Goal: Information Seeking & Learning: Learn about a topic

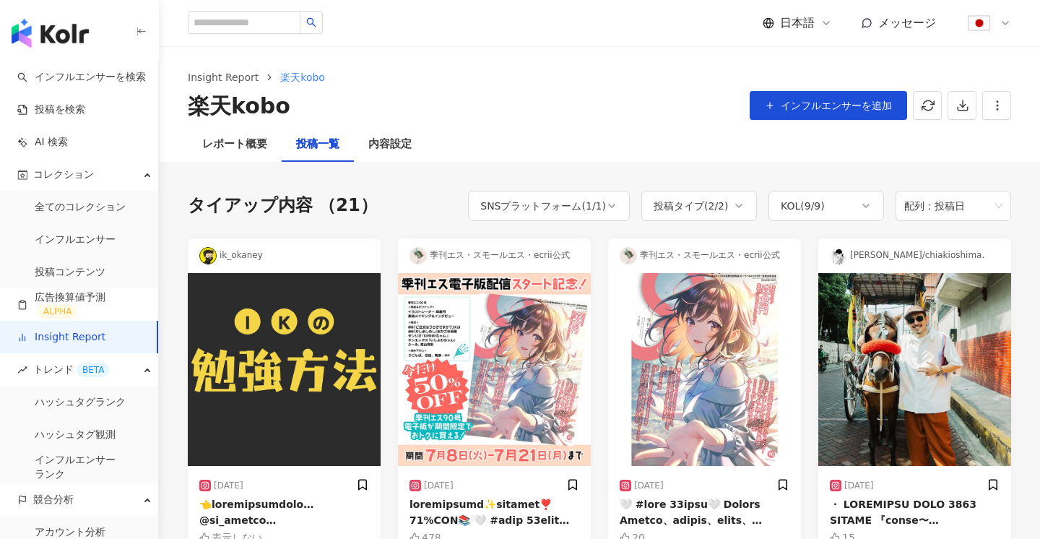
scroll to position [42, 0]
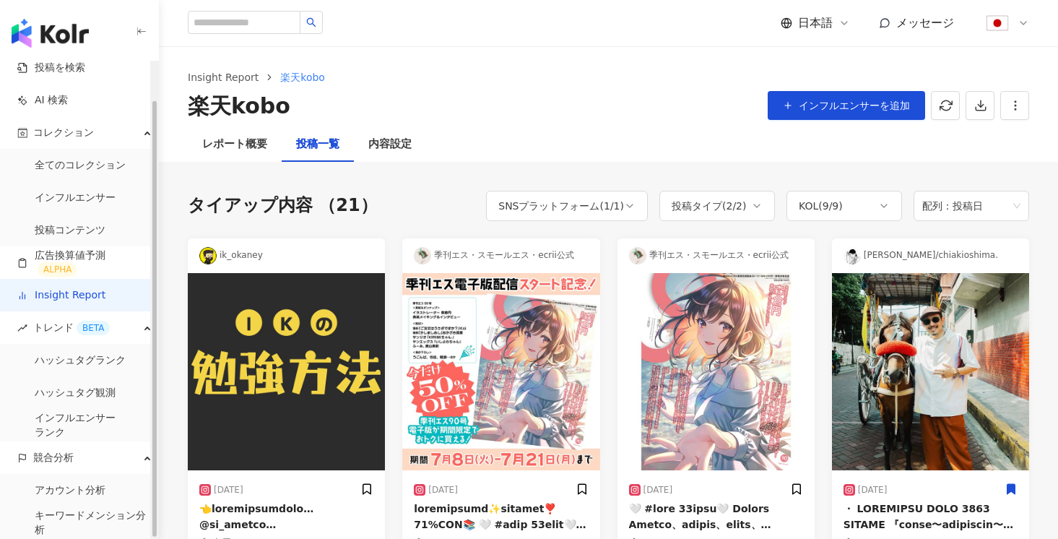
click at [71, 288] on link "Insight Report" at bounding box center [61, 295] width 88 height 14
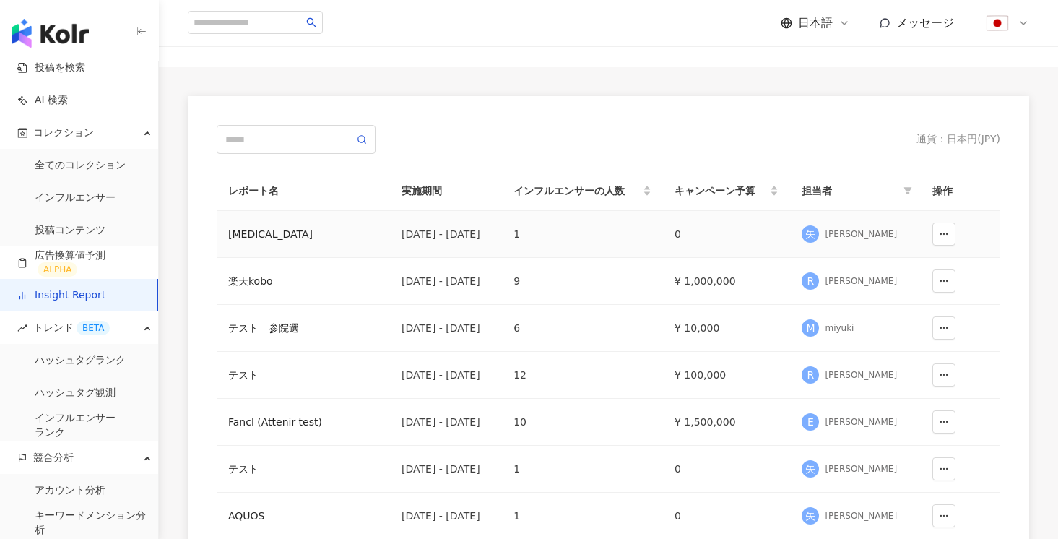
scroll to position [74, 0]
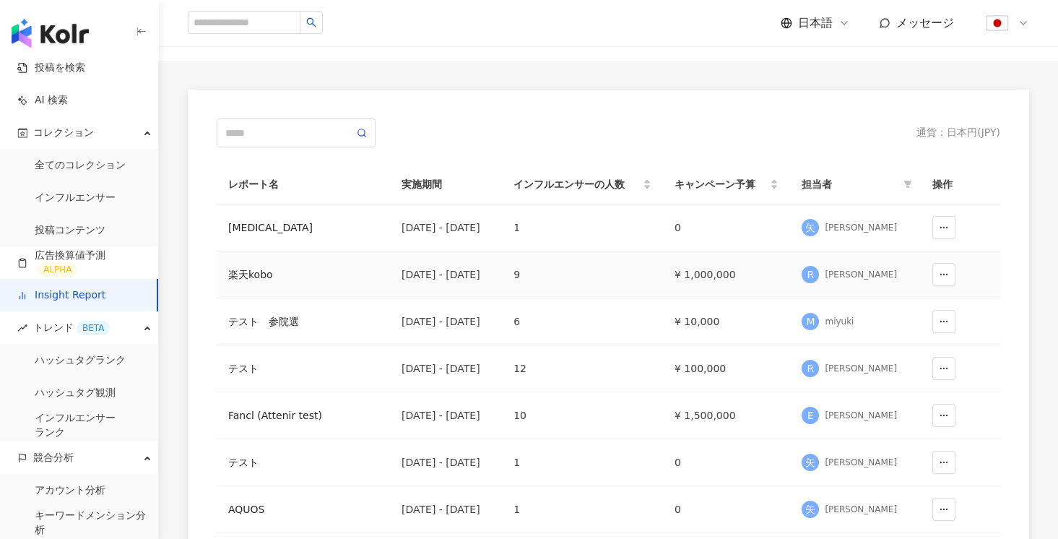
click at [258, 279] on div "楽天kobo" at bounding box center [303, 274] width 150 height 16
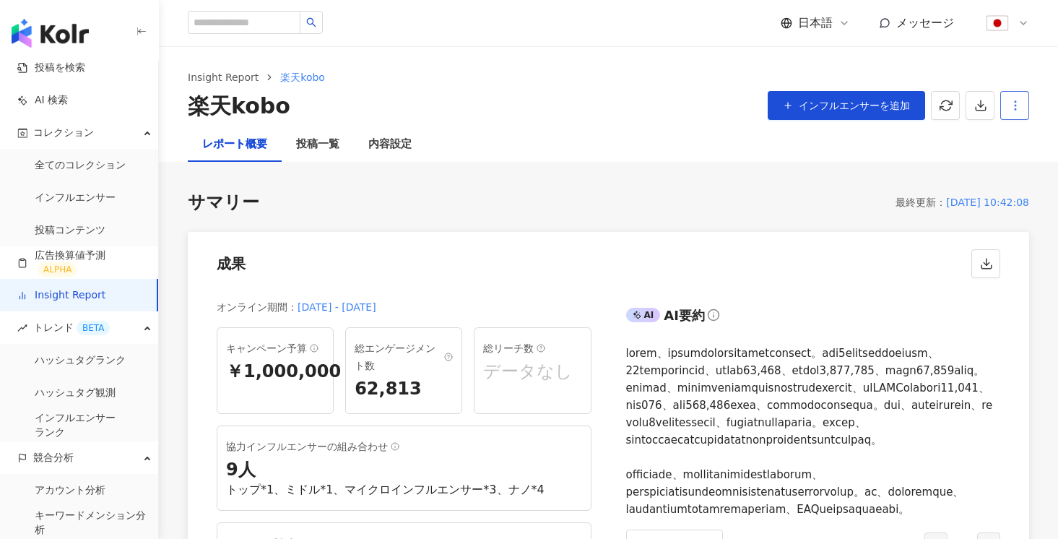
click at [1015, 116] on button "button" at bounding box center [1014, 105] width 29 height 29
click at [972, 137] on div "レポート設定" at bounding box center [953, 140] width 127 height 16
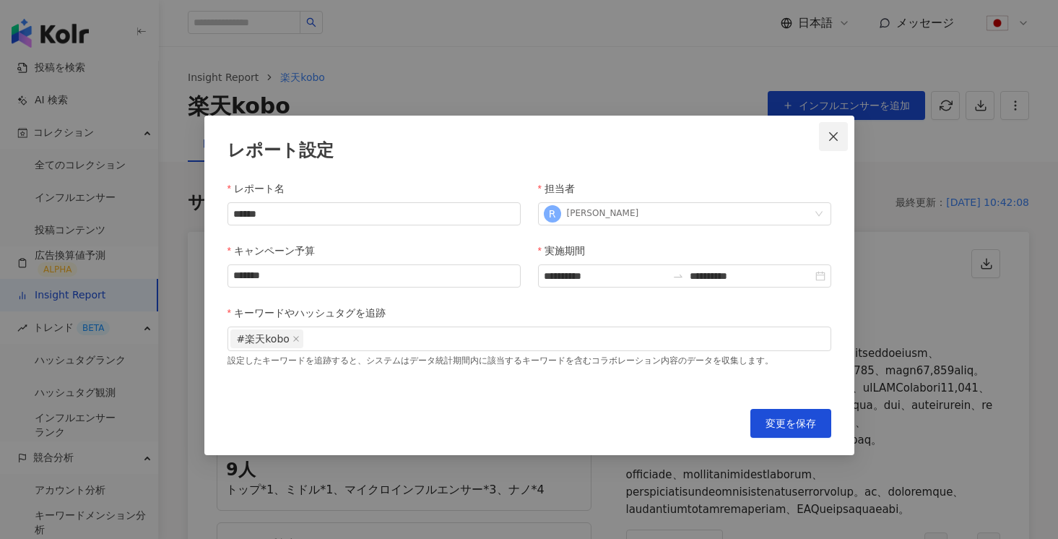
click at [837, 137] on icon "close" at bounding box center [833, 137] width 12 height 12
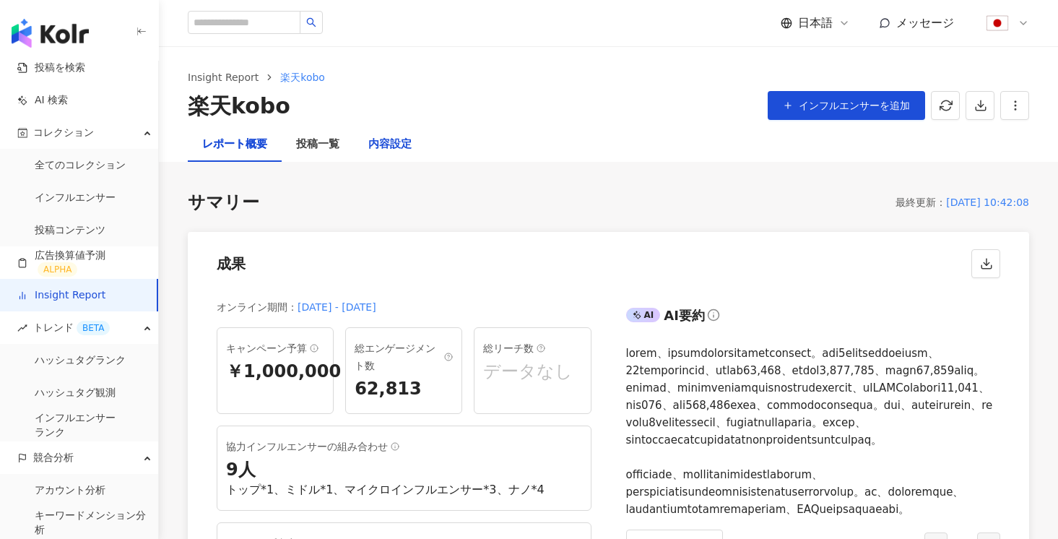
click at [405, 146] on div "内容設定" at bounding box center [389, 144] width 43 height 17
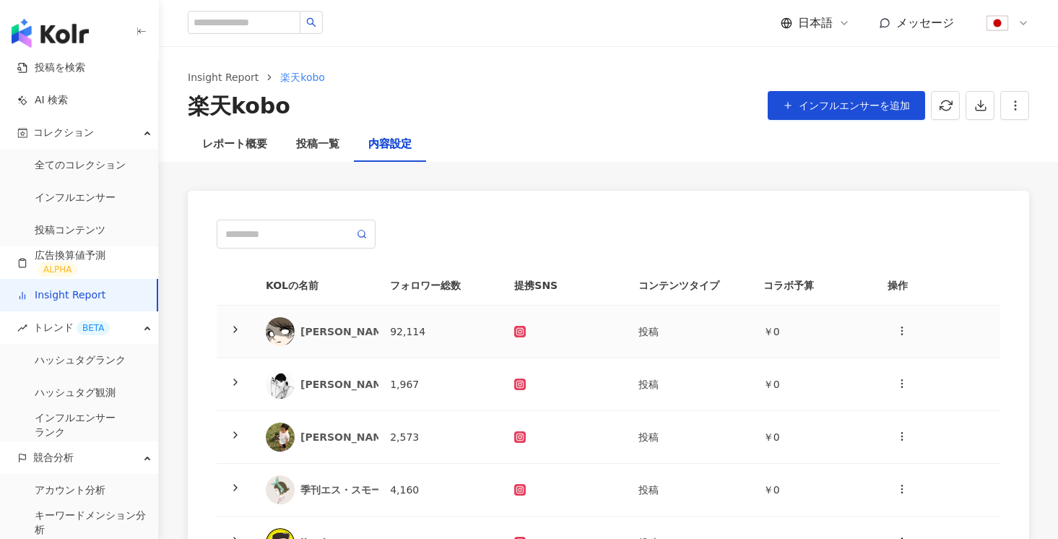
click at [235, 344] on td at bounding box center [236, 331] width 38 height 53
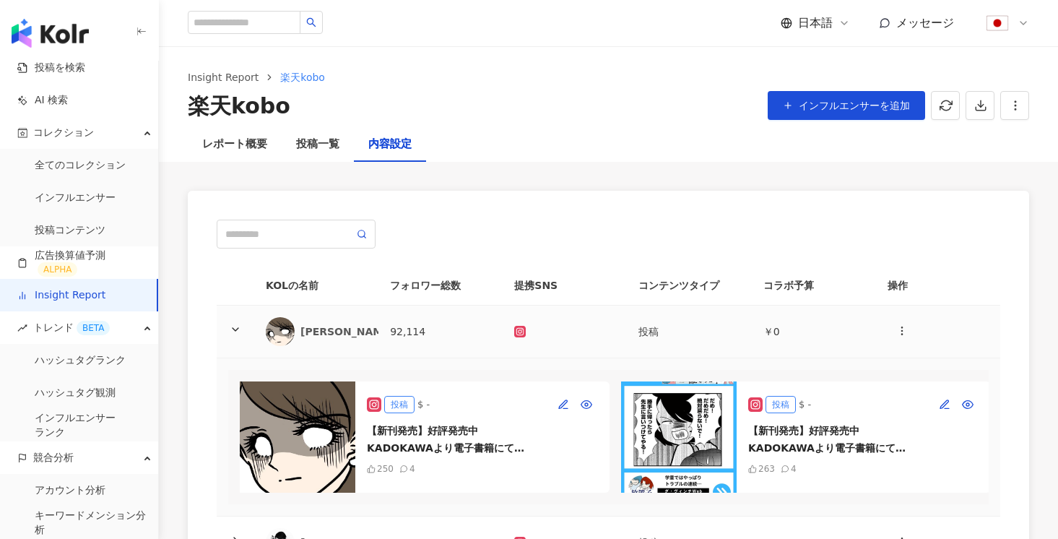
click at [239, 336] on div at bounding box center [235, 331] width 14 height 16
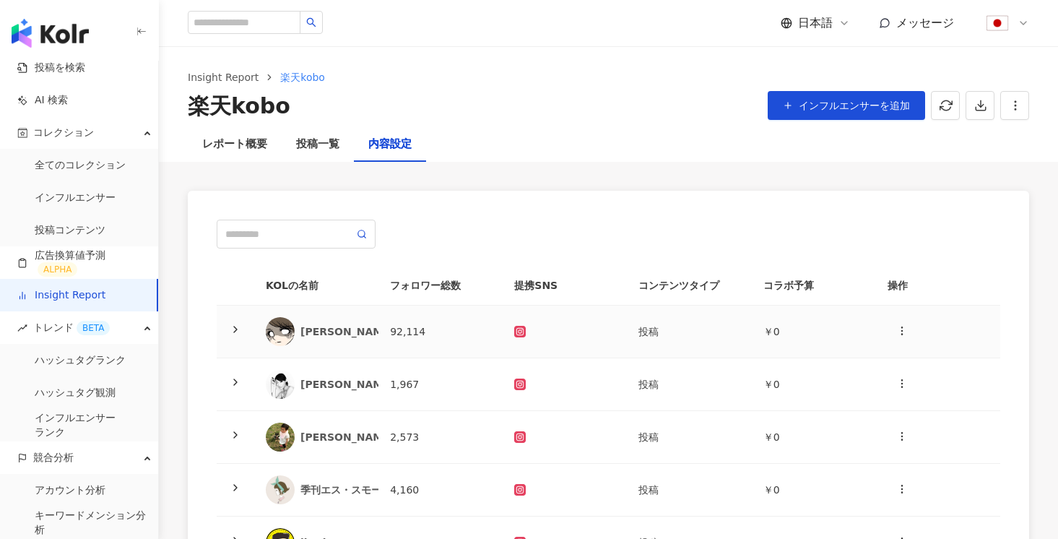
click at [239, 336] on div at bounding box center [235, 331] width 14 height 16
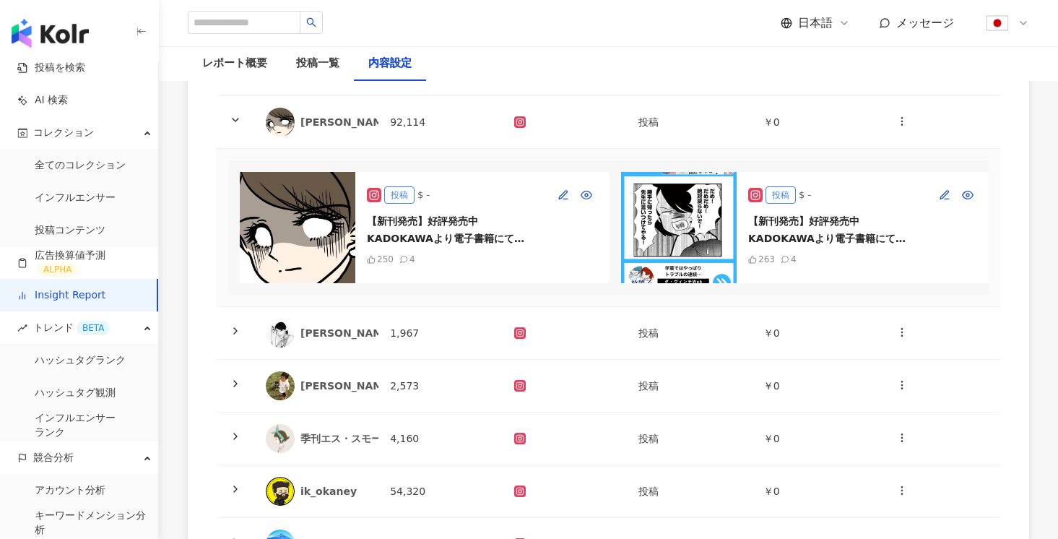
scroll to position [213, 0]
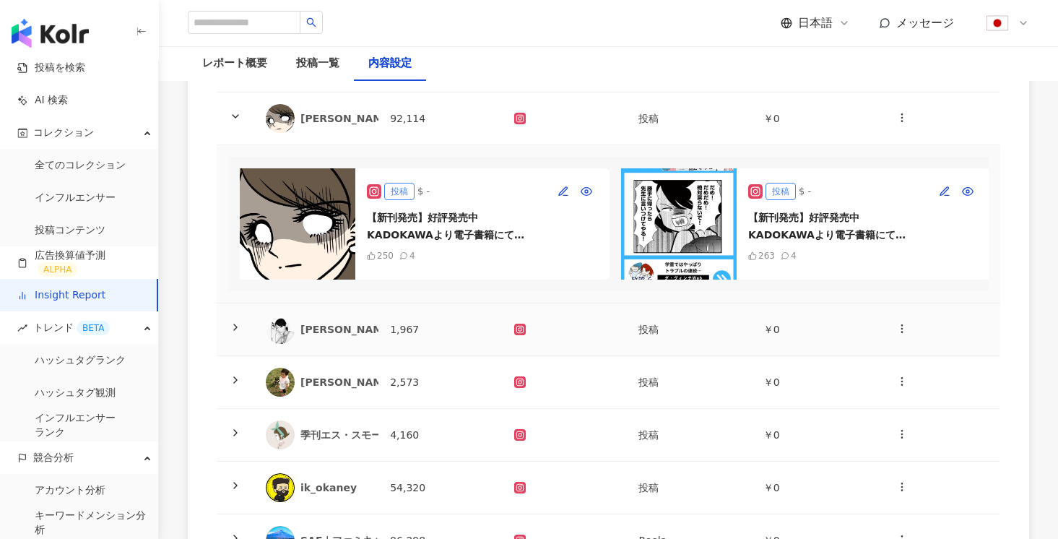
click at [237, 329] on icon at bounding box center [236, 327] width 12 height 12
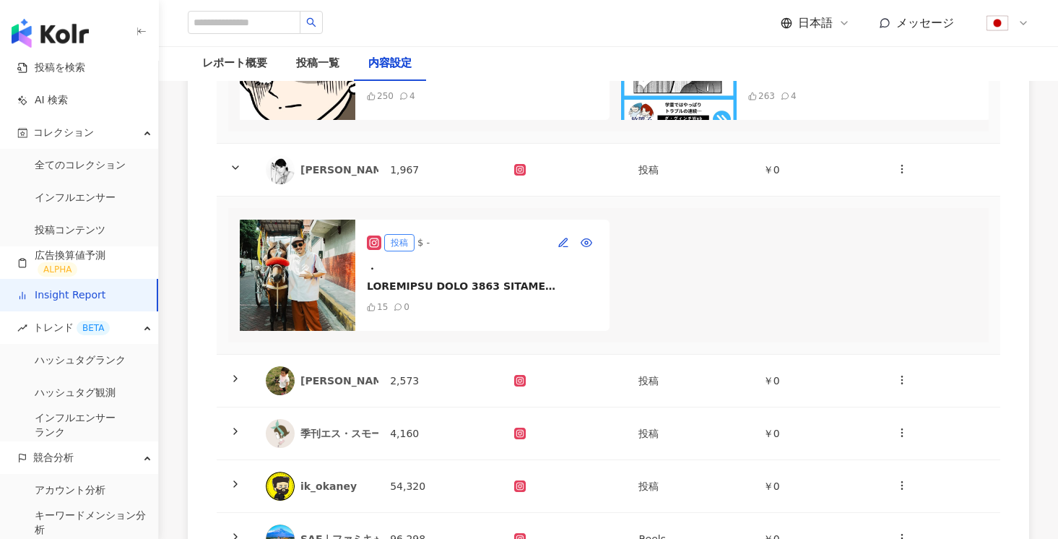
scroll to position [374, 0]
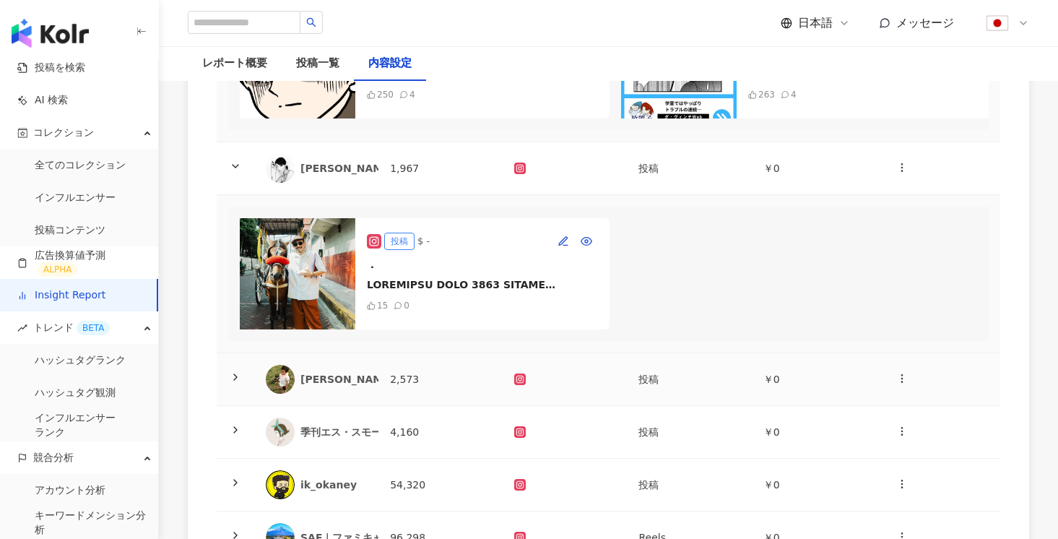
click at [240, 384] on div at bounding box center [235, 379] width 14 height 16
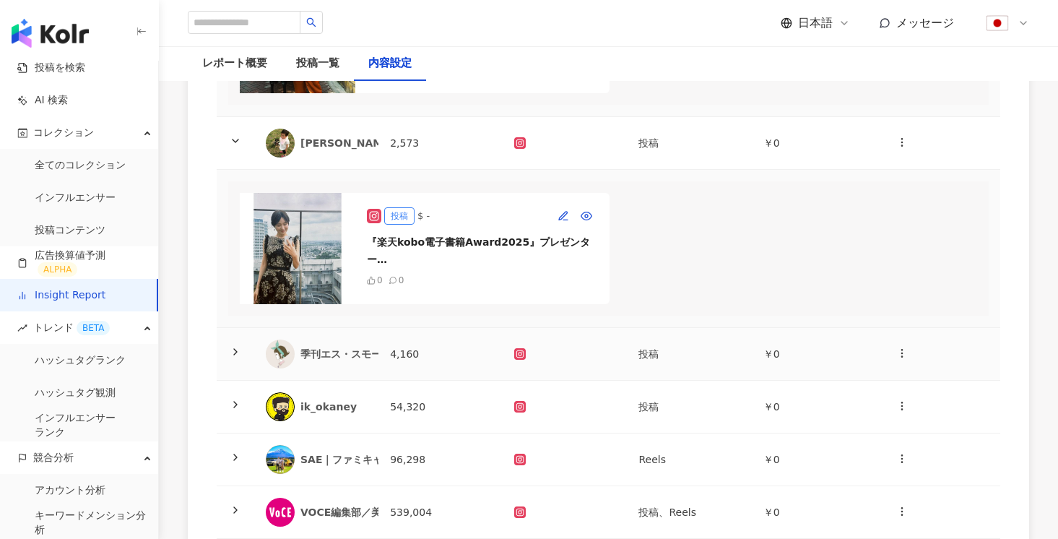
scroll to position [612, 0]
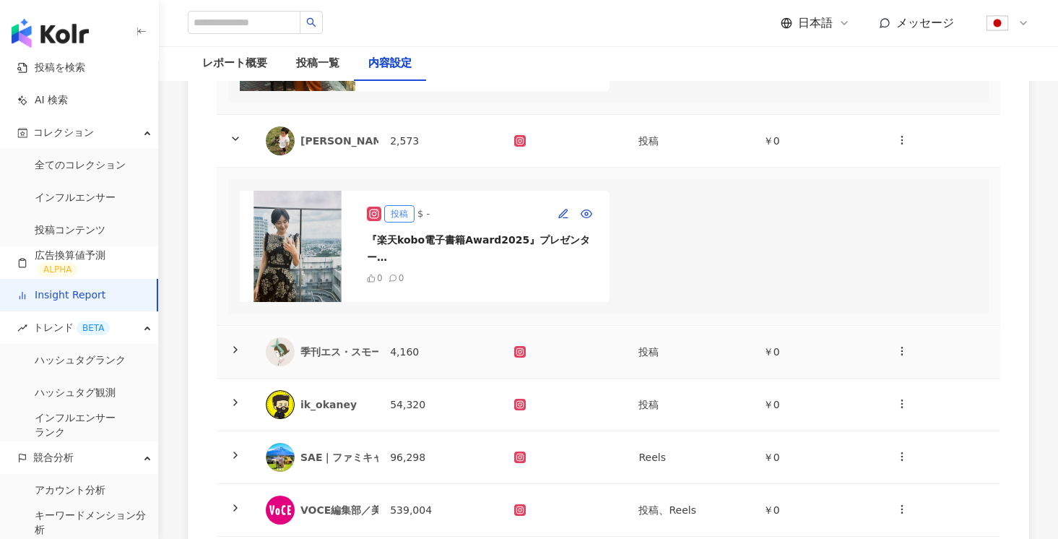
click at [233, 344] on icon at bounding box center [236, 350] width 12 height 12
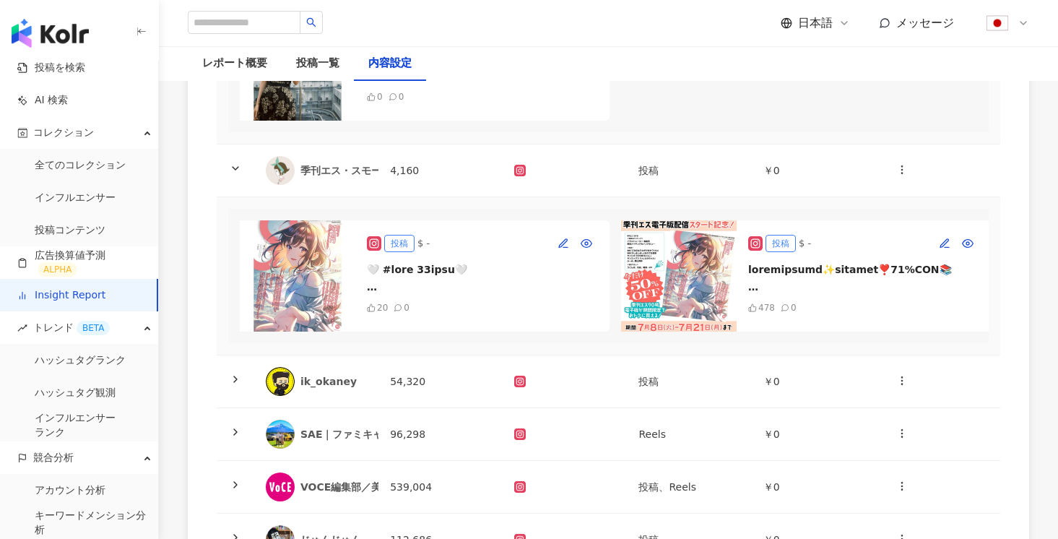
scroll to position [801, 0]
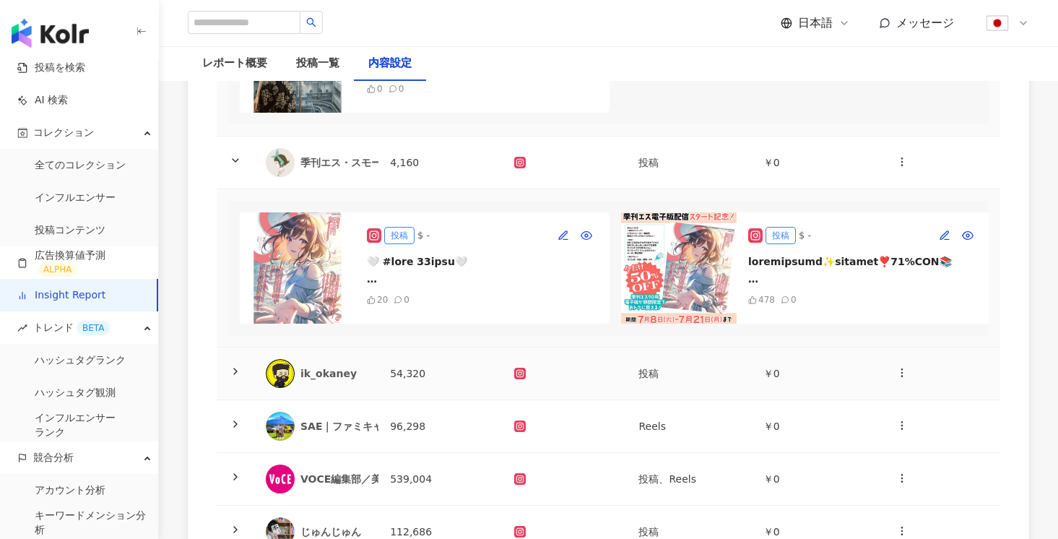
click at [238, 376] on icon at bounding box center [236, 371] width 12 height 12
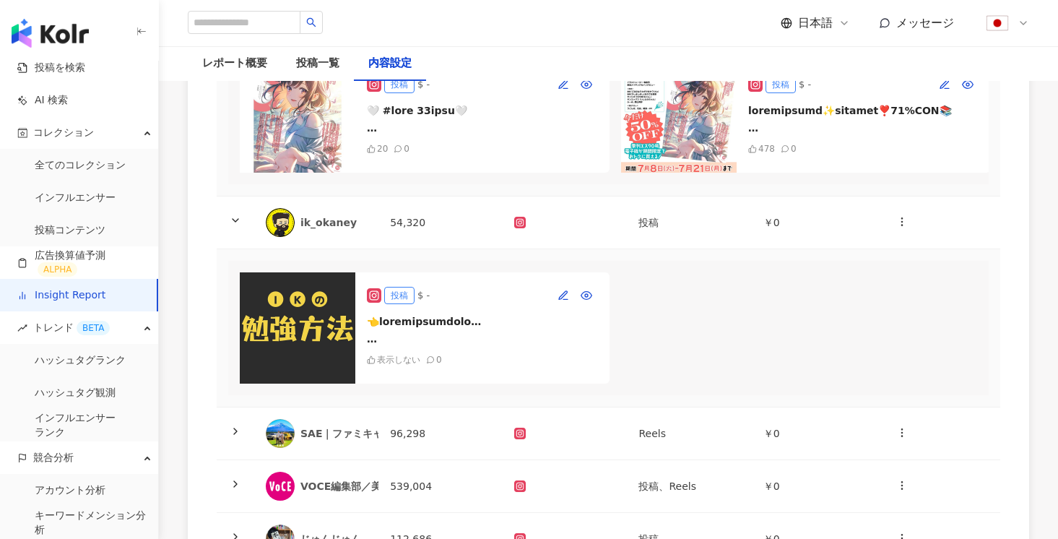
scroll to position [967, 0]
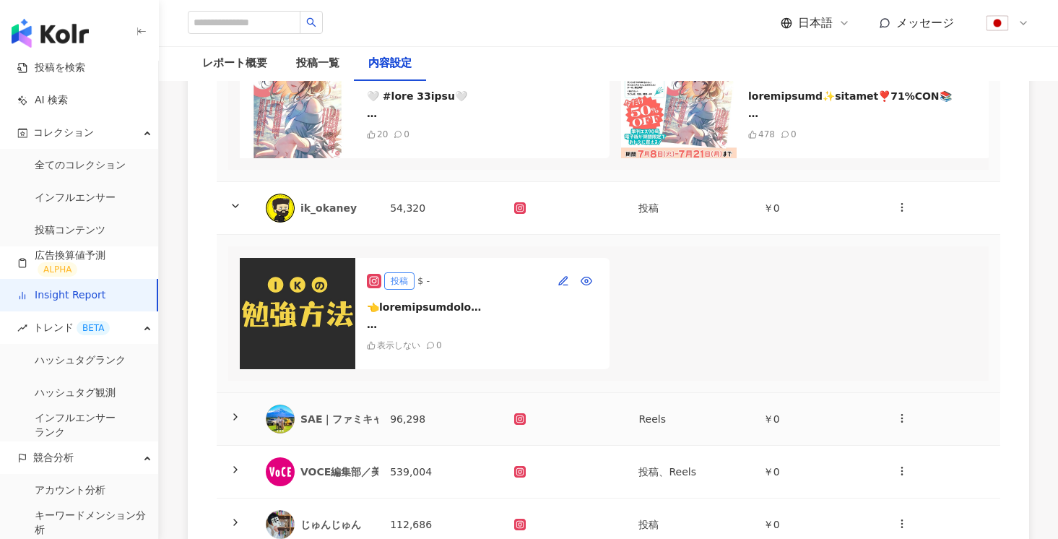
click at [240, 411] on icon at bounding box center [236, 417] width 12 height 12
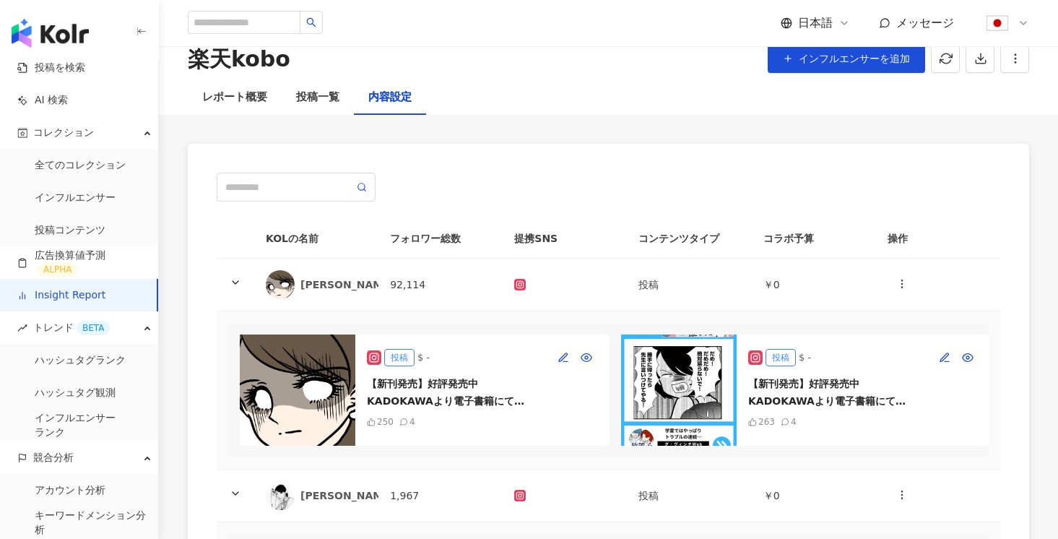
scroll to position [0, 0]
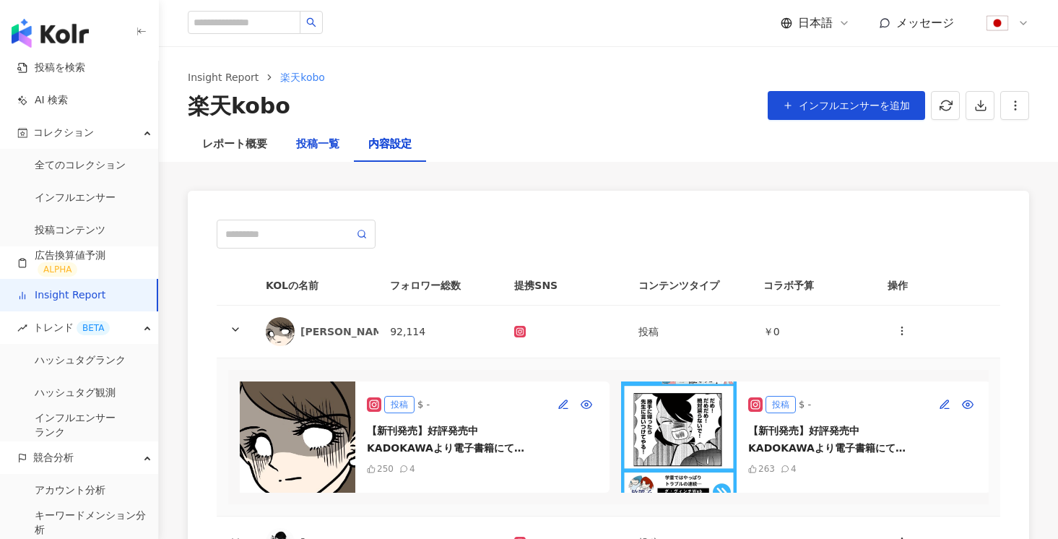
click at [310, 136] on div "投稿一覧" at bounding box center [317, 144] width 43 height 17
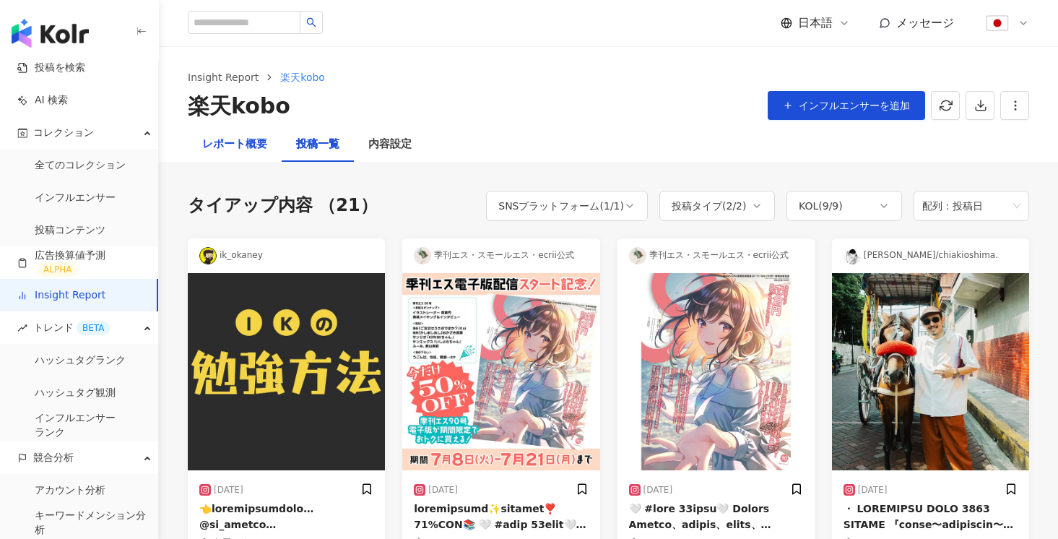
click at [227, 147] on div "レポート概要" at bounding box center [234, 144] width 65 height 17
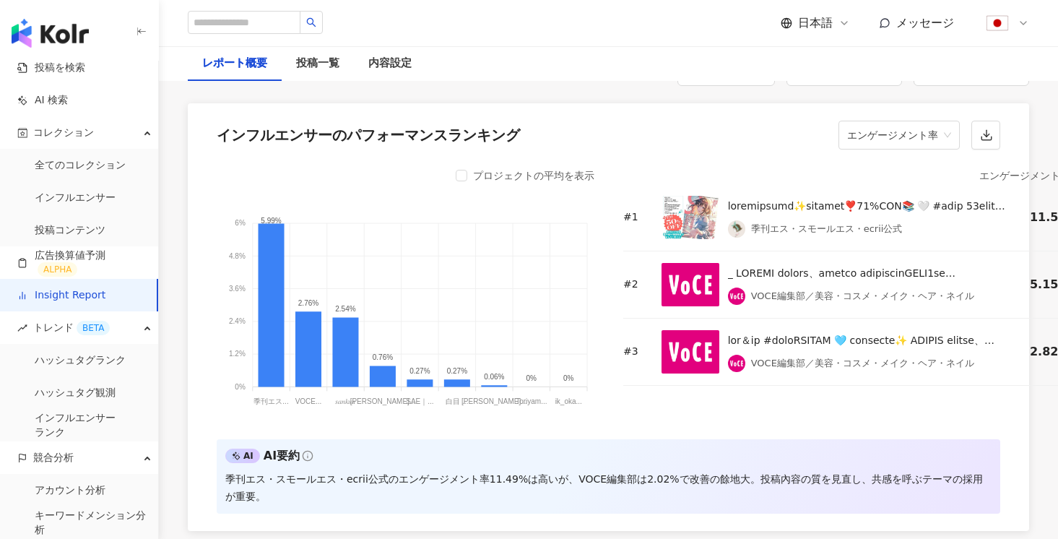
scroll to position [1147, 0]
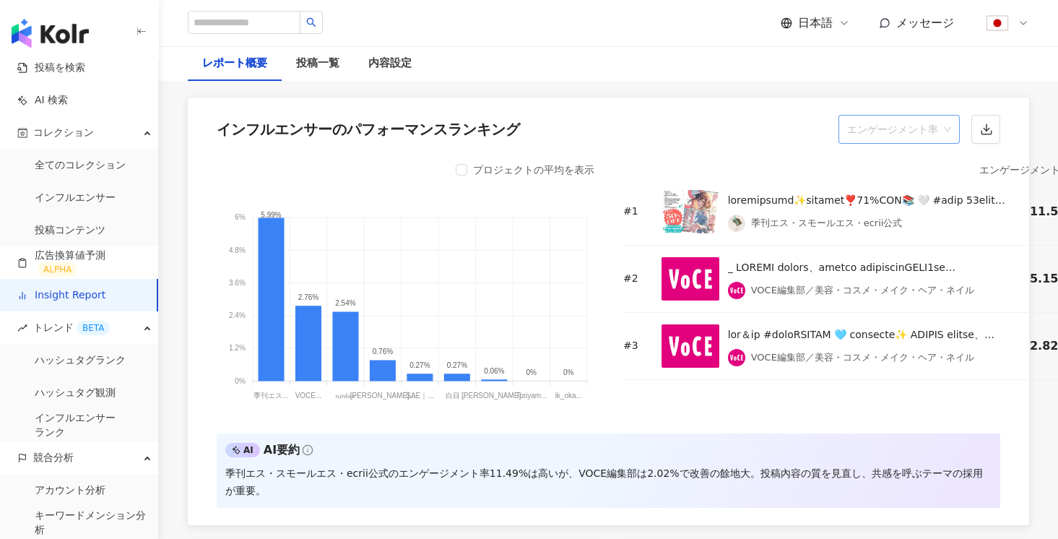
click at [893, 143] on span "エンゲージメント率" at bounding box center [899, 129] width 104 height 27
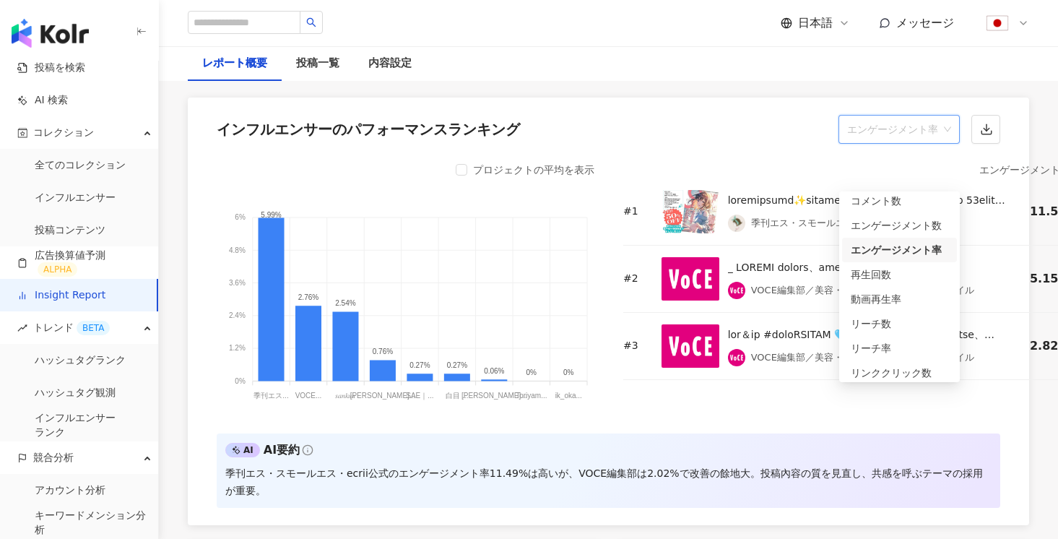
scroll to position [35, 0]
click at [885, 318] on div "リーチ数" at bounding box center [899, 319] width 97 height 16
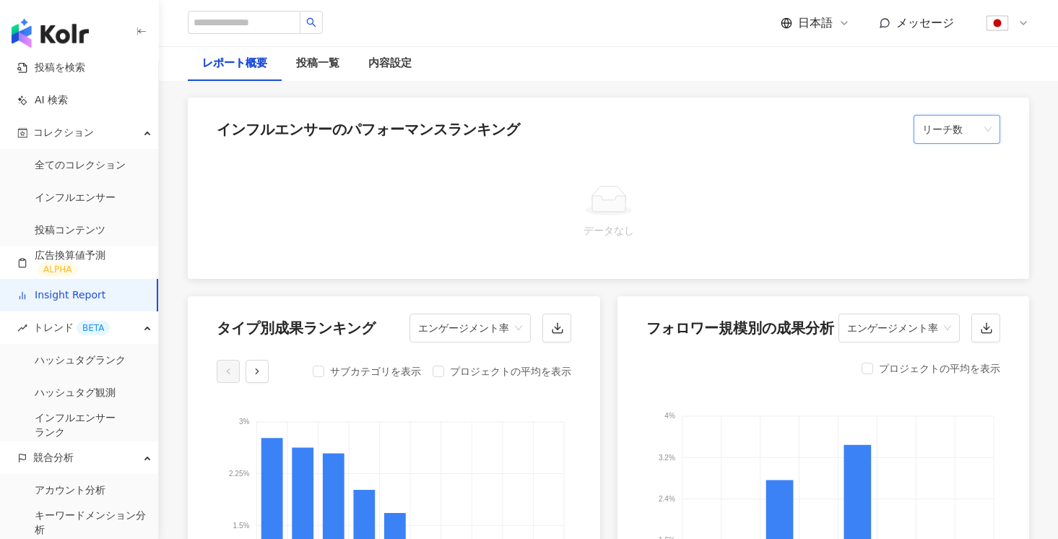
click at [937, 143] on span "リーチ数" at bounding box center [956, 129] width 69 height 27
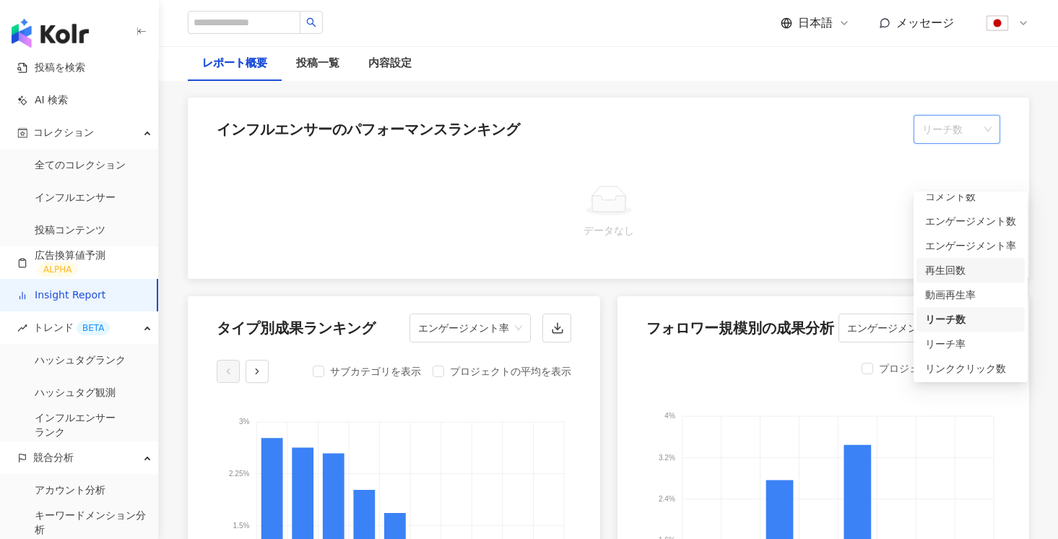
click at [945, 266] on div "再生回数" at bounding box center [970, 270] width 91 height 16
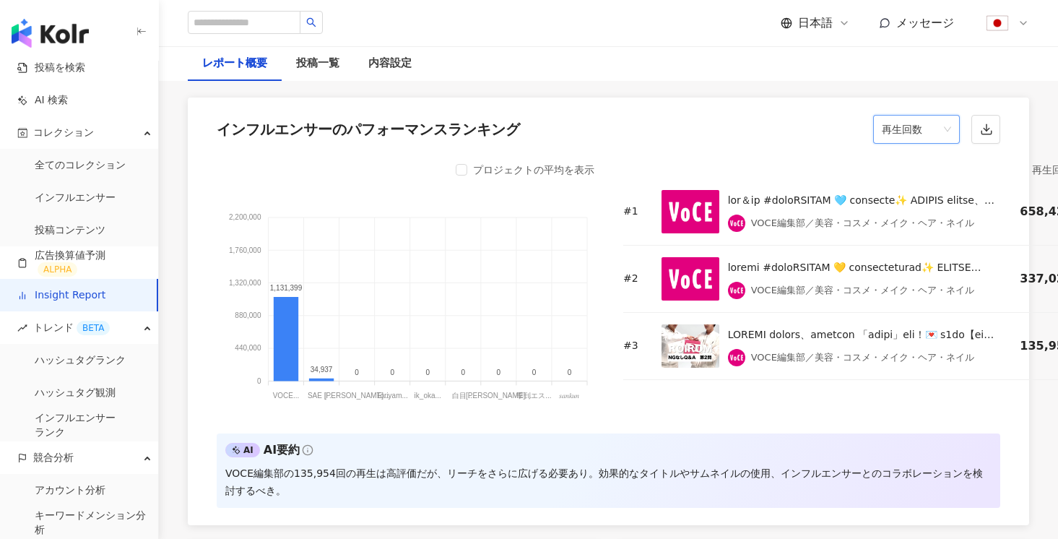
click at [926, 143] on span "再生回数" at bounding box center [916, 129] width 69 height 27
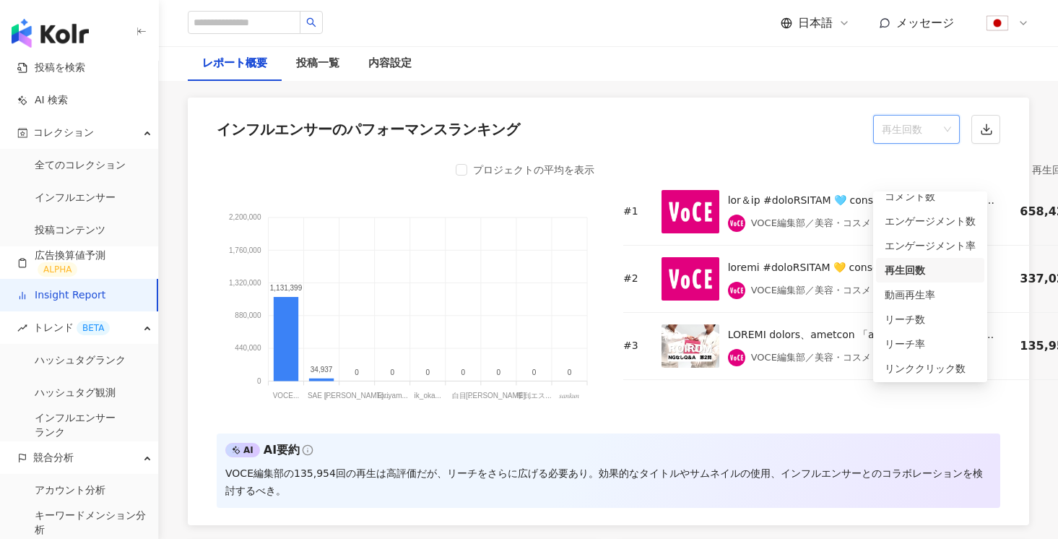
scroll to position [0, 0]
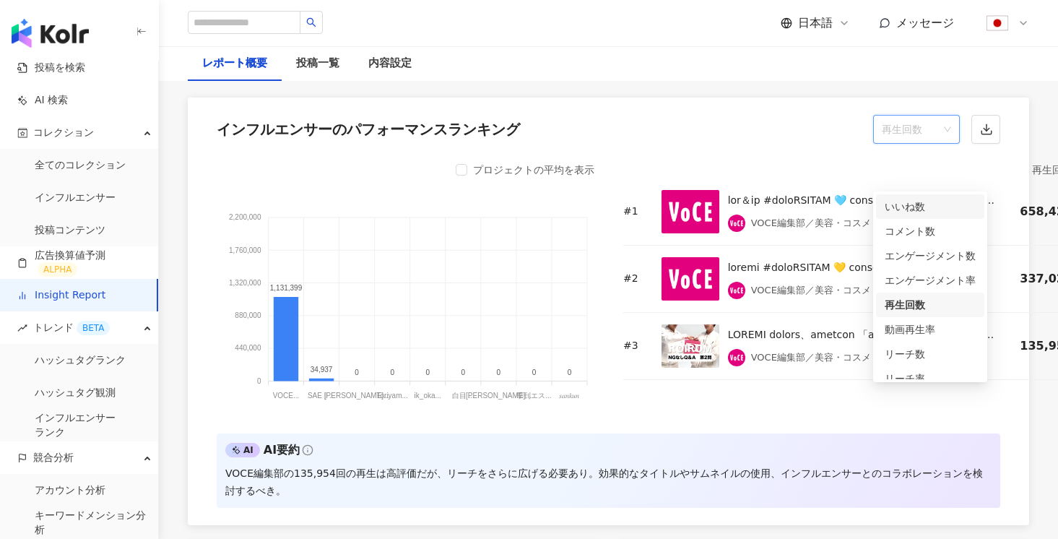
click at [931, 209] on div "いいね数" at bounding box center [930, 207] width 91 height 16
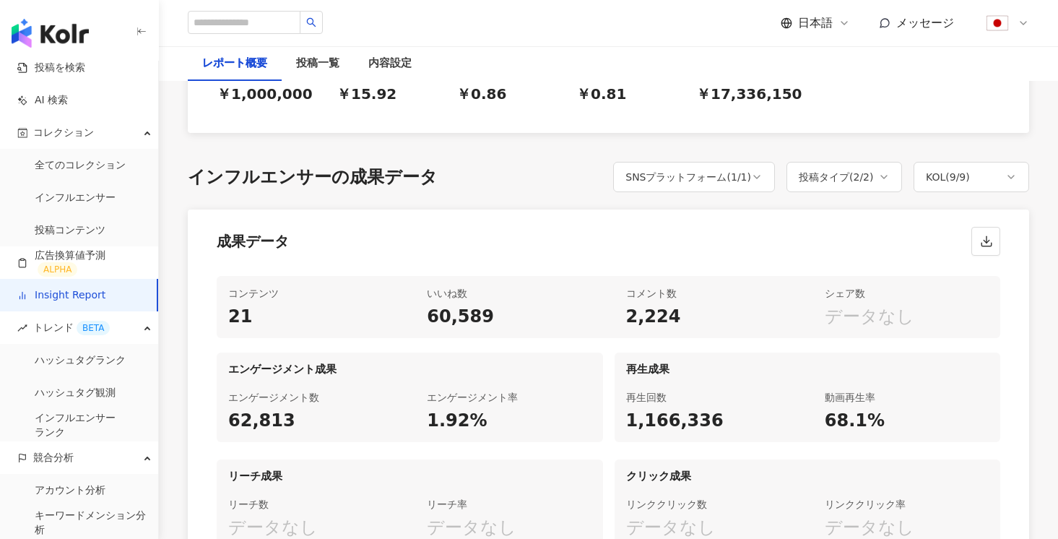
scroll to position [590, 0]
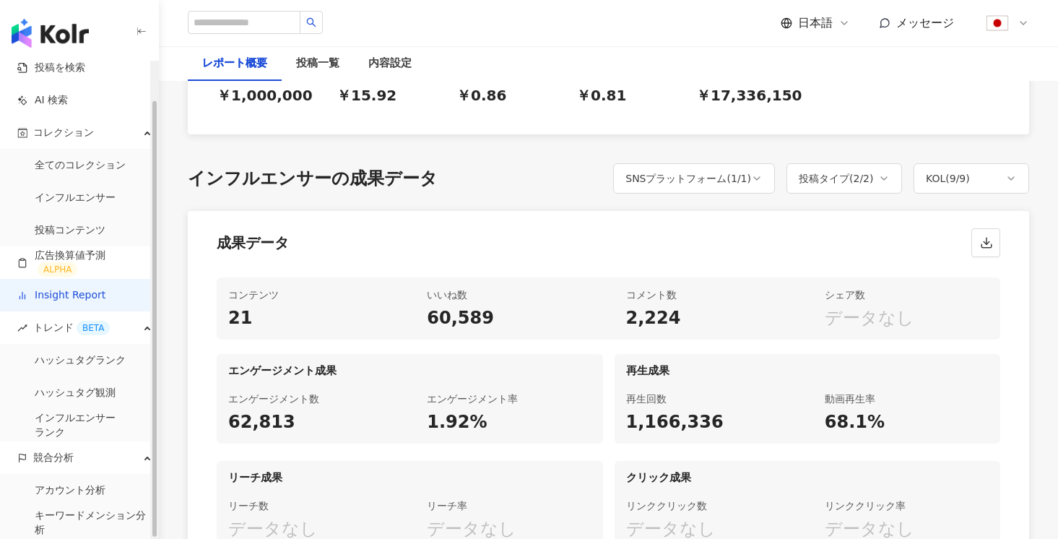
click at [99, 292] on link "Insight Report" at bounding box center [61, 295] width 88 height 14
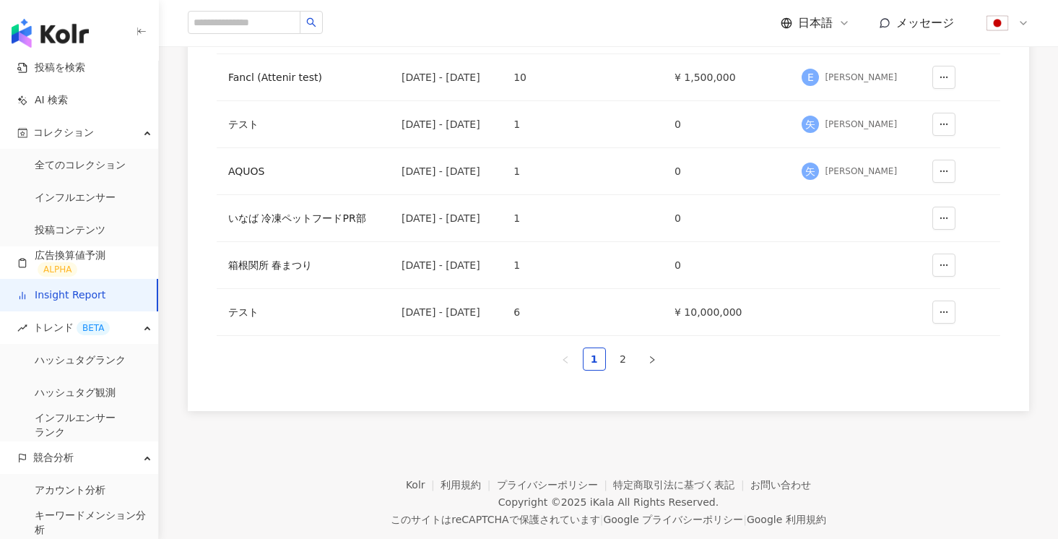
scroll to position [417, 0]
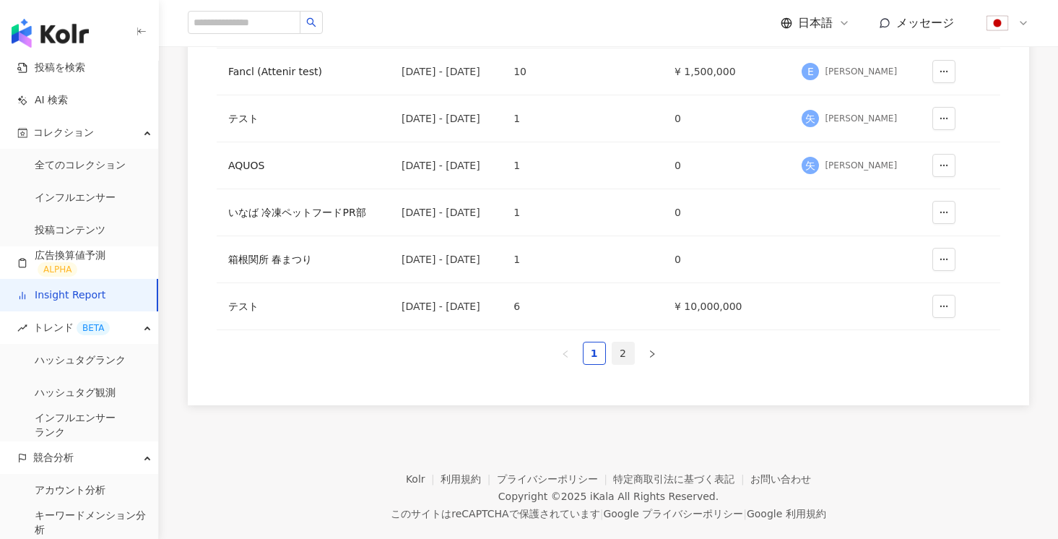
click at [624, 357] on link "2" at bounding box center [623, 353] width 22 height 22
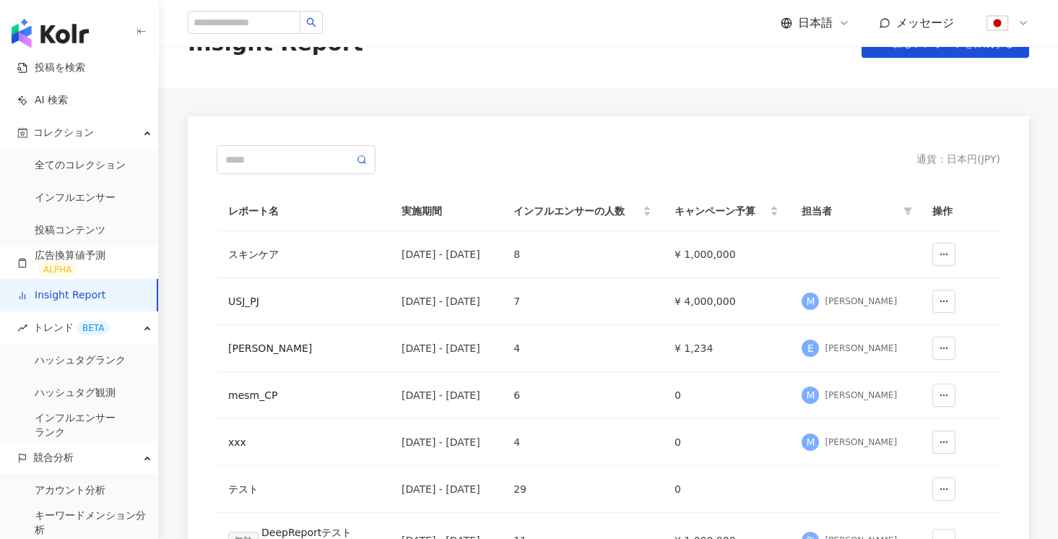
scroll to position [0, 0]
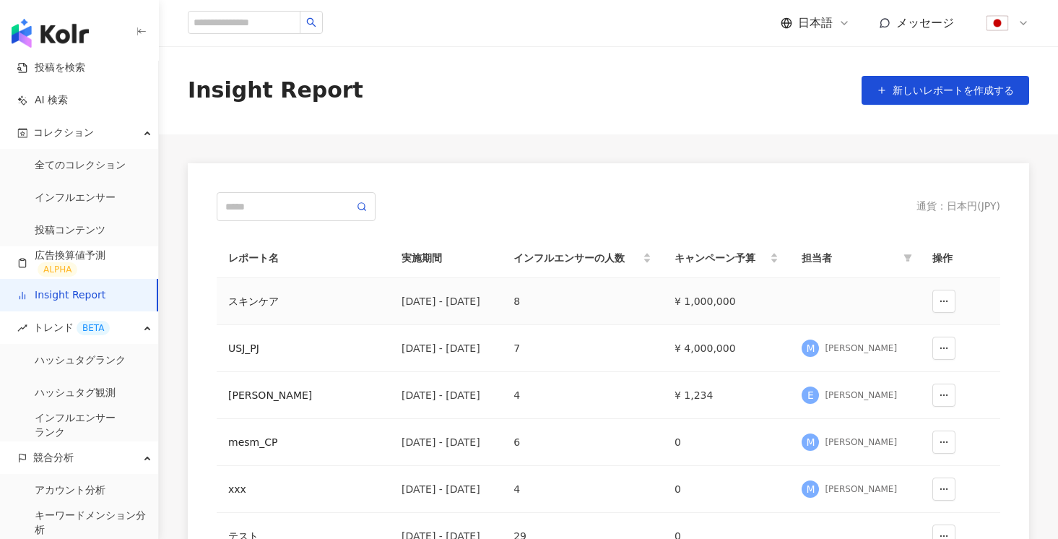
click at [490, 302] on div "2024/11/01 - 2024/12/31" at bounding box center [445, 301] width 89 height 16
click at [256, 299] on div "スキンケア" at bounding box center [303, 301] width 150 height 16
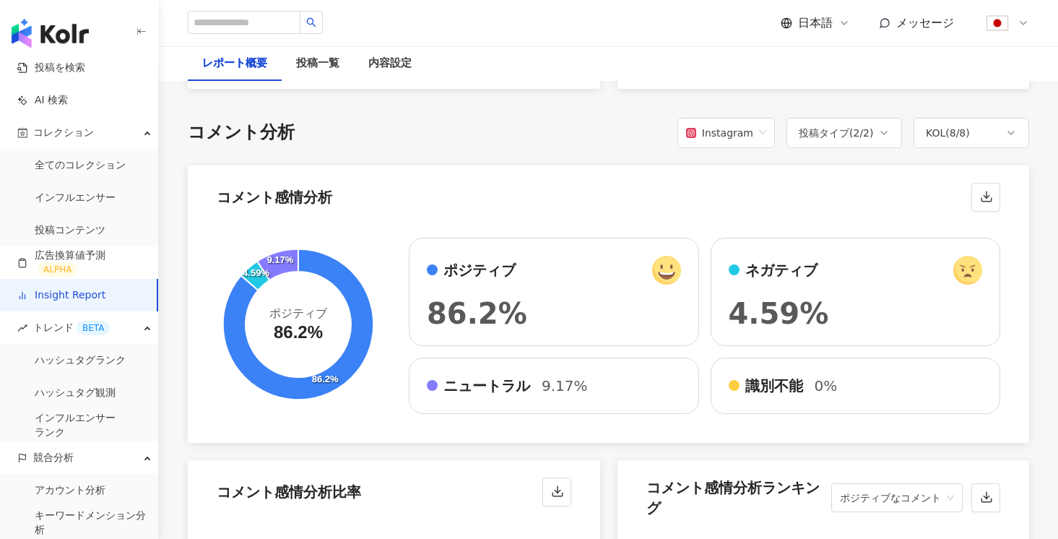
scroll to position [2350, 0]
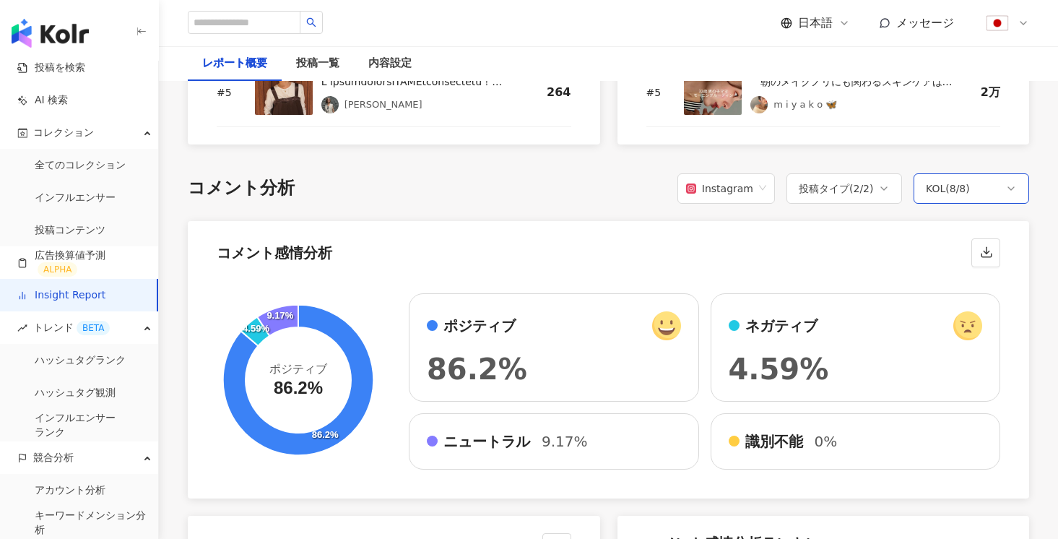
click at [922, 204] on div "KOL ( 8 / 8 )" at bounding box center [971, 188] width 116 height 30
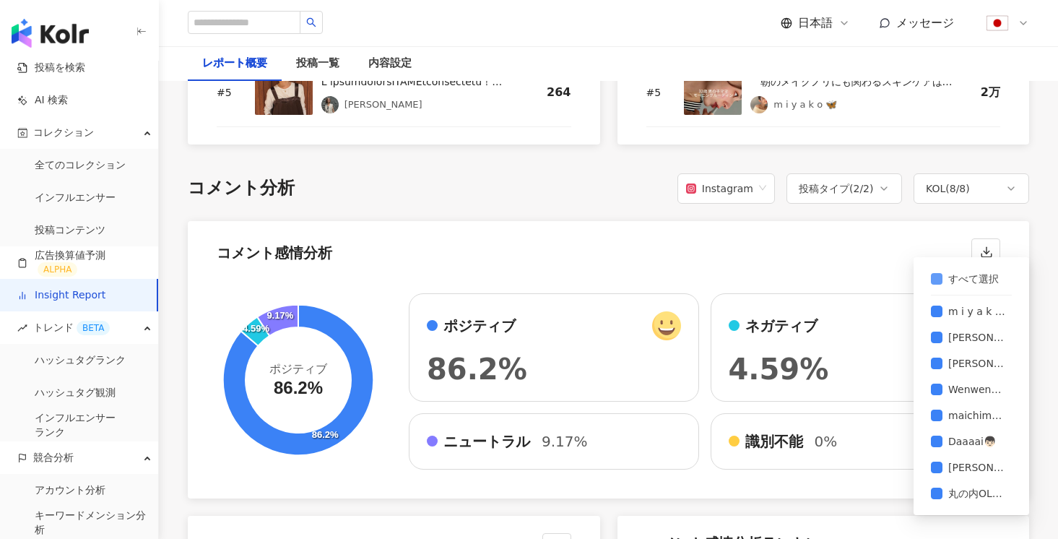
click at [944, 282] on span "すべて選択" at bounding box center [973, 279] width 62 height 16
click at [962, 365] on span "Tomoko Inazawa" at bounding box center [976, 363] width 69 height 16
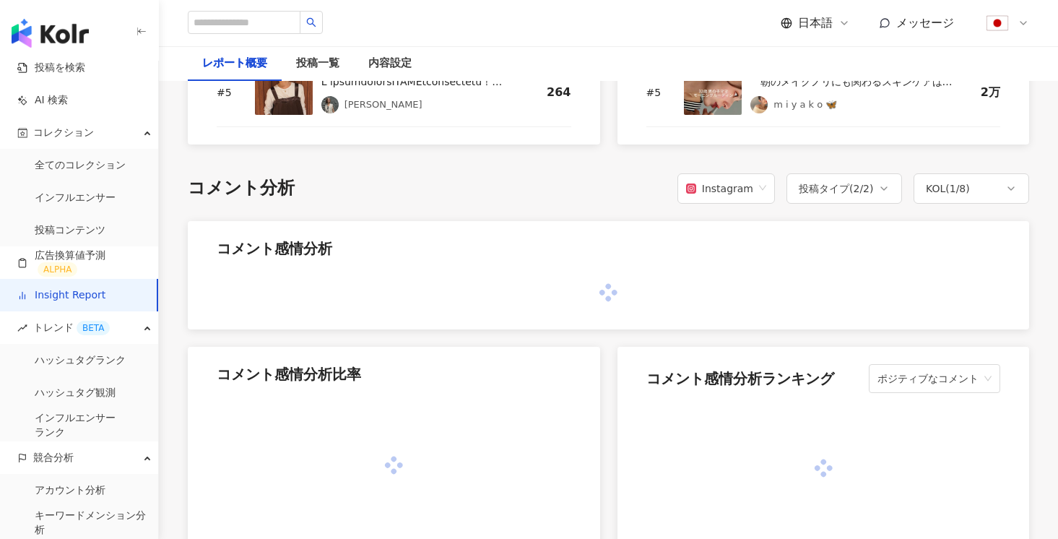
click at [770, 267] on div "コメント感情分析" at bounding box center [608, 244] width 841 height 46
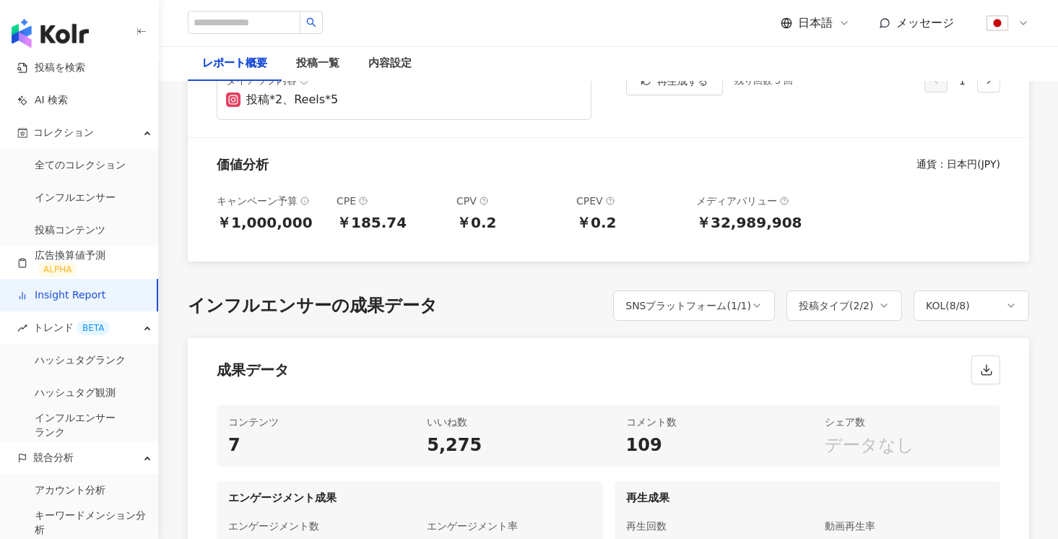
scroll to position [0, 0]
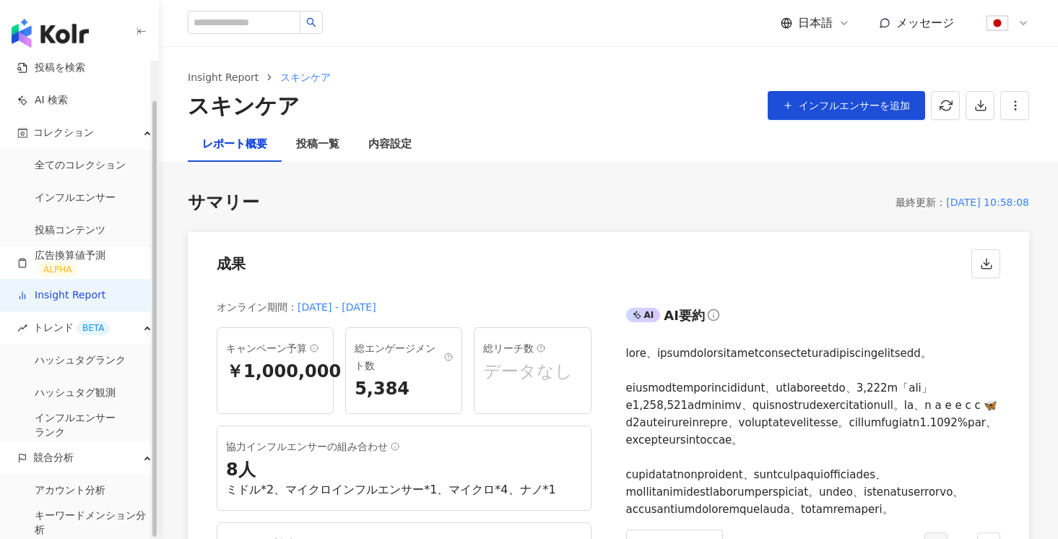
click at [80, 297] on link "Insight Report" at bounding box center [61, 295] width 88 height 14
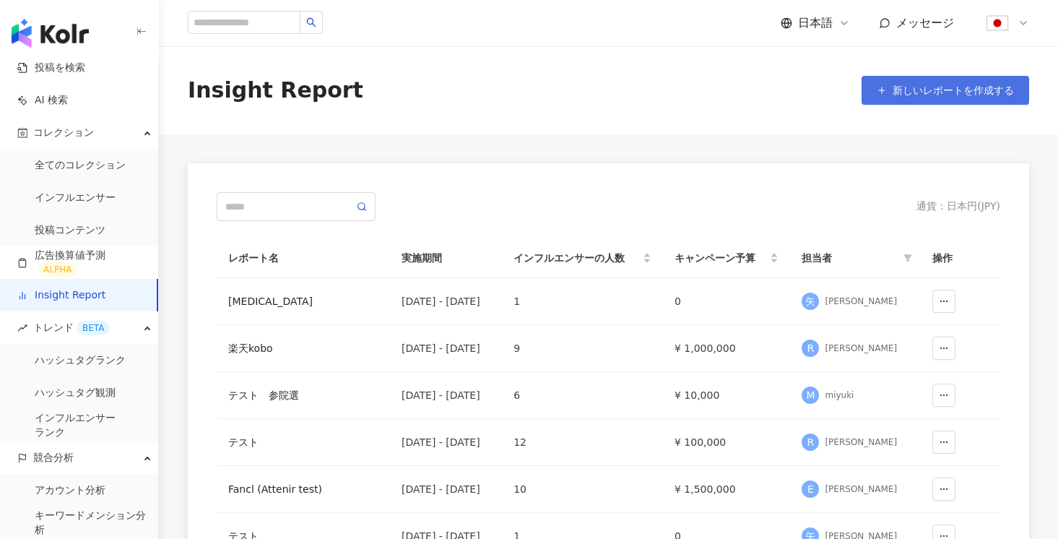
click at [976, 83] on button "新しいレポートを作成する" at bounding box center [945, 90] width 168 height 29
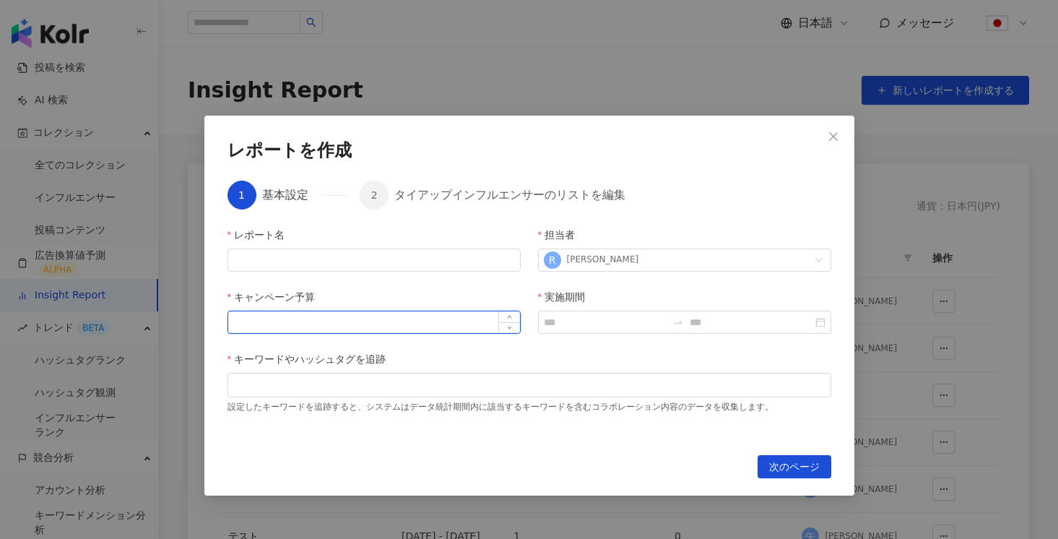
click at [457, 316] on input "キャンペーン予算" at bounding box center [374, 322] width 292 height 22
click at [835, 141] on icon "close" at bounding box center [833, 137] width 12 height 12
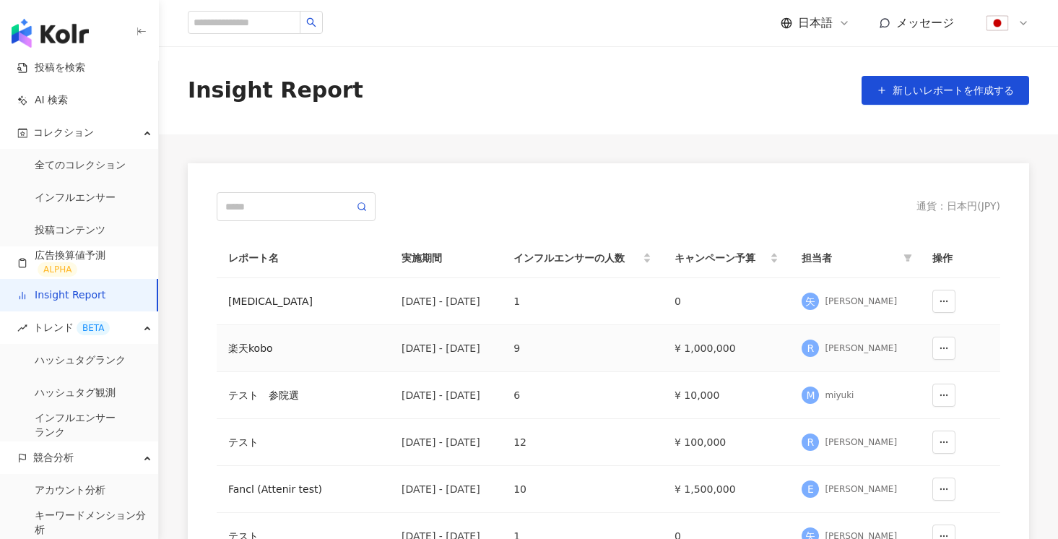
click at [849, 344] on div "Ryota Maruyama" at bounding box center [861, 348] width 72 height 12
click at [266, 352] on div "楽天kobo" at bounding box center [303, 348] width 150 height 16
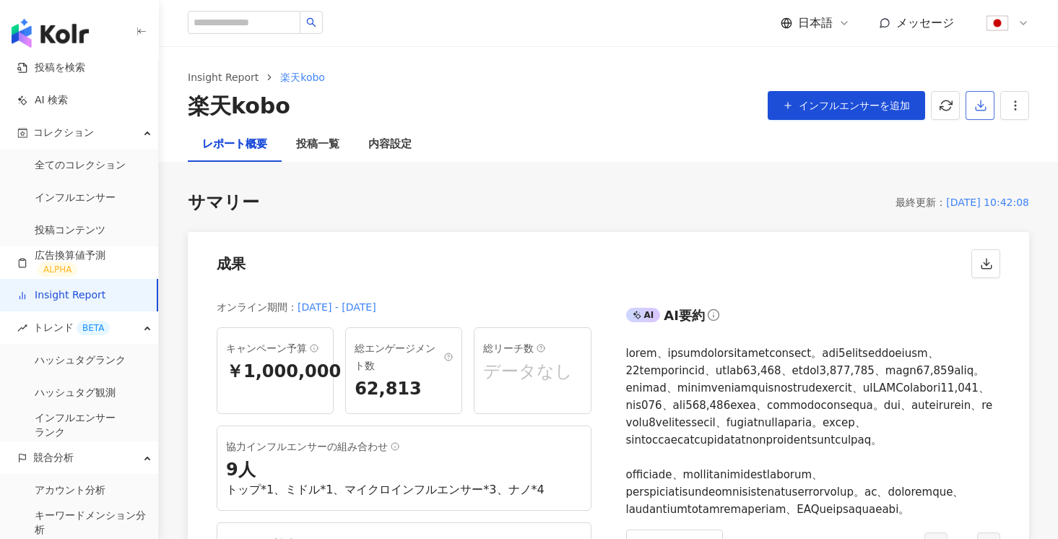
click at [981, 106] on line "button" at bounding box center [981, 103] width 0 height 6
click at [939, 143] on span "プレゼンテーションを出力" at bounding box center [921, 140] width 121 height 16
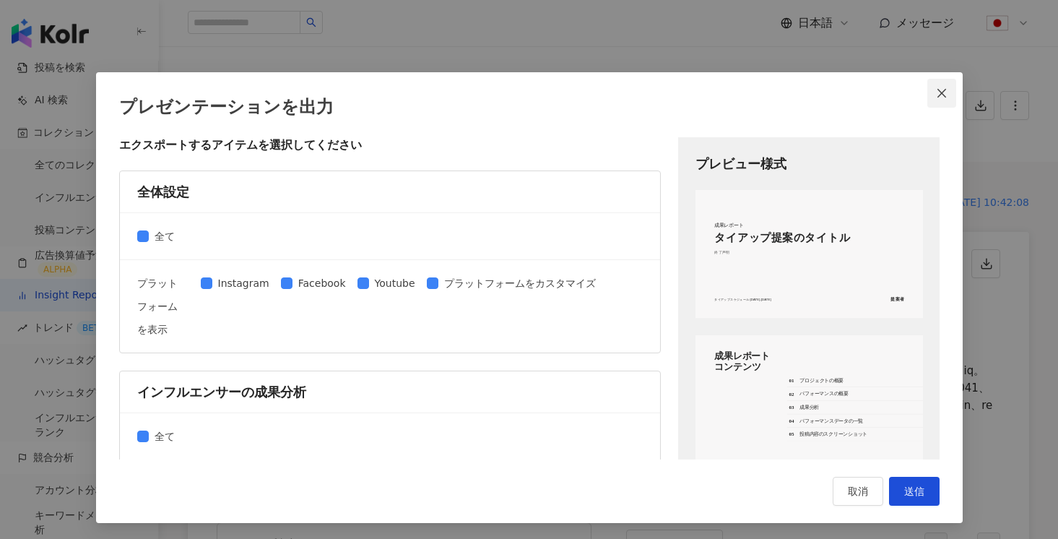
click at [939, 97] on icon "close" at bounding box center [942, 93] width 12 height 12
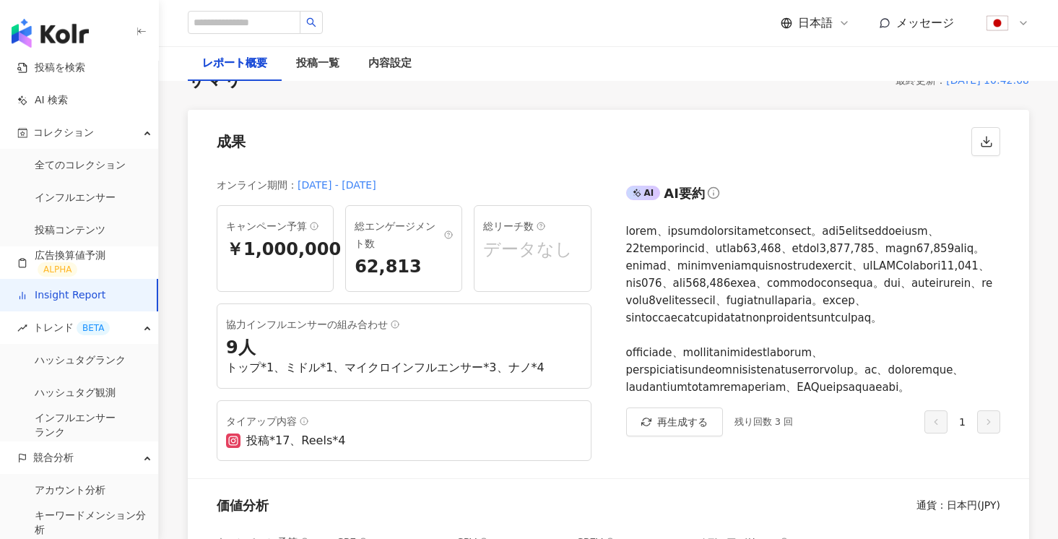
scroll to position [123, 0]
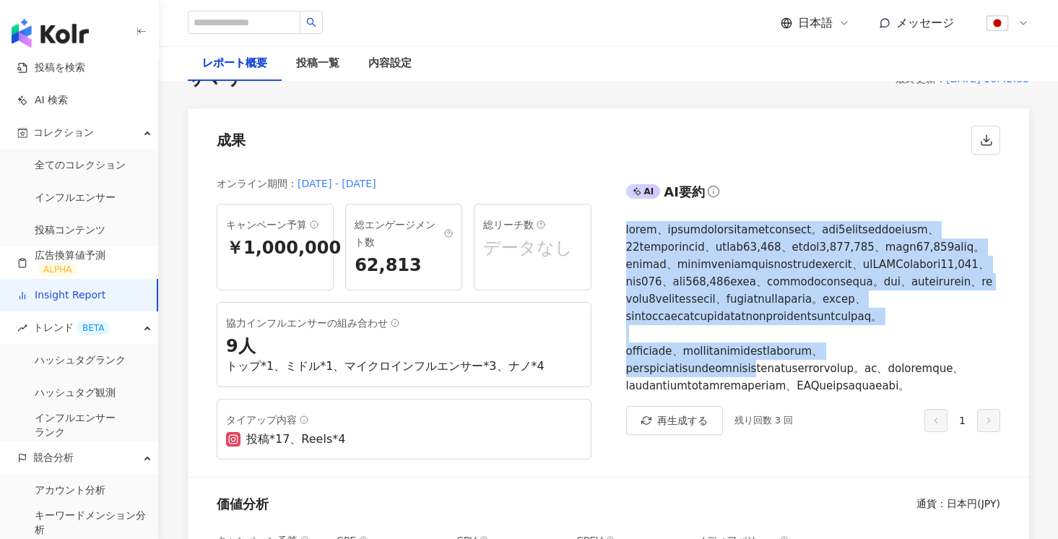
drag, startPoint x: 626, startPoint y: 236, endPoint x: 861, endPoint y: 423, distance: 300.1
click at [861, 394] on div at bounding box center [813, 307] width 375 height 173
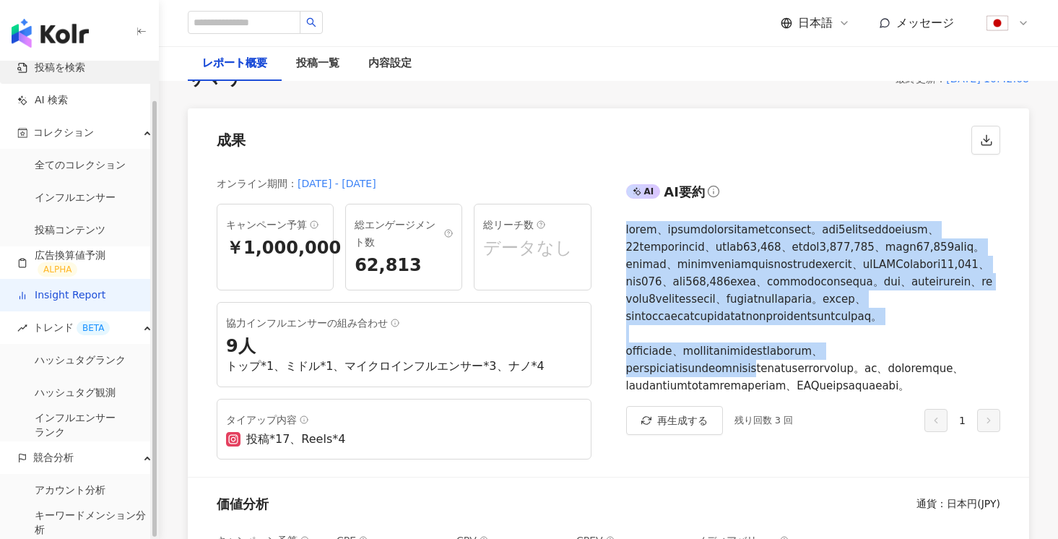
scroll to position [0, 0]
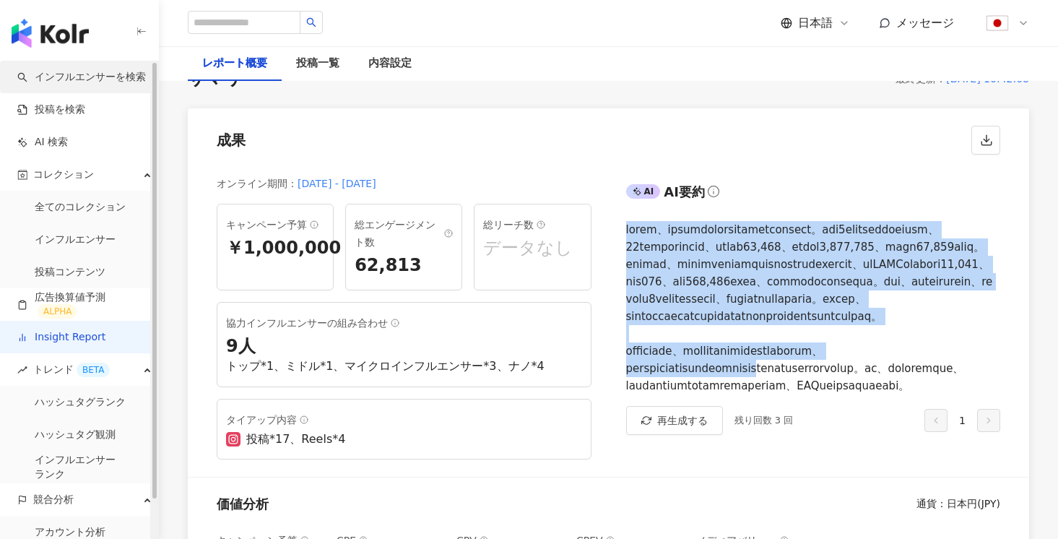
click at [92, 70] on link "インフルエンサーを検索" at bounding box center [81, 77] width 129 height 14
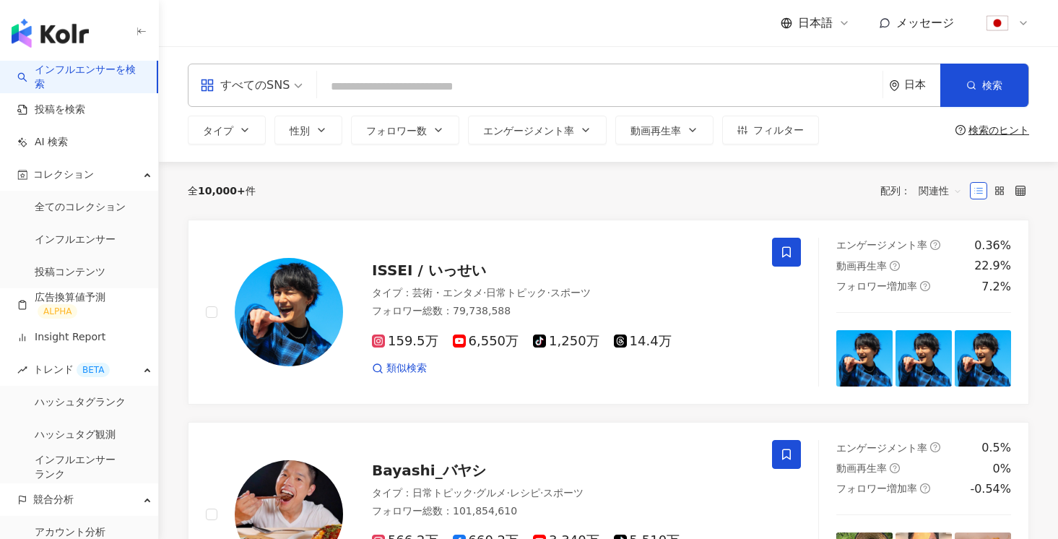
click at [433, 95] on input "search" at bounding box center [600, 86] width 554 height 27
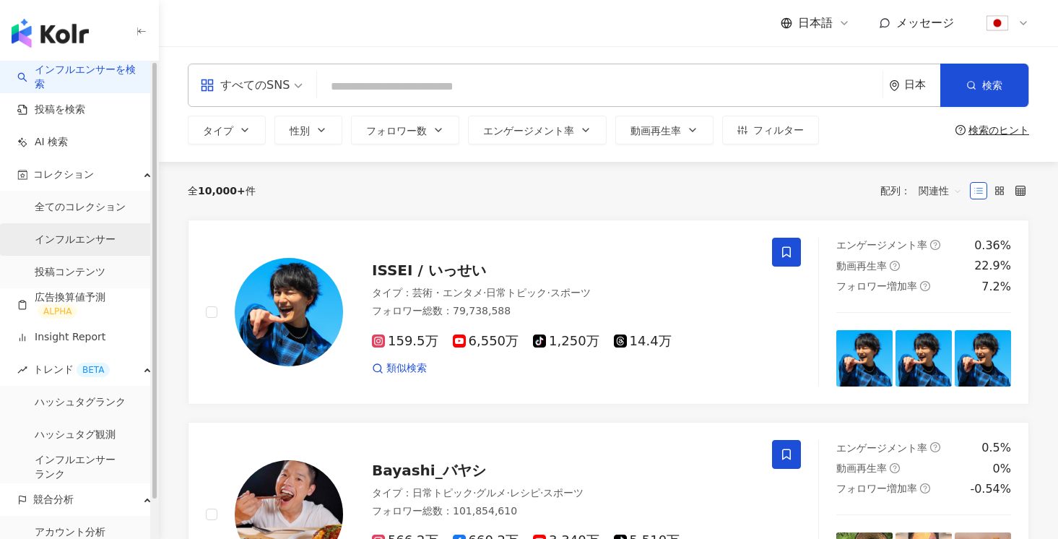
click at [76, 233] on link "インフルエンサー" at bounding box center [75, 240] width 81 height 14
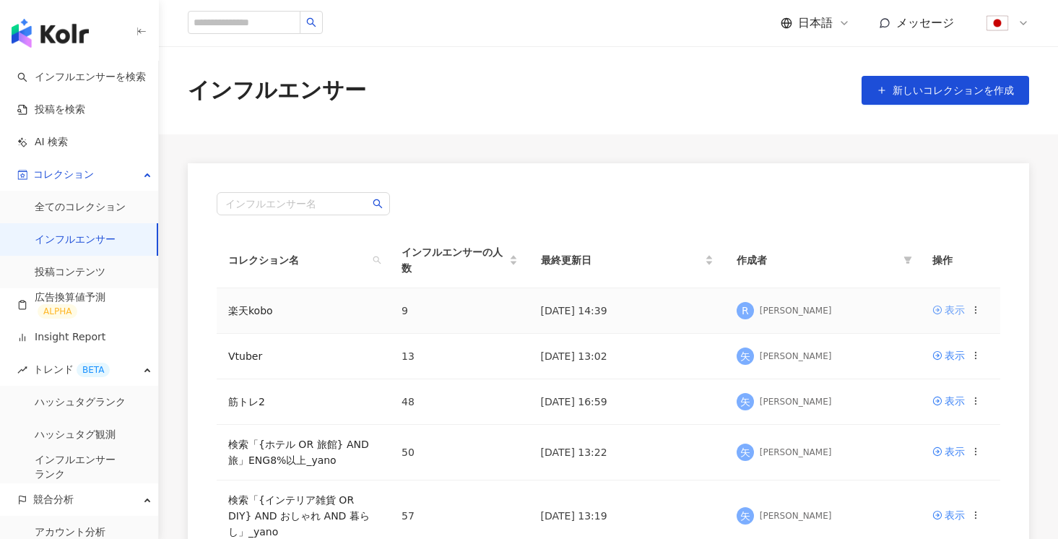
click at [945, 314] on div "表示" at bounding box center [954, 310] width 20 height 16
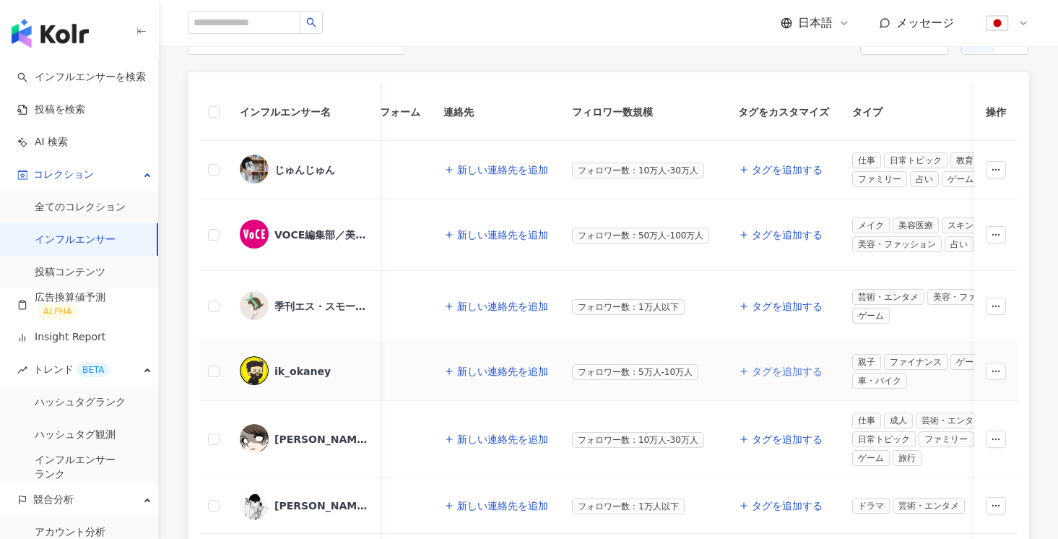
scroll to position [0, 43]
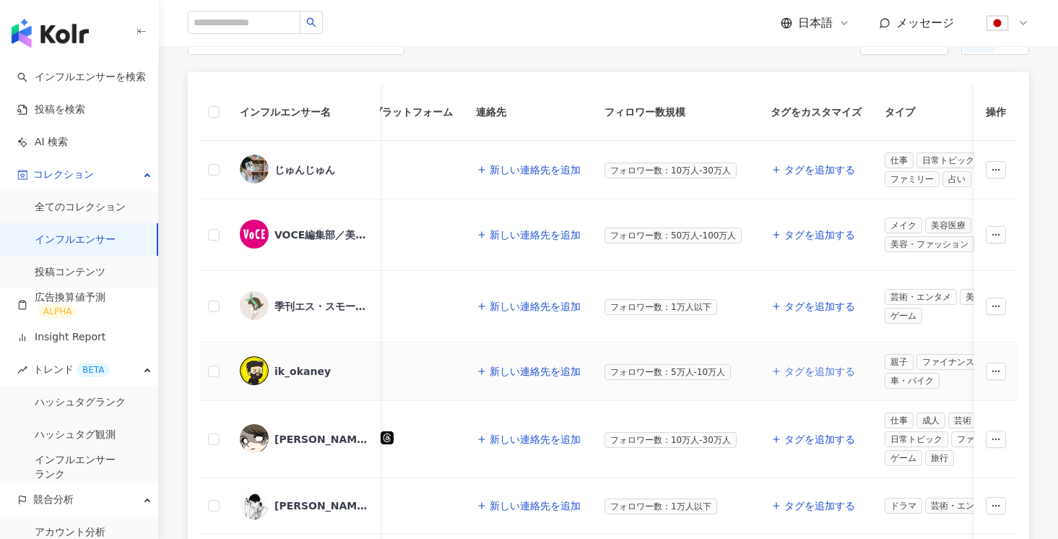
click at [809, 365] on span "タグを追加する" at bounding box center [819, 371] width 71 height 12
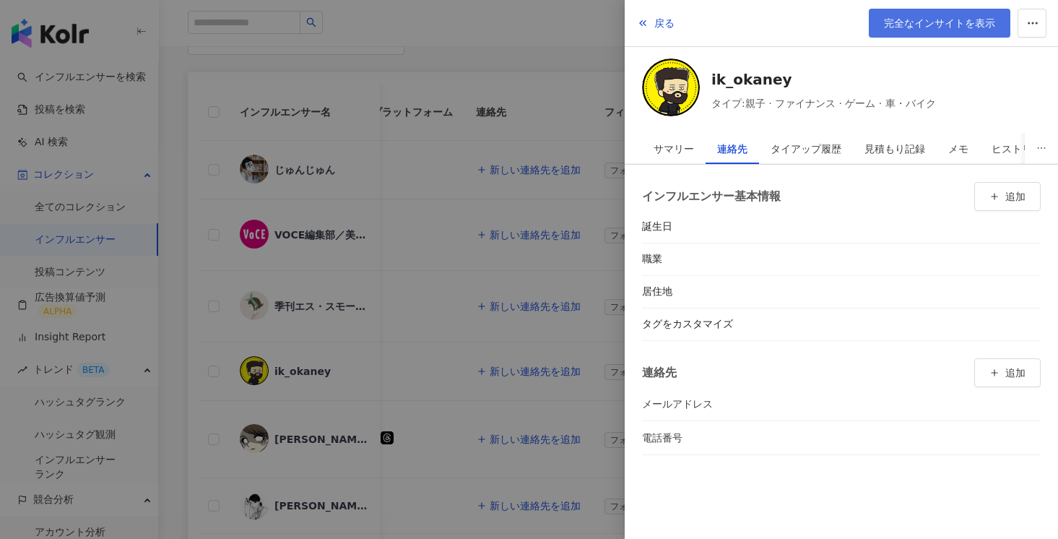
click at [913, 17] on span "完全なインサイトを表示" at bounding box center [939, 23] width 111 height 12
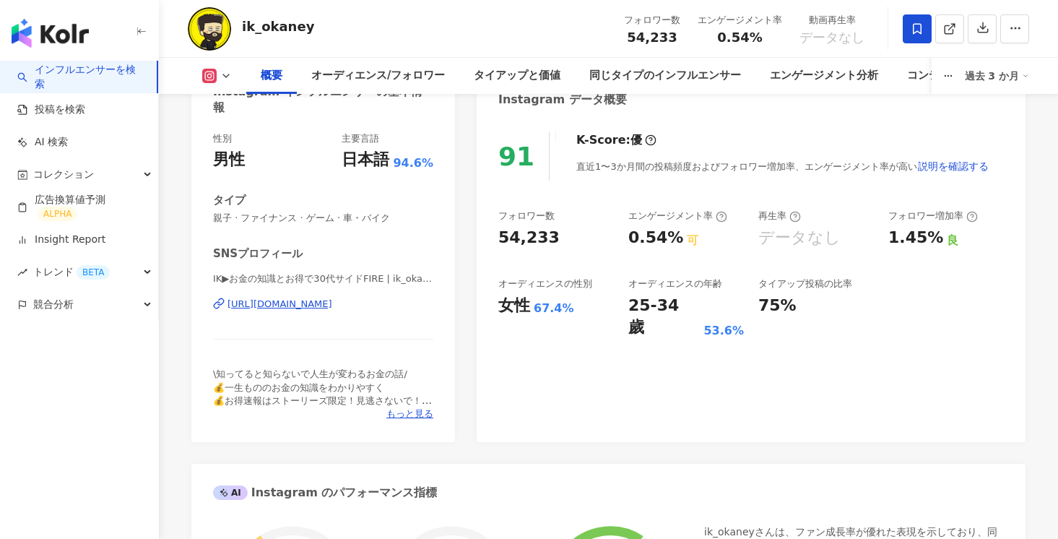
scroll to position [153, 0]
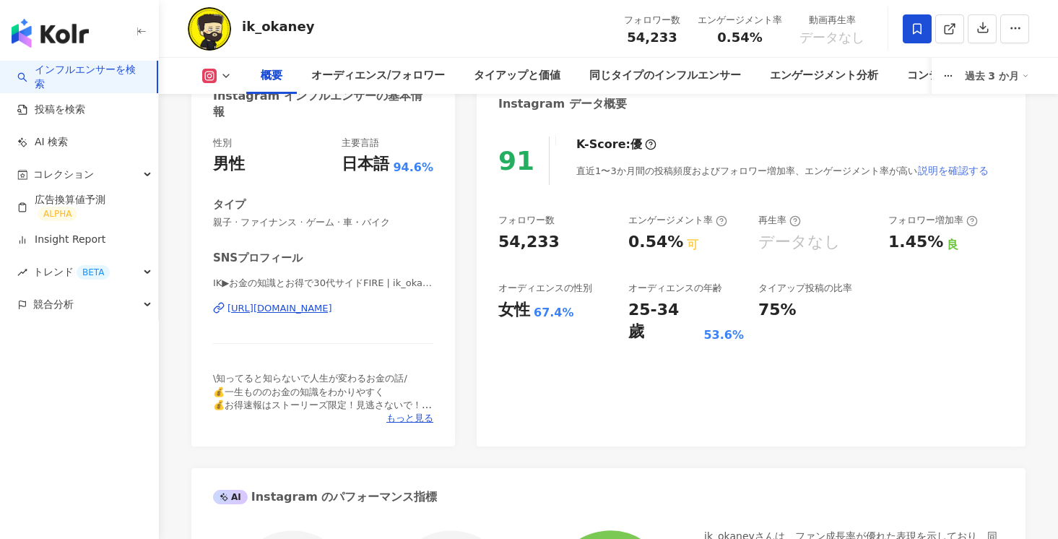
click at [924, 169] on span "説明を確認する" at bounding box center [953, 171] width 71 height 12
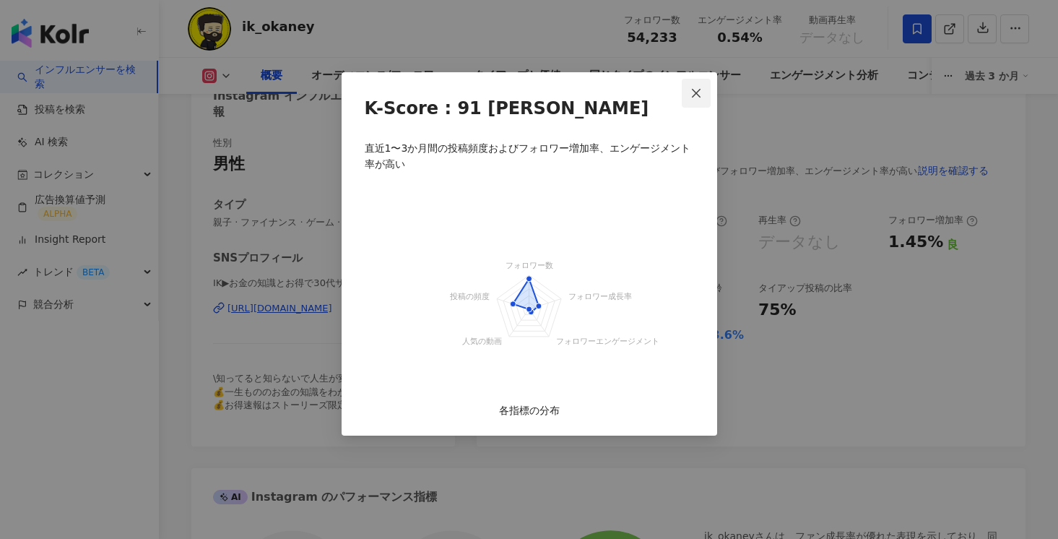
click at [690, 90] on icon "close" at bounding box center [696, 93] width 12 height 12
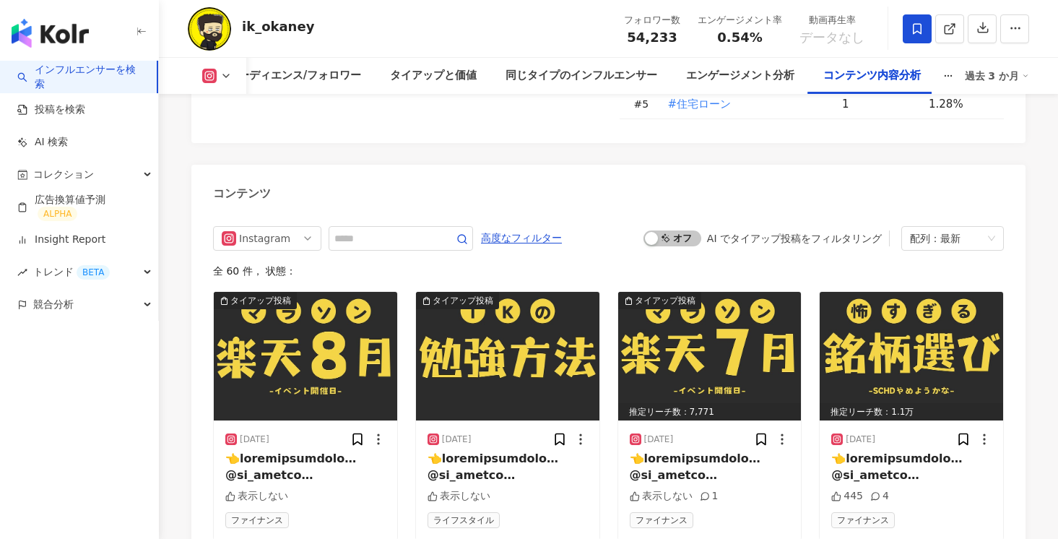
scroll to position [4327, 0]
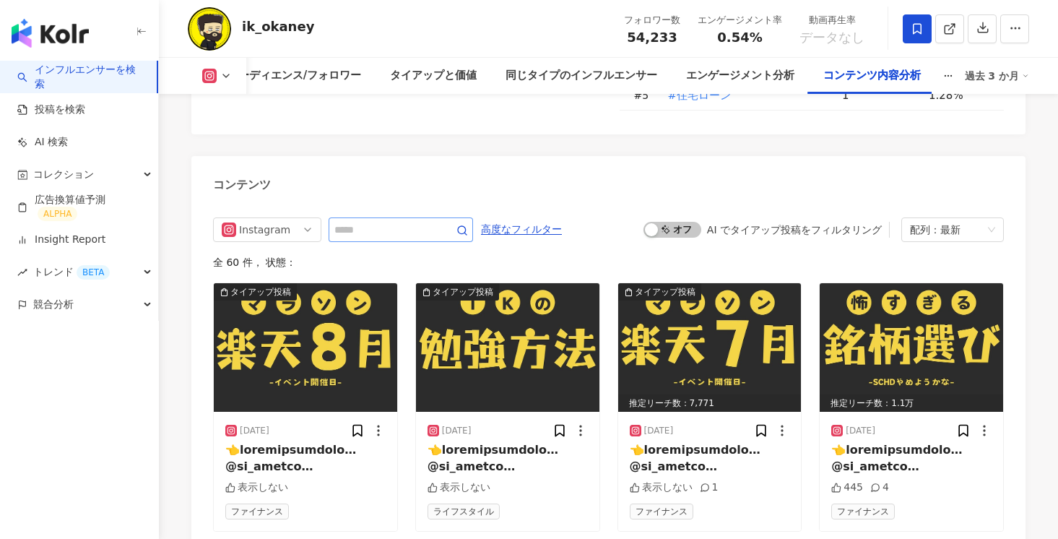
click at [372, 217] on span at bounding box center [401, 229] width 144 height 25
type input "****"
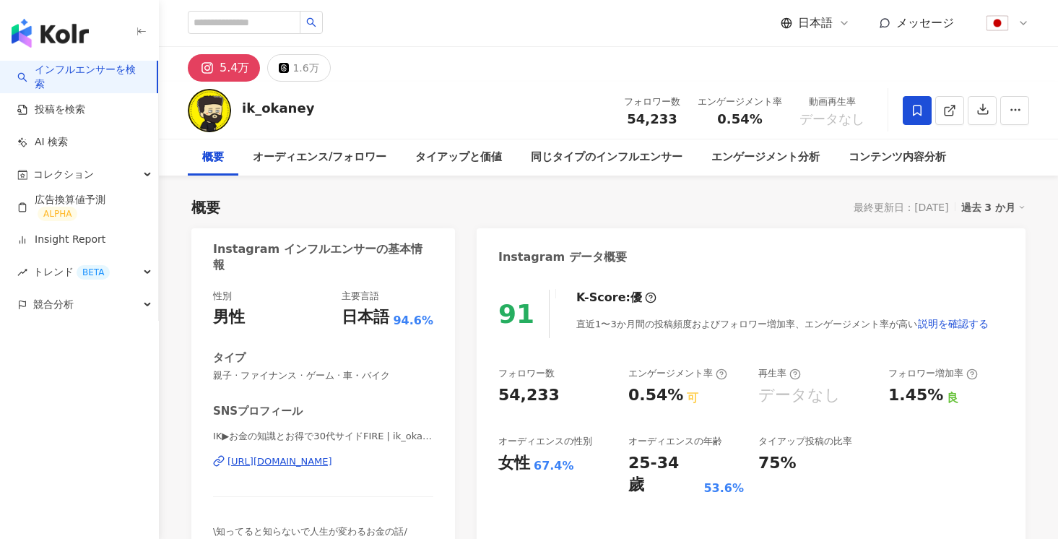
click at [995, 203] on div "過去 3 か月" at bounding box center [993, 207] width 65 height 19
click at [835, 388] on div "データなし" at bounding box center [799, 395] width 82 height 22
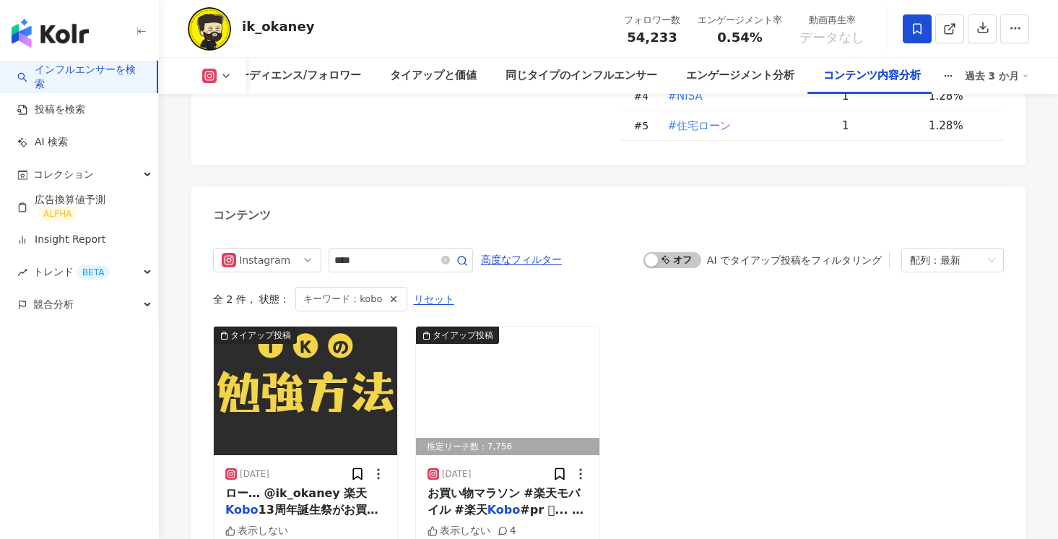
scroll to position [4303, 0]
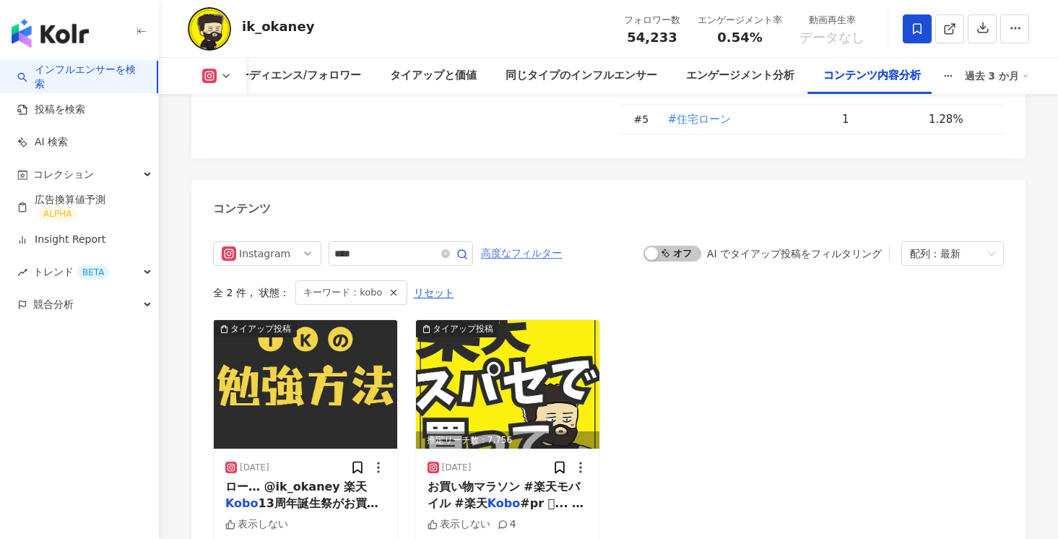
click at [541, 242] on span "高度なフィルター" at bounding box center [521, 253] width 81 height 23
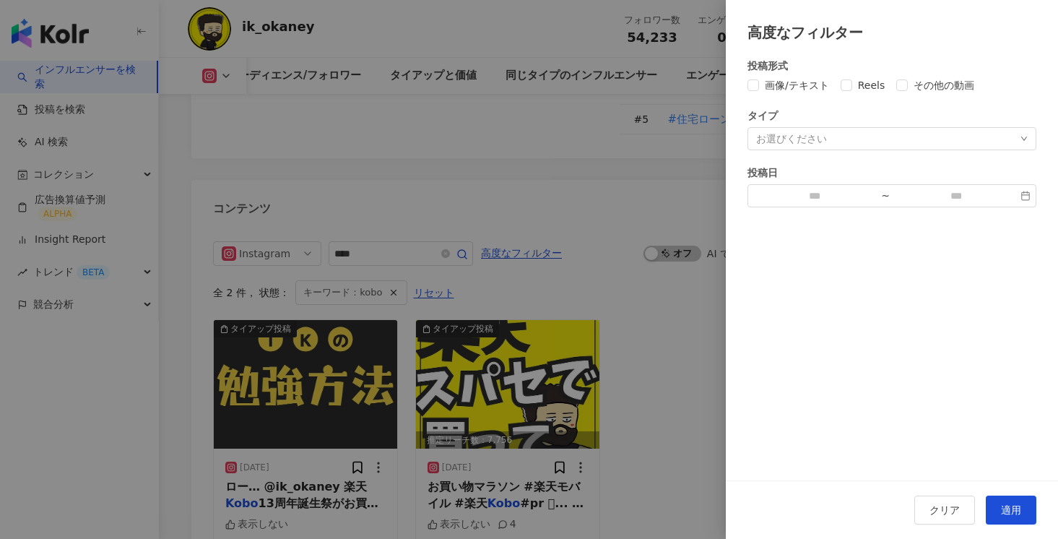
click at [824, 207] on div "投稿形式 画像/テキスト Reels その他の動画 タイプ お選びください 投稿日 ~" at bounding box center [892, 261] width 332 height 437
click at [845, 131] on div "お選びください" at bounding box center [891, 138] width 289 height 23
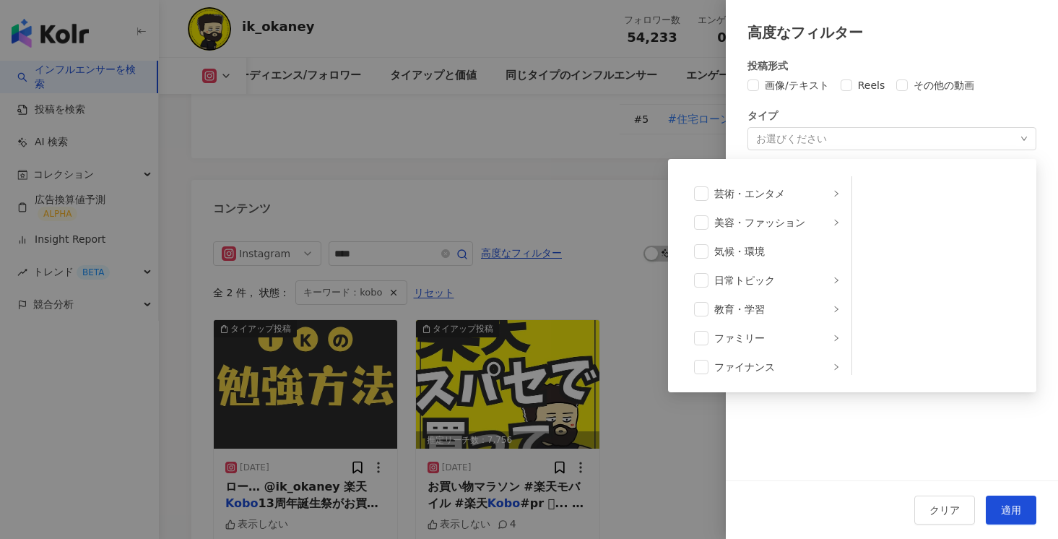
click at [601, 201] on div at bounding box center [529, 269] width 1058 height 539
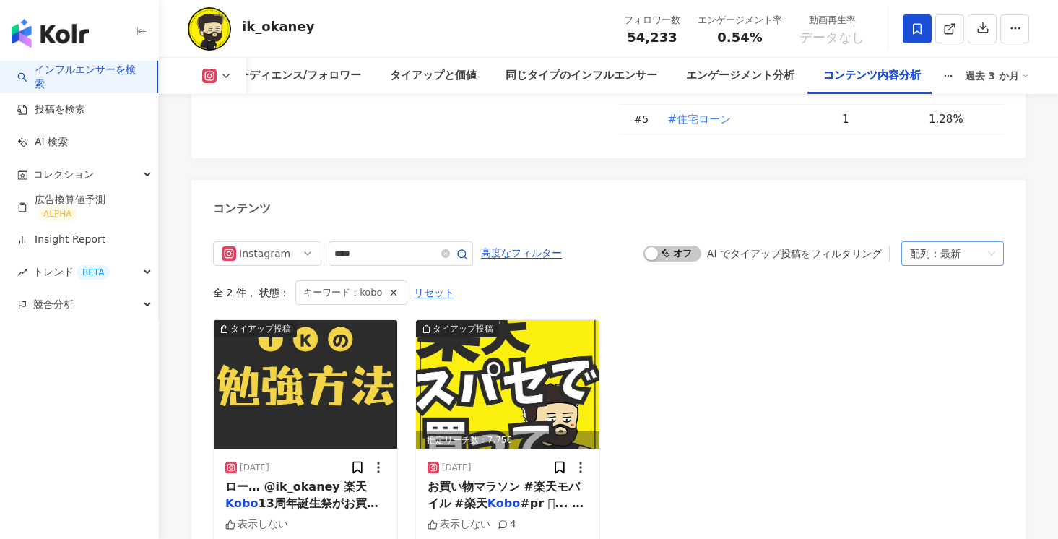
click at [946, 242] on div "配列：最新" at bounding box center [946, 253] width 72 height 23
click at [746, 370] on div "タイアップ投稿 2025/07/09 ロー… @ik_okaney 楽天 Kobo 13周年誕生祭がお買い物マラソン 表示しない ライフスタイル タイアップ投…" at bounding box center [608, 443] width 791 height 248
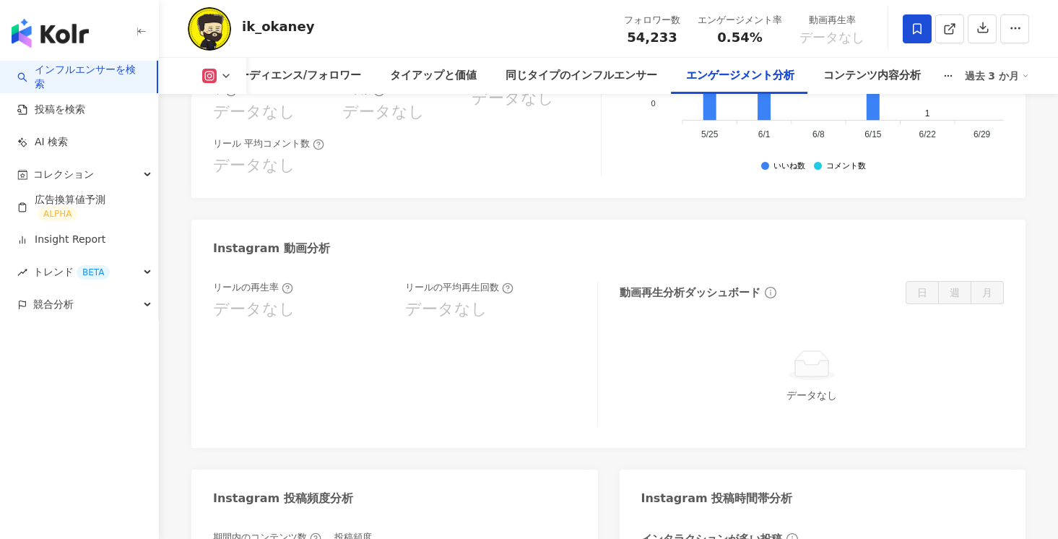
scroll to position [3244, 0]
click at [123, 87] on link "インフルエンサーを検索" at bounding box center [81, 77] width 128 height 28
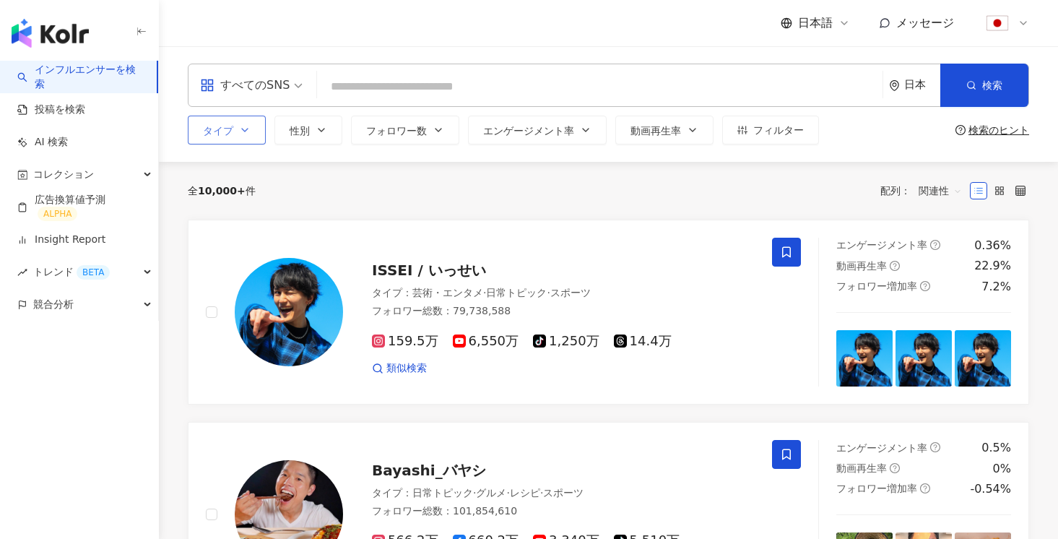
click at [252, 127] on button "タイプ" at bounding box center [227, 130] width 78 height 29
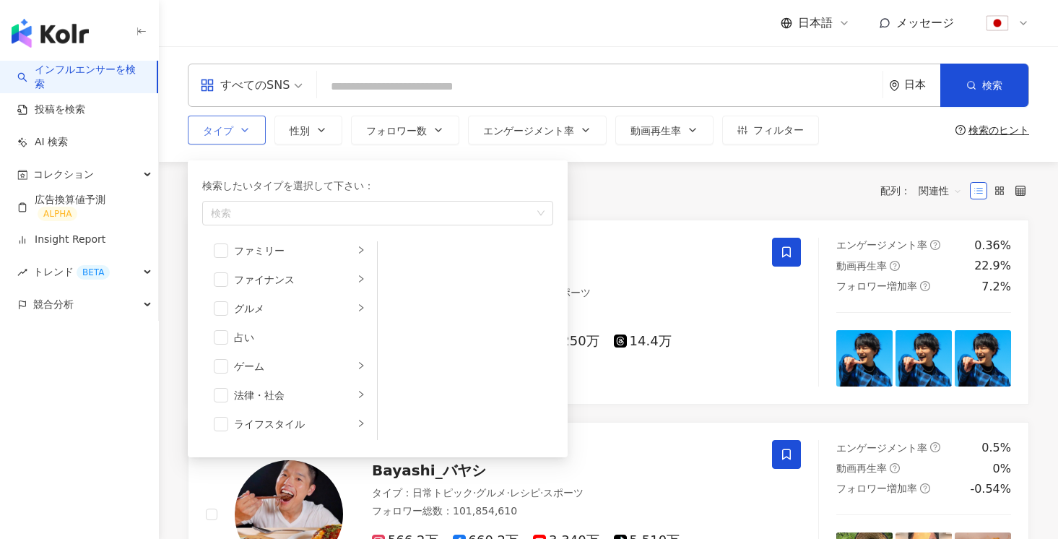
scroll to position [153, 0]
click at [227, 287] on li "ファイナンス" at bounding box center [289, 278] width 169 height 29
click at [220, 279] on span "button" at bounding box center [221, 278] width 14 height 14
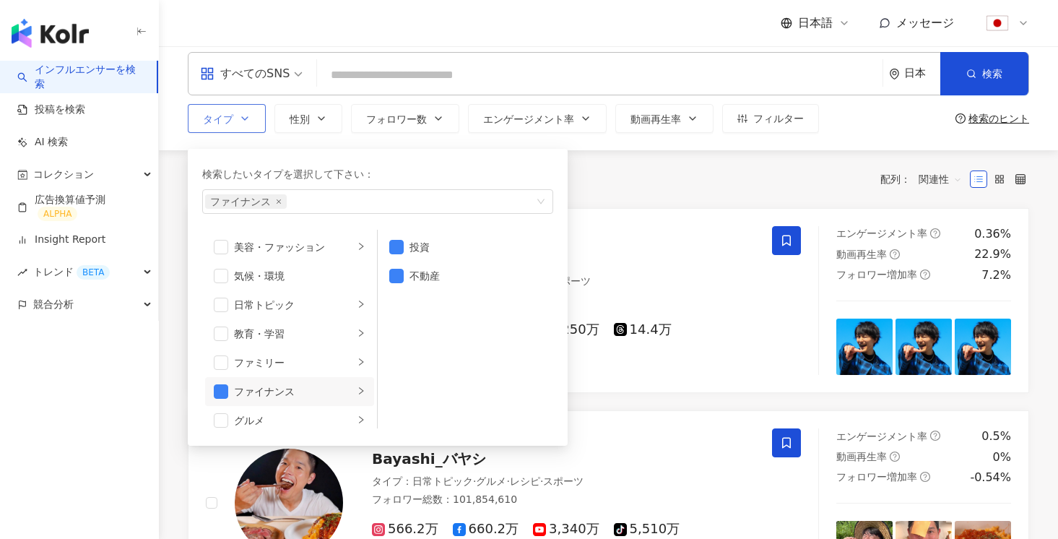
scroll to position [23, 0]
click at [220, 337] on span "button" at bounding box center [221, 339] width 14 height 14
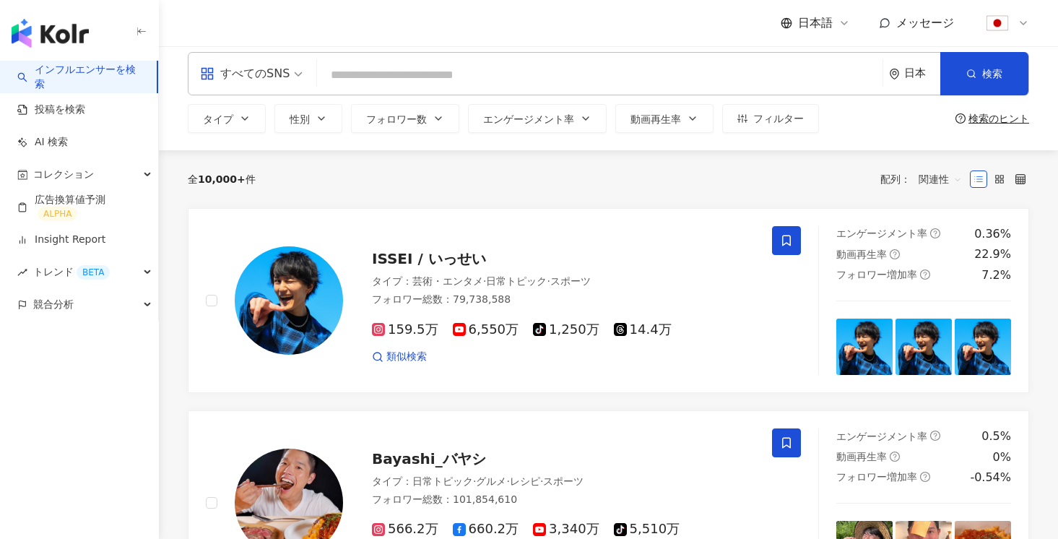
click at [645, 165] on div "全 10,000+ 件 配列： 関連性" at bounding box center [608, 179] width 841 height 58
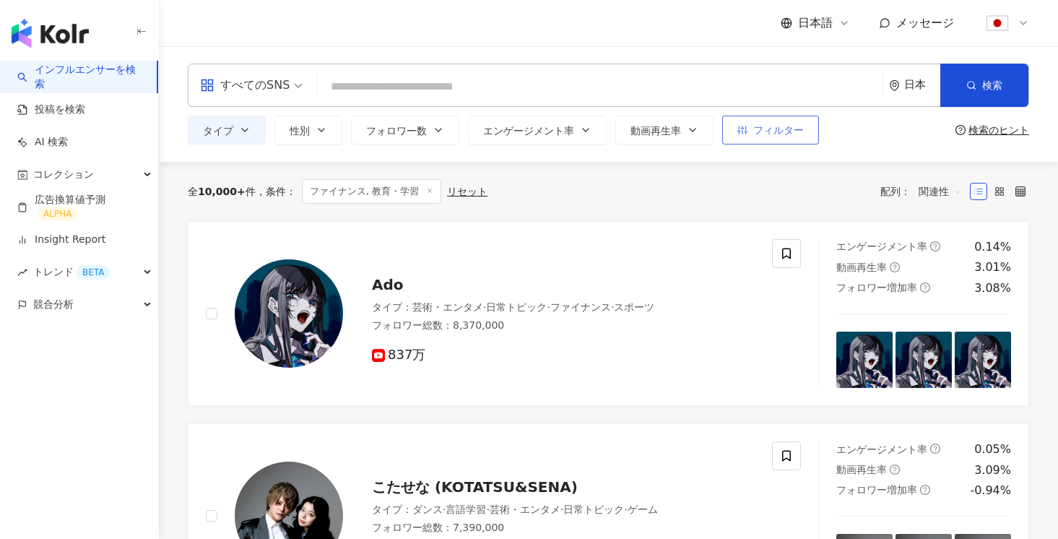
click at [768, 126] on span "フィルター" at bounding box center [778, 130] width 51 height 12
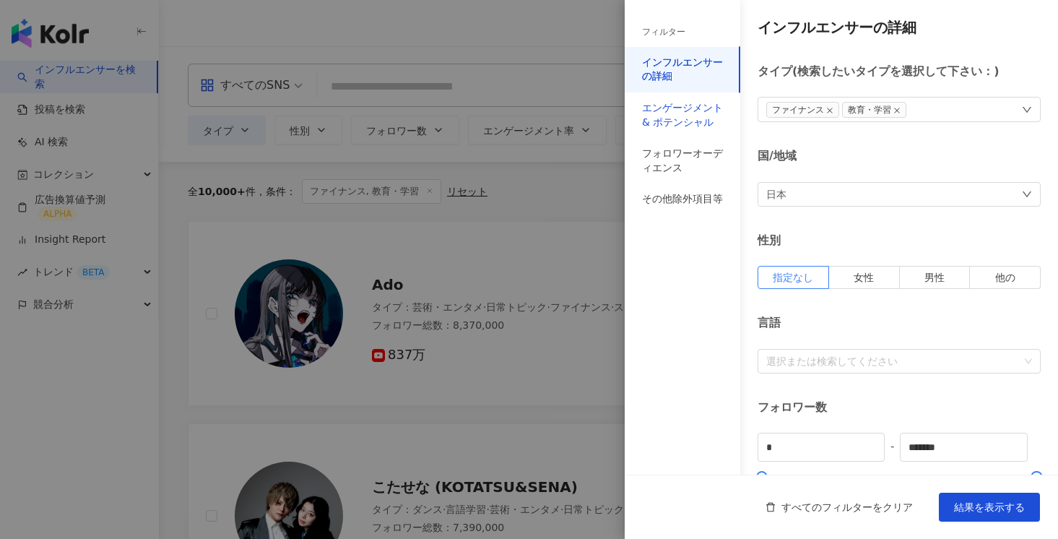
click at [680, 117] on div "エンゲージメント & ポテンシャル" at bounding box center [682, 115] width 81 height 28
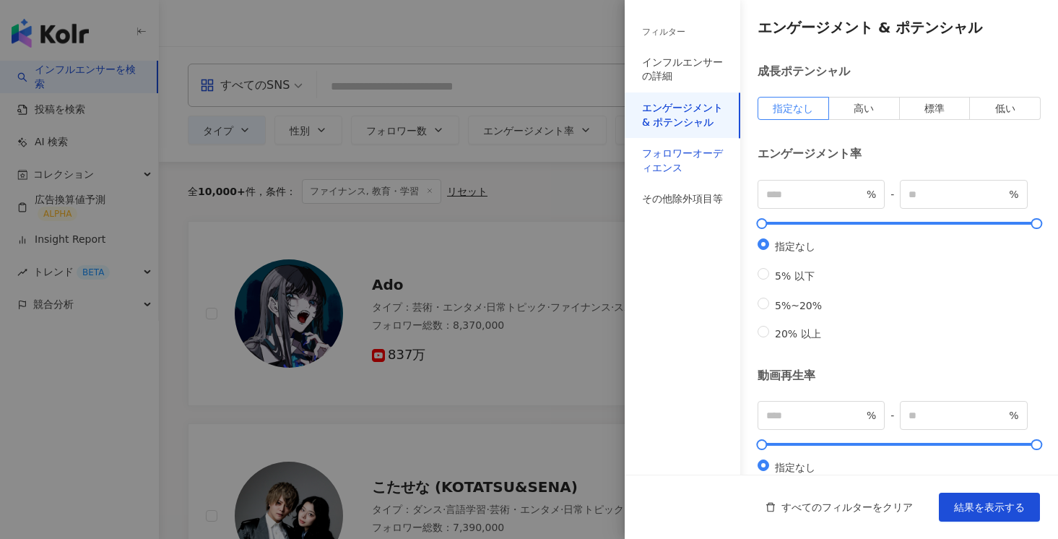
click at [674, 162] on div "フォロワーオーディエンス" at bounding box center [682, 161] width 81 height 28
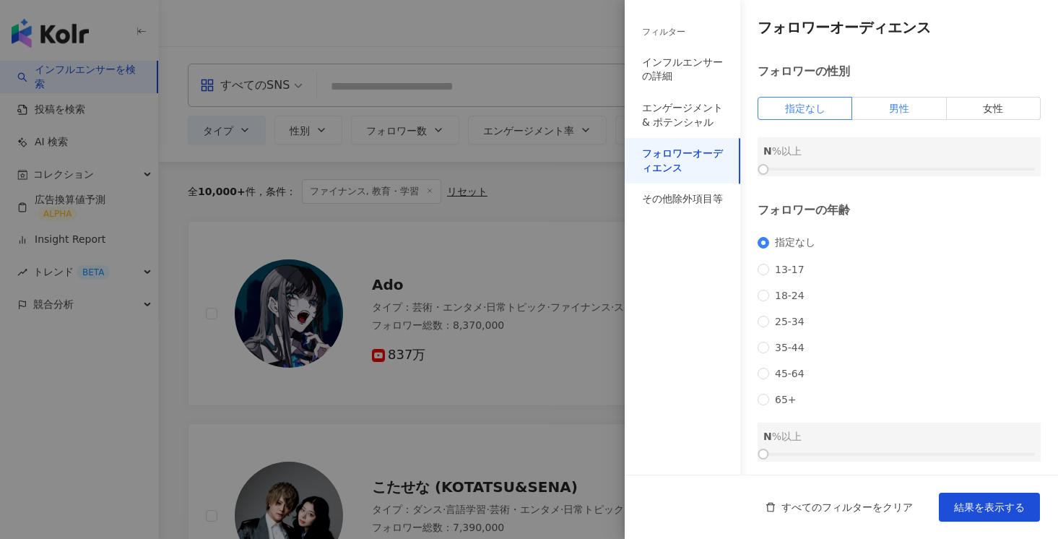
click at [896, 110] on span "男性" at bounding box center [899, 109] width 20 height 12
click at [912, 170] on div at bounding box center [898, 169] width 271 height 9
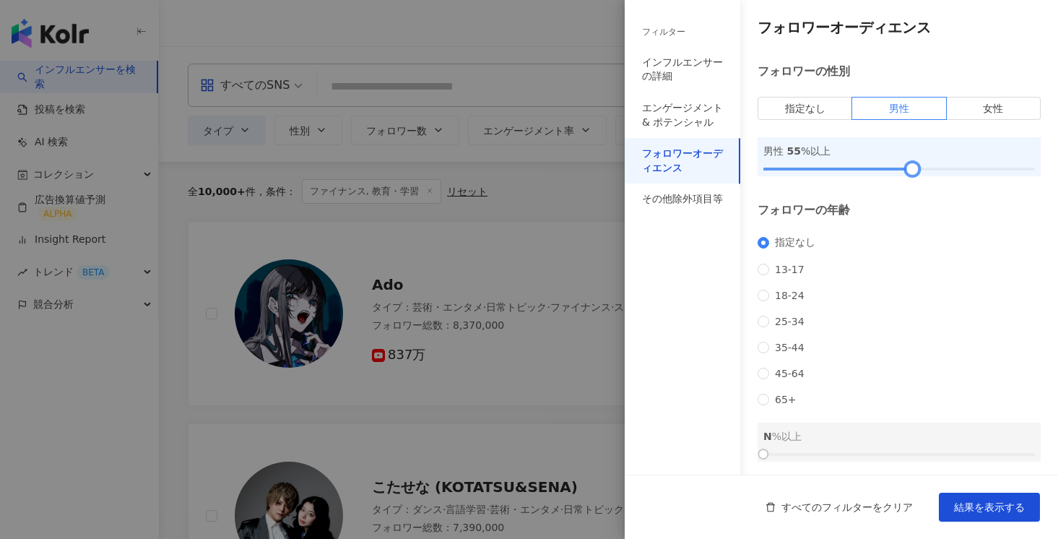
click at [937, 168] on div at bounding box center [898, 169] width 271 height 9
click at [942, 167] on div at bounding box center [898, 169] width 271 height 9
click at [934, 232] on div "フォロワーの年齢 指定なし 13-17 18-24 25-34 35-44 45-64 65+ N %以上" at bounding box center [898, 331] width 283 height 258
click at [802, 339] on div "指定なし 13-17 18-24 25-34 35-44 45-64 65+" at bounding box center [898, 320] width 283 height 169
click at [795, 327] on span "25-34" at bounding box center [789, 322] width 41 height 12
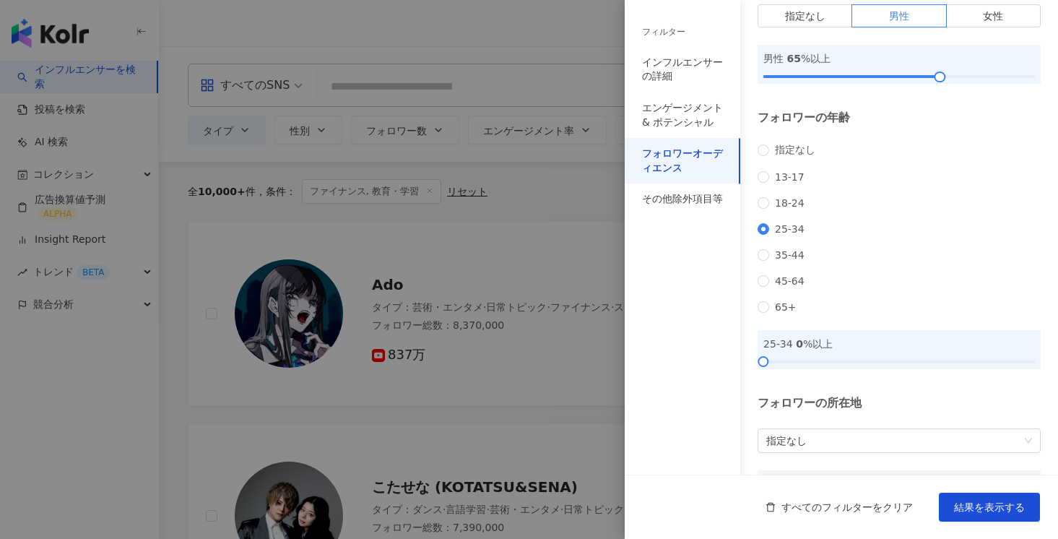
scroll to position [103, 0]
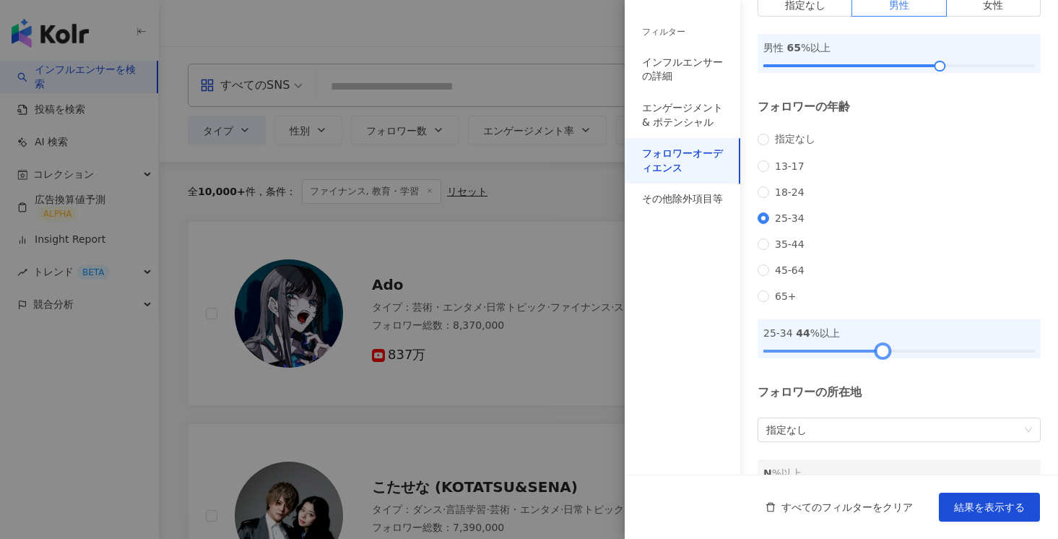
click at [882, 355] on div at bounding box center [898, 351] width 271 height 9
click at [875, 355] on div at bounding box center [875, 351] width 8 height 8
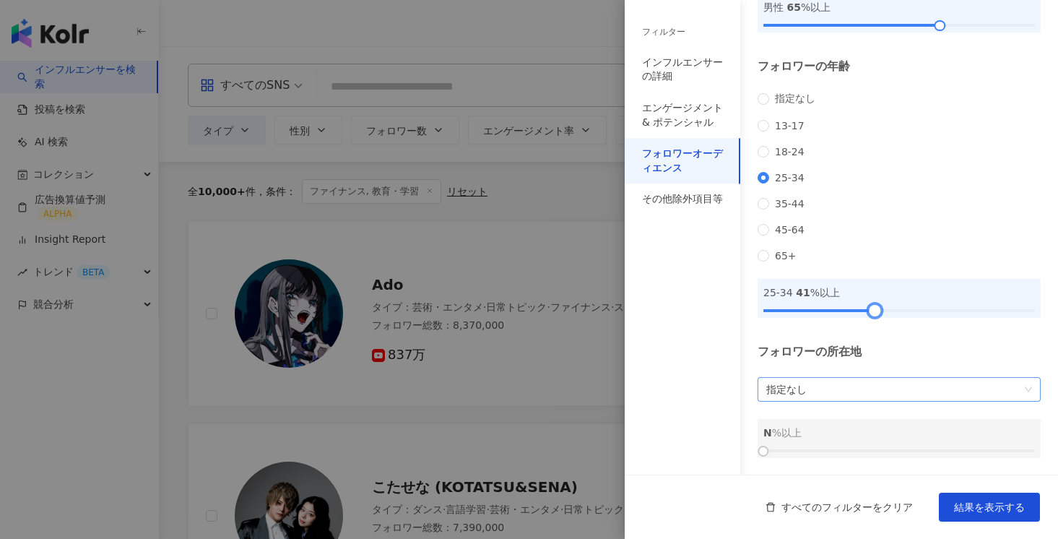
click at [864, 390] on span "指定なし" at bounding box center [899, 389] width 266 height 23
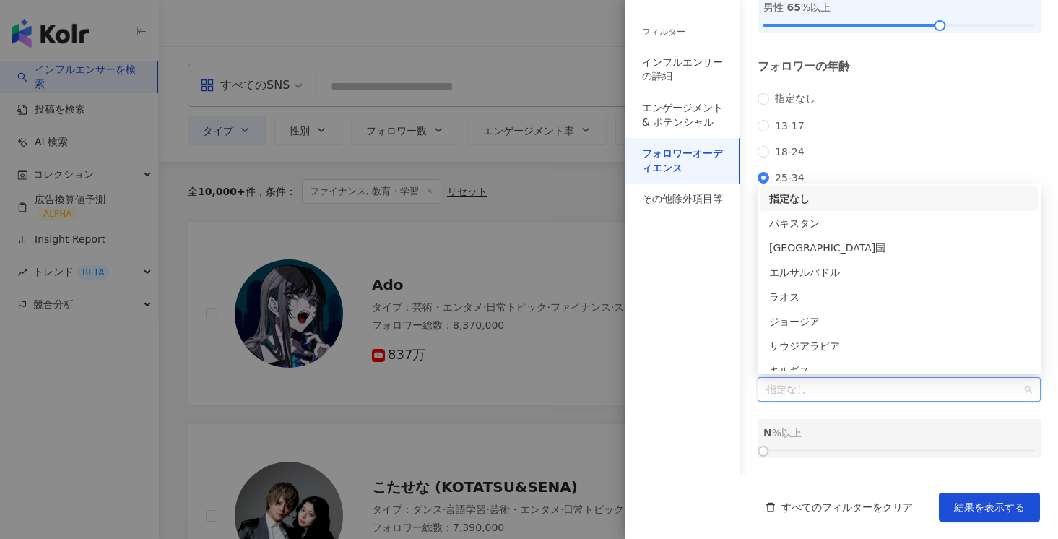
click at [861, 425] on div "N %以上" at bounding box center [898, 433] width 271 height 16
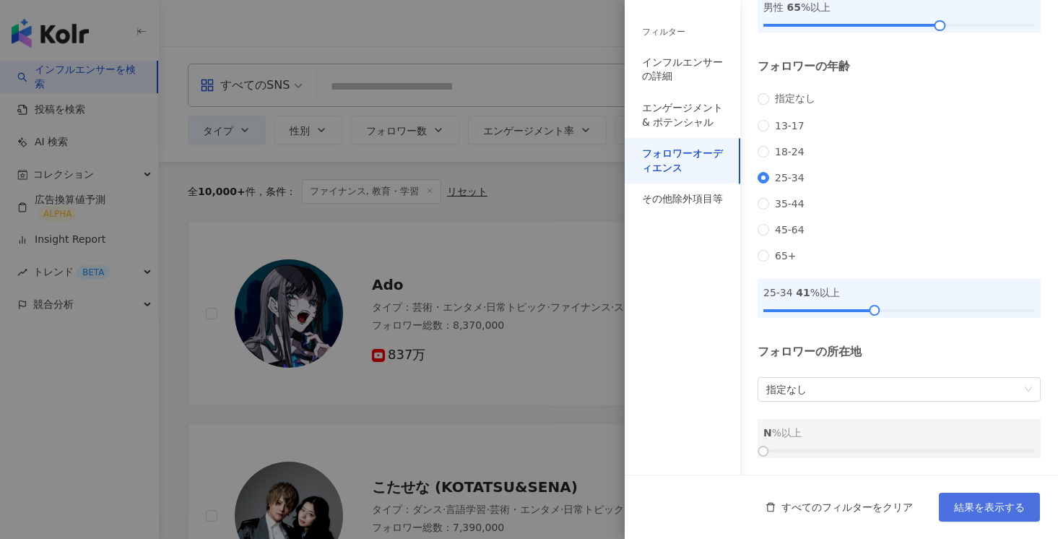
click at [1009, 496] on button "結果を表示する" at bounding box center [989, 506] width 101 height 29
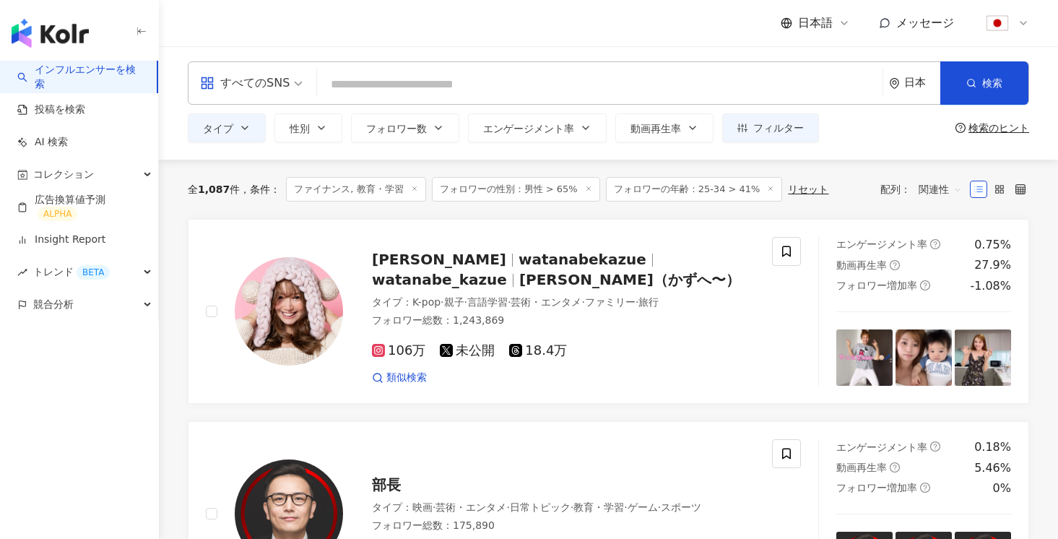
scroll to position [1, 0]
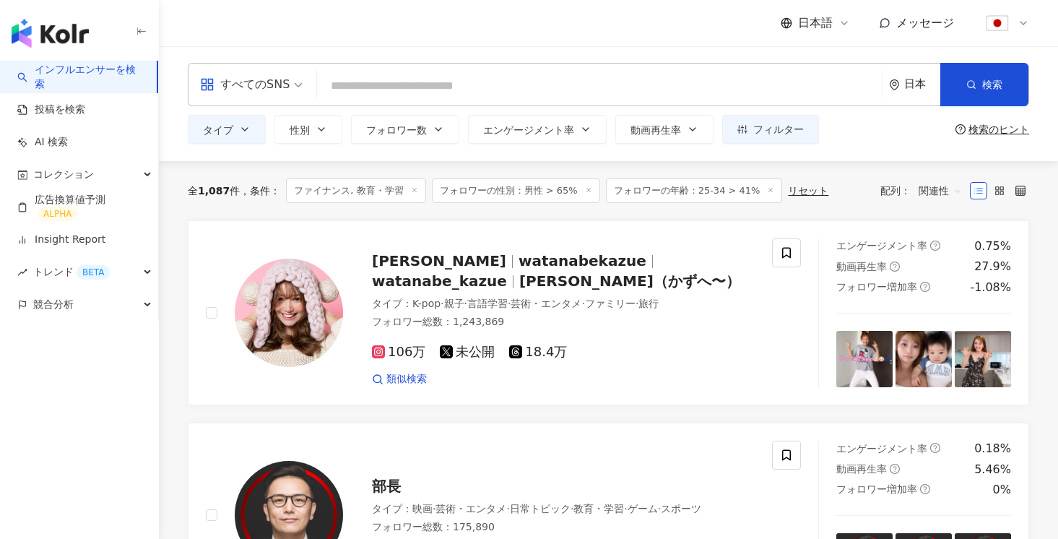
click at [535, 246] on div "渡辺 加和 watanabekazue watanabe_kazue 渡辺加和（かずへ〜） タイプ ： K-pop · 親子 · 言語学習 · 芸術・エンタメ…" at bounding box center [549, 312] width 412 height 147
click at [996, 184] on label at bounding box center [999, 190] width 17 height 17
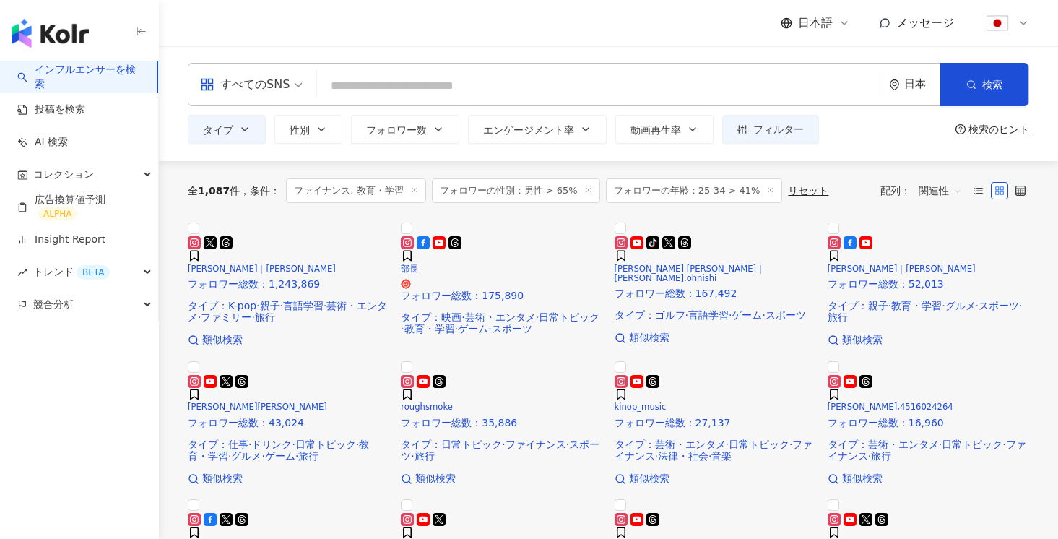
click at [1022, 191] on icon at bounding box center [1020, 191] width 10 height 10
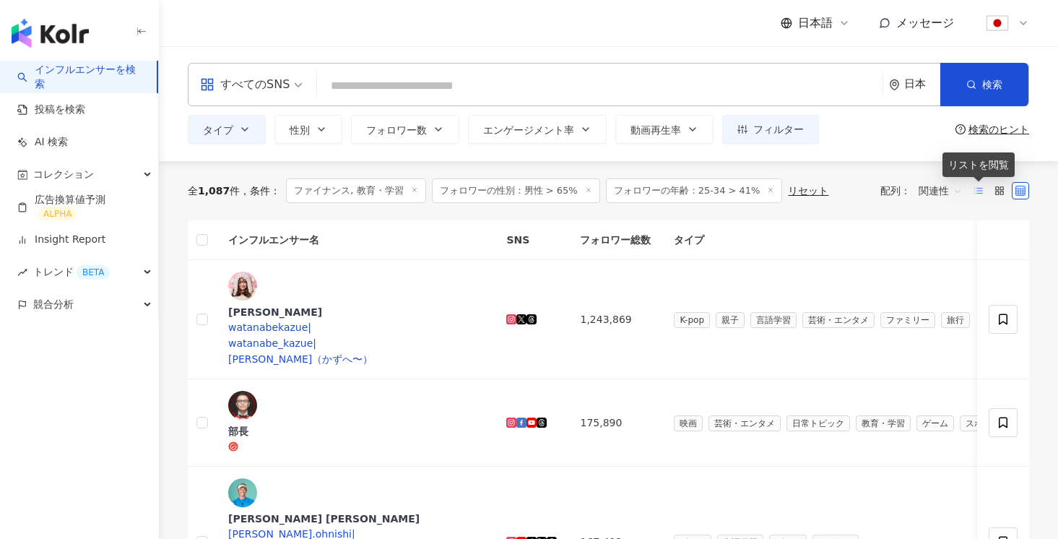
click at [975, 186] on icon at bounding box center [978, 191] width 10 height 10
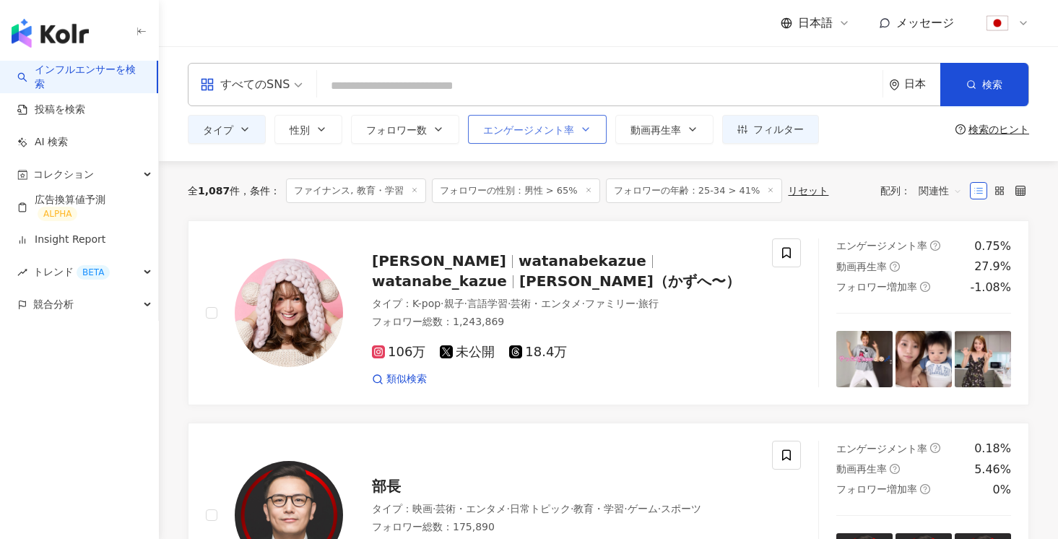
click at [488, 141] on button "エンゲージメント率" at bounding box center [537, 129] width 139 height 29
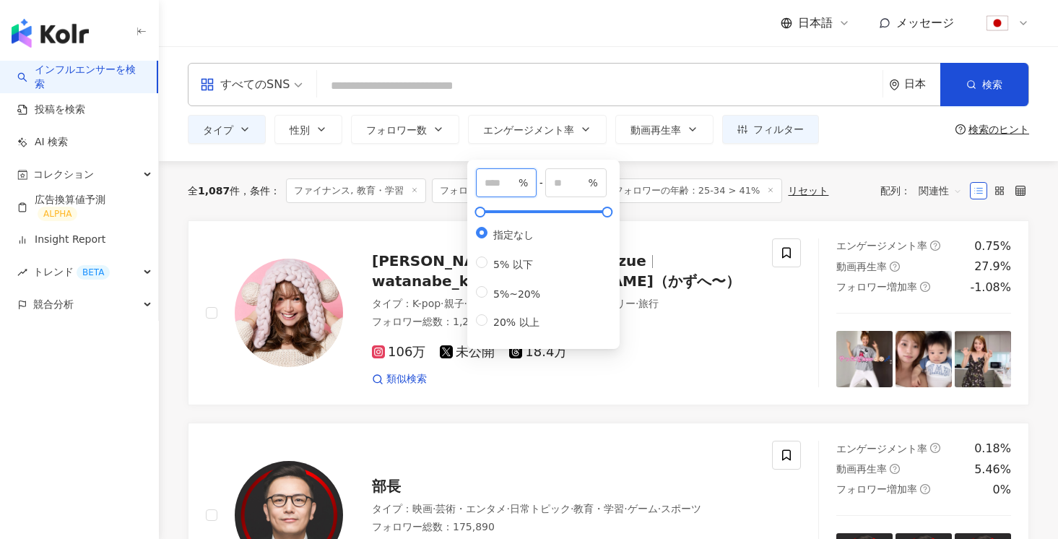
click at [516, 191] on input "number" at bounding box center [500, 183] width 31 height 16
type input "*"
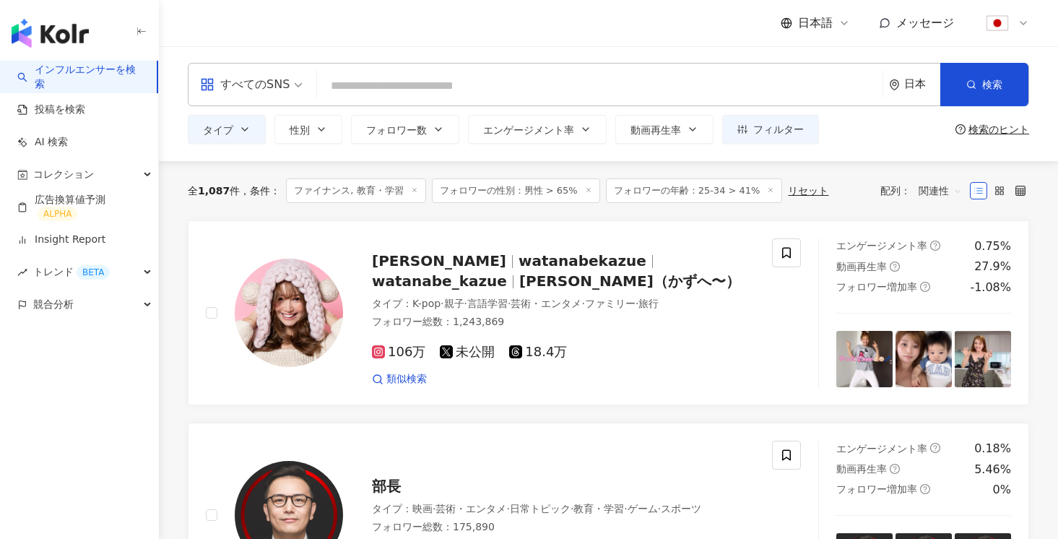
click at [858, 217] on div "全 1,087 件 条件 ： ファイナンス, 教育・学習 フォロワーの性別：男性 > 65% フォロワーの年齢：25-34 > 41% リセット 配列： 関連性" at bounding box center [608, 190] width 841 height 59
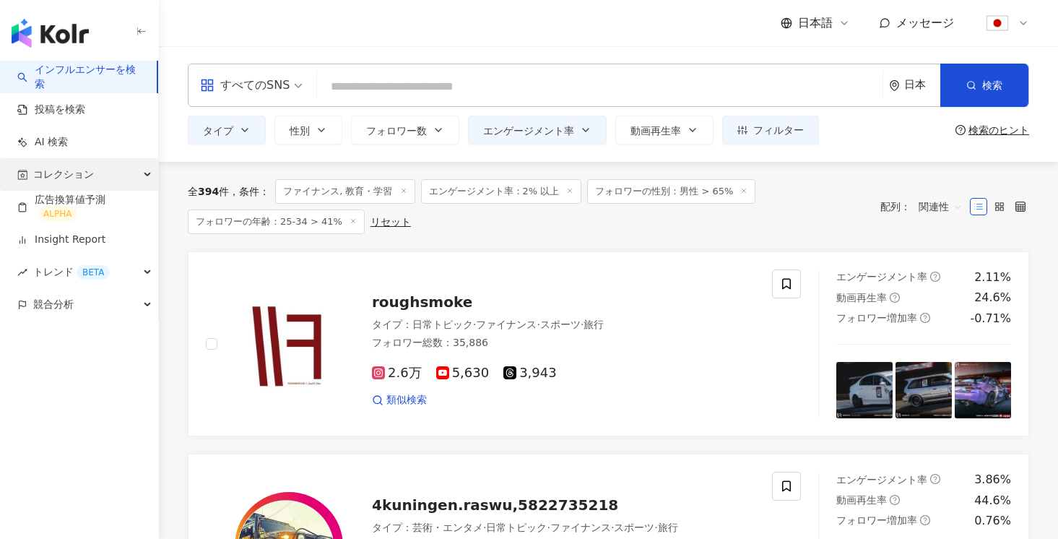
click at [101, 158] on div "コレクション" at bounding box center [79, 174] width 158 height 32
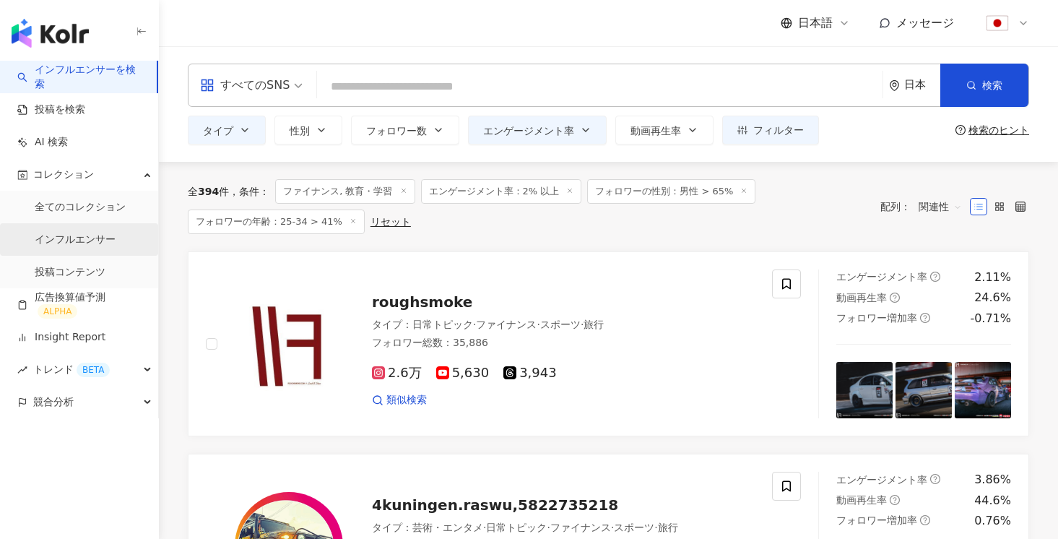
click at [90, 233] on link "インフルエンサー" at bounding box center [75, 240] width 81 height 14
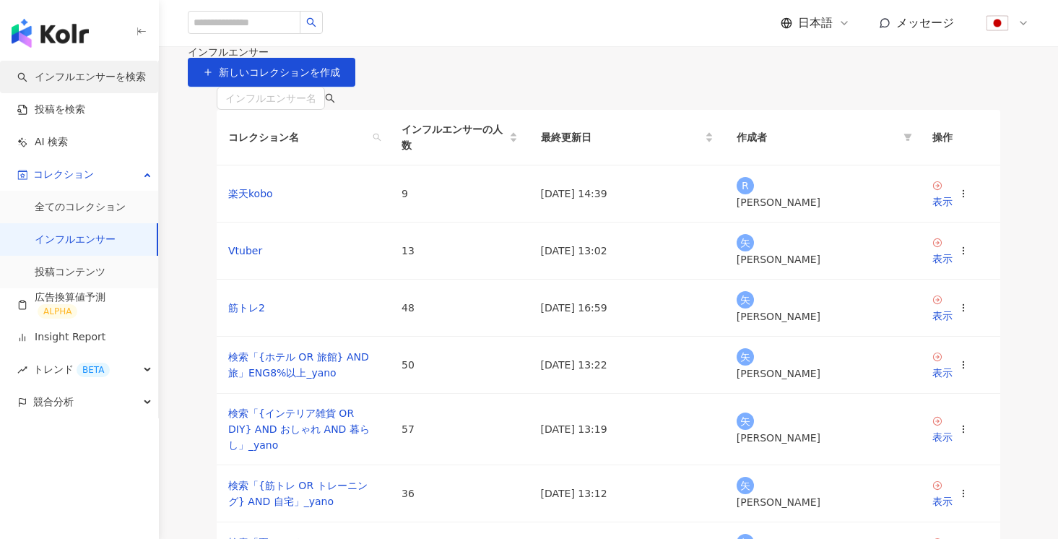
click at [108, 84] on link "インフルエンサーを検索" at bounding box center [81, 77] width 129 height 14
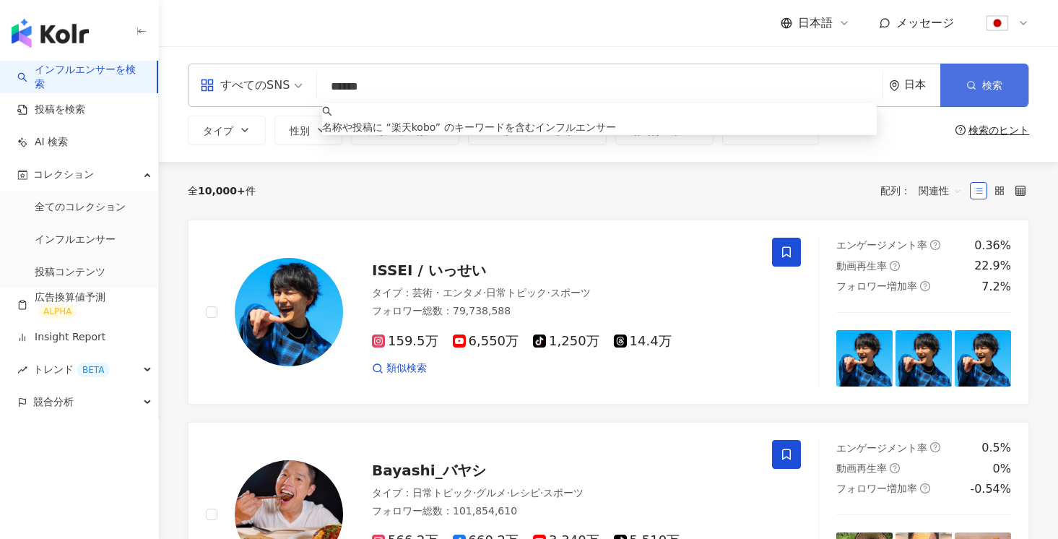
type input "******"
click at [966, 97] on button "検索" at bounding box center [984, 85] width 88 height 43
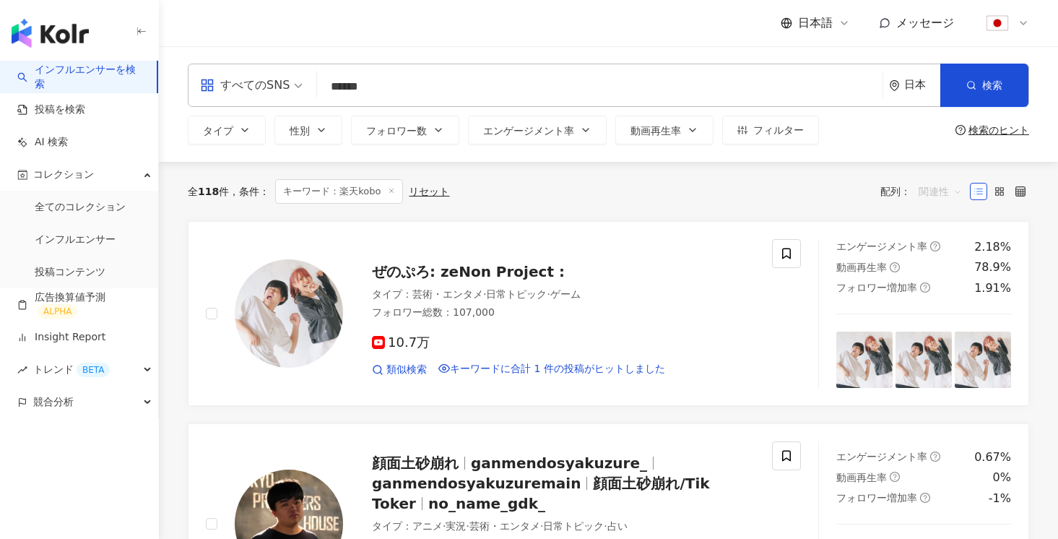
click at [923, 196] on span "関連性" at bounding box center [939, 191] width 43 height 23
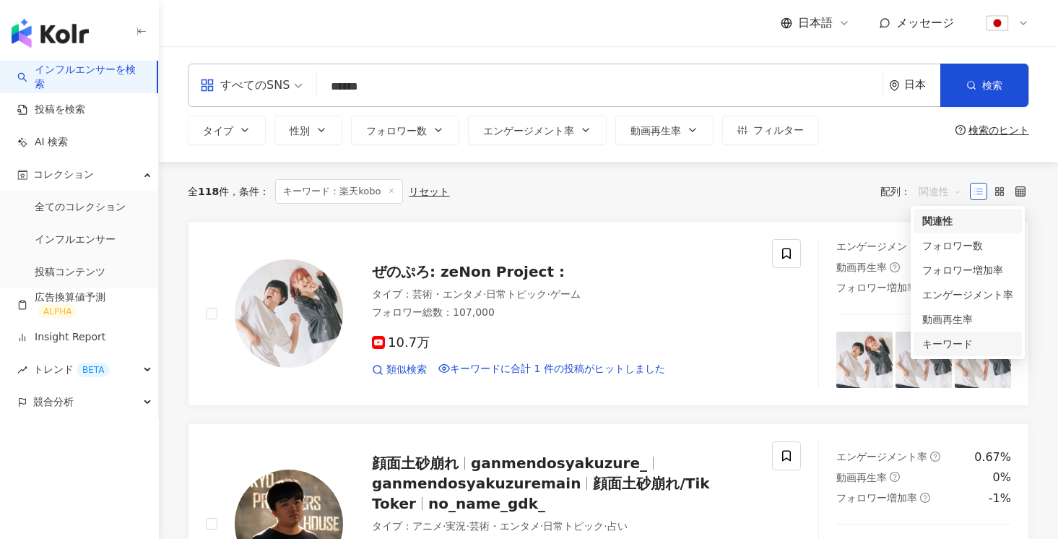
click at [947, 347] on div "キーワード" at bounding box center [967, 344] width 91 height 16
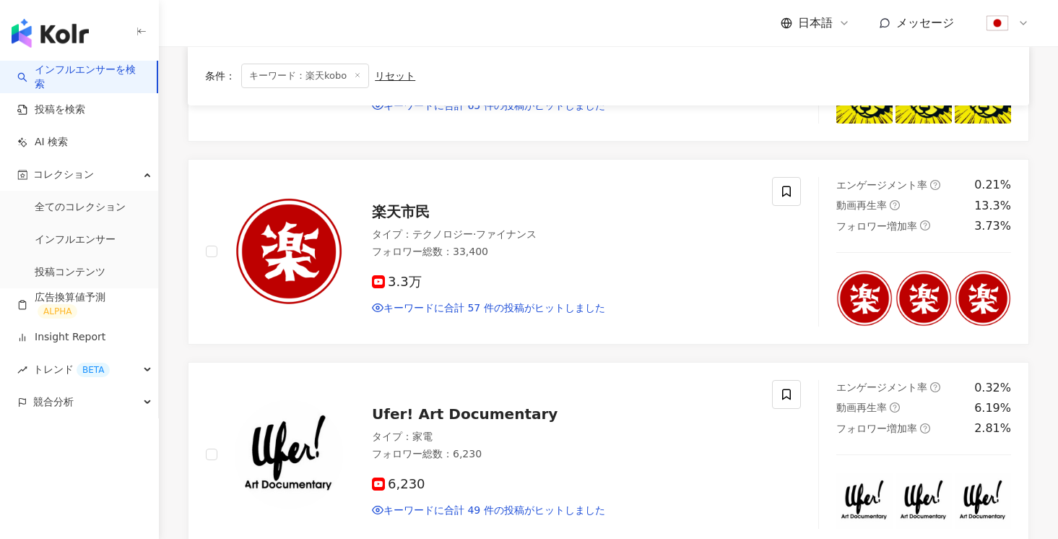
scroll to position [687, 0]
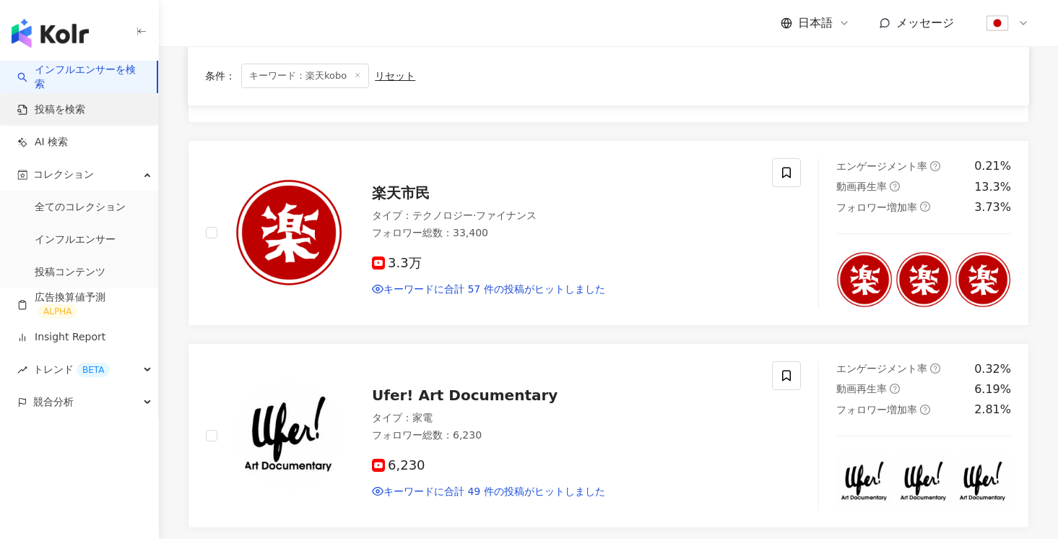
click at [78, 109] on link "投稿を検索" at bounding box center [51, 110] width 68 height 14
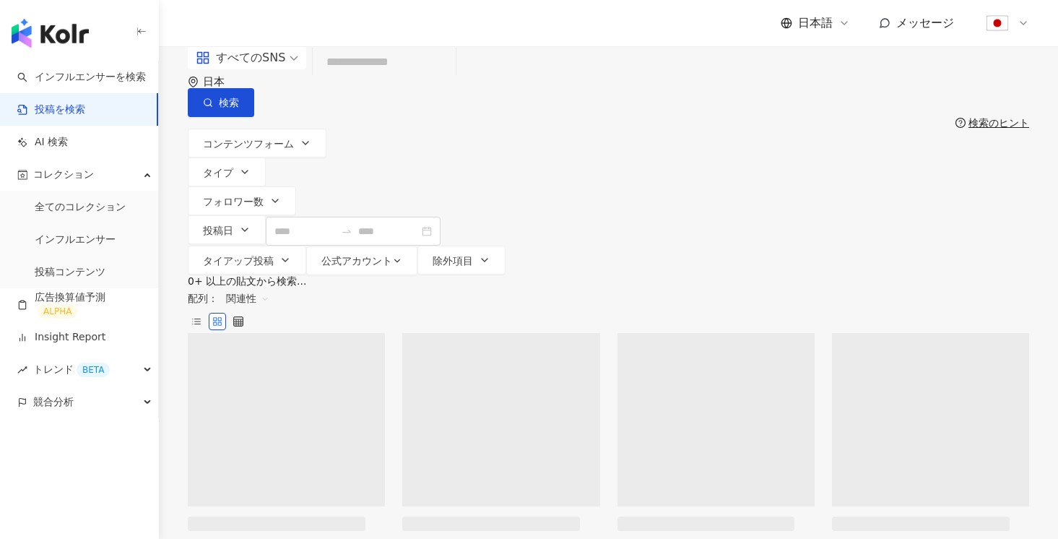
click at [448, 78] on input "search" at bounding box center [383, 62] width 131 height 31
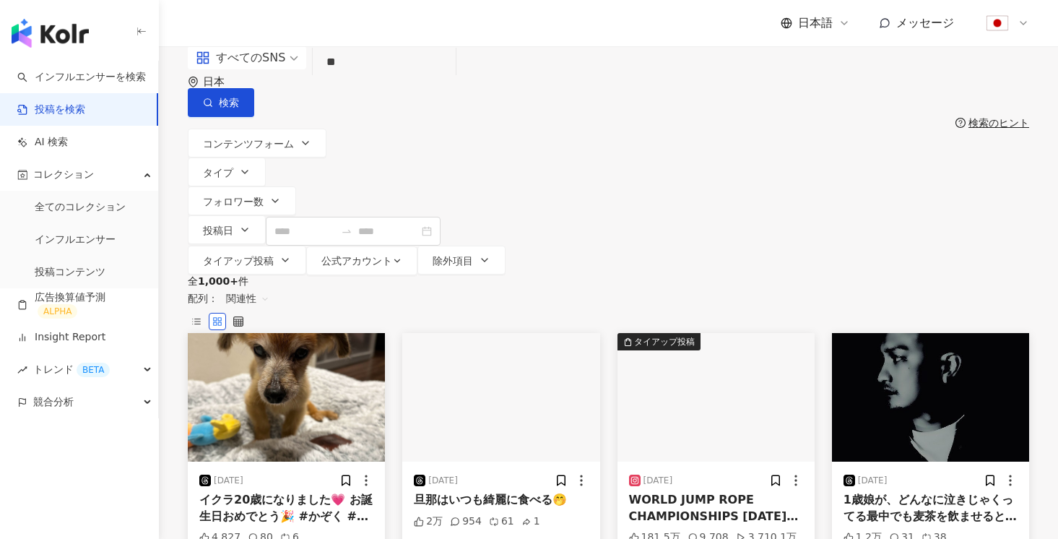
type input "*"
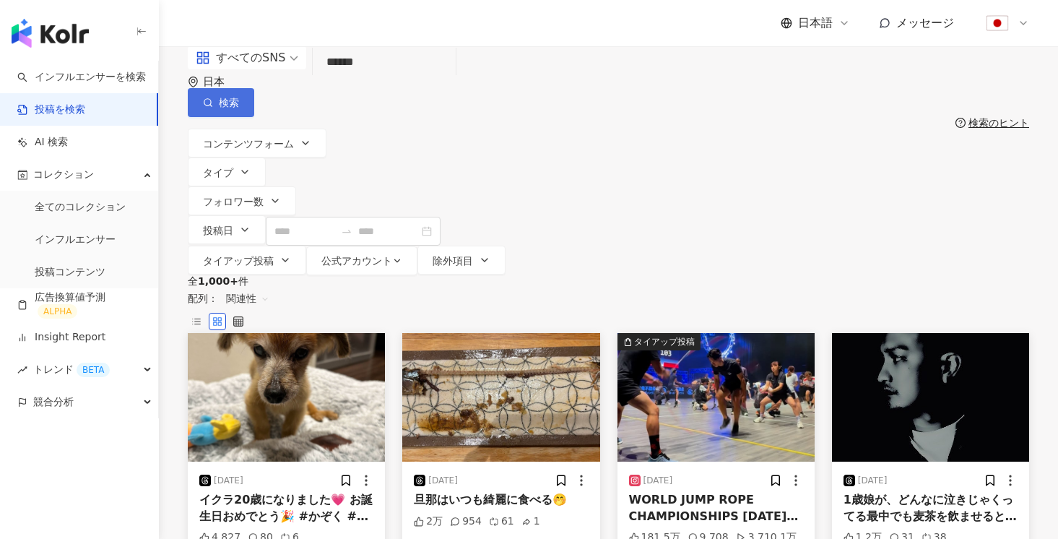
type input "******"
click at [254, 98] on button "検索" at bounding box center [221, 102] width 66 height 29
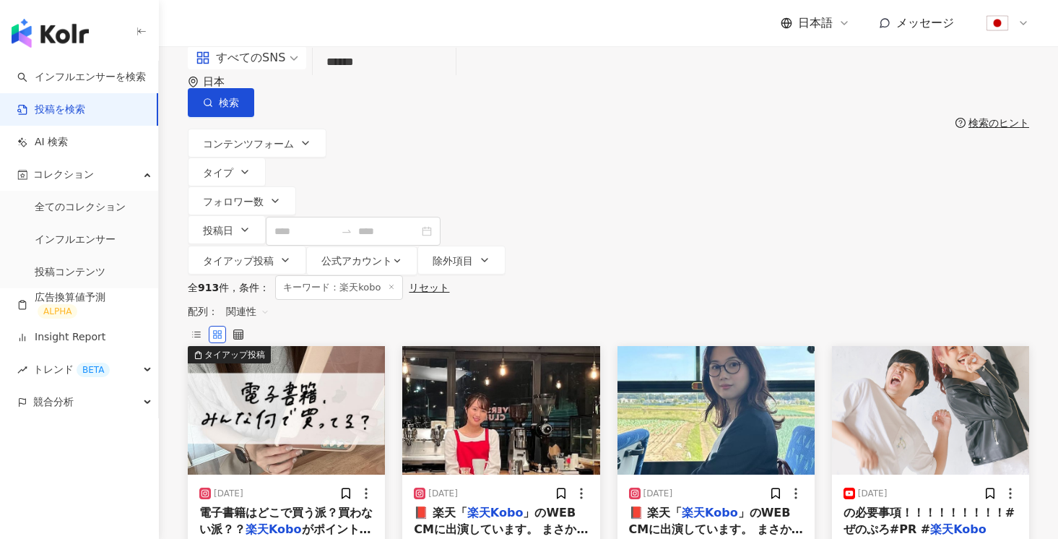
click at [269, 300] on span "関連性" at bounding box center [247, 311] width 43 height 23
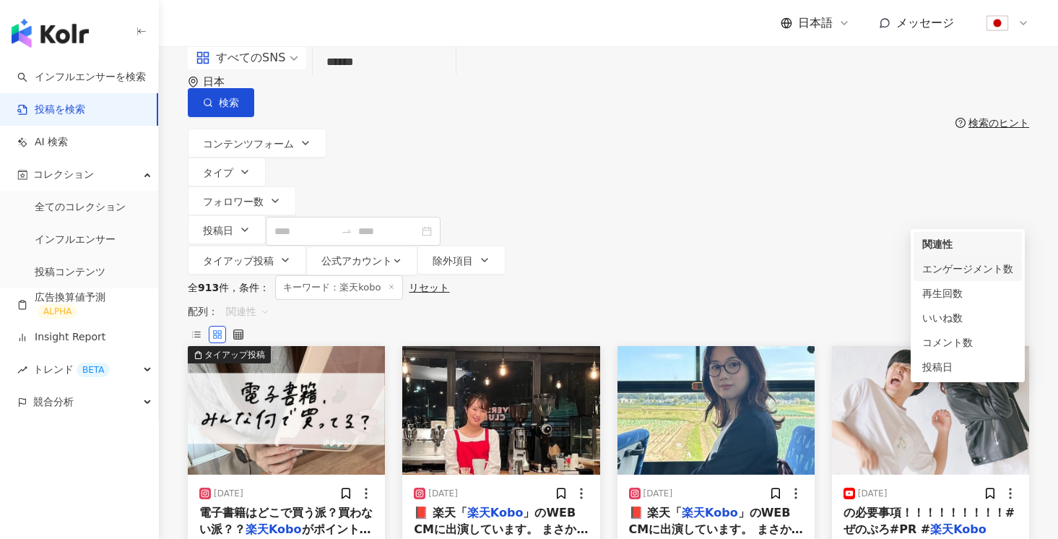
click at [936, 269] on div "エンゲージメント数" at bounding box center [967, 269] width 91 height 16
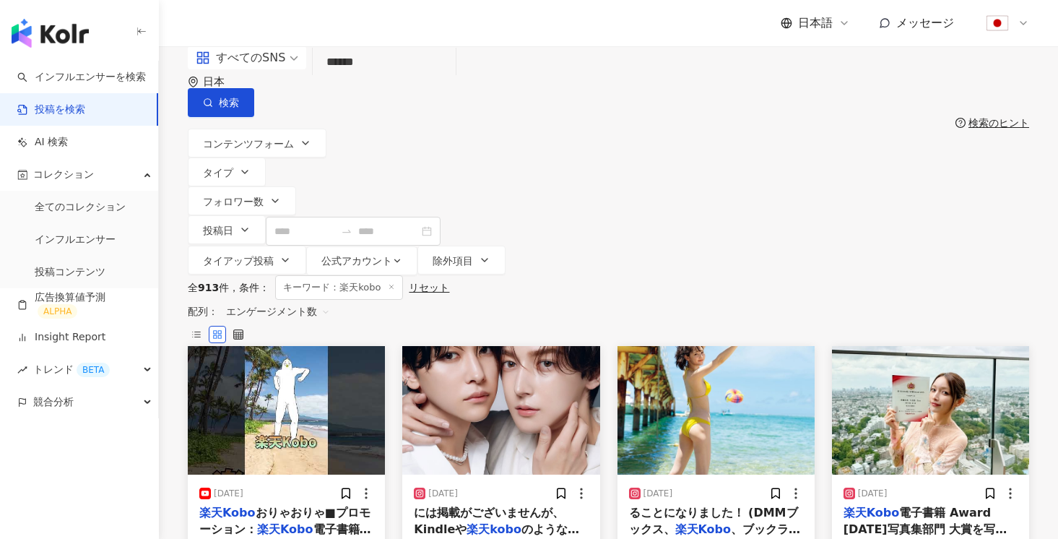
click at [85, 112] on link "投稿を検索" at bounding box center [51, 110] width 68 height 14
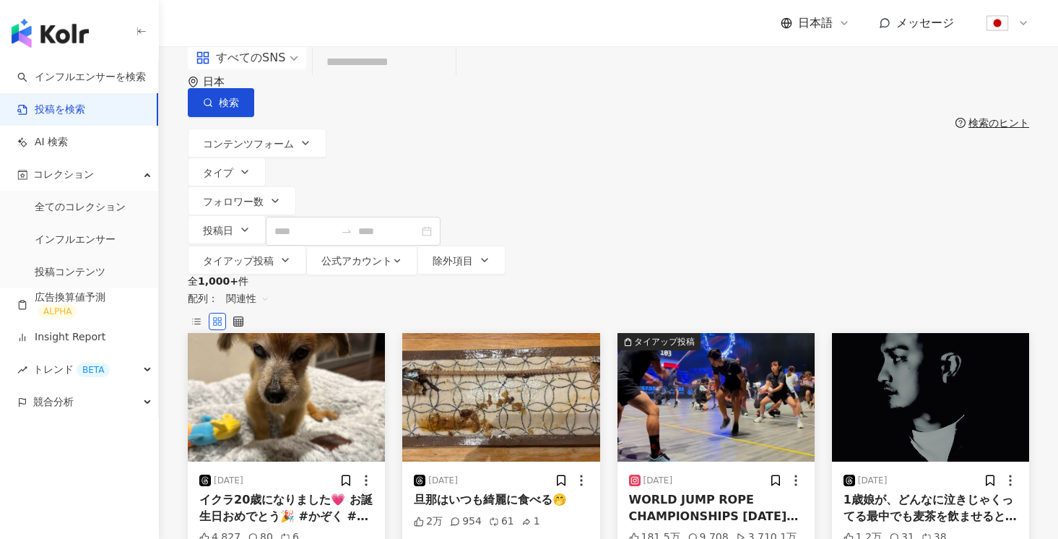
click at [422, 78] on input "search" at bounding box center [383, 62] width 131 height 31
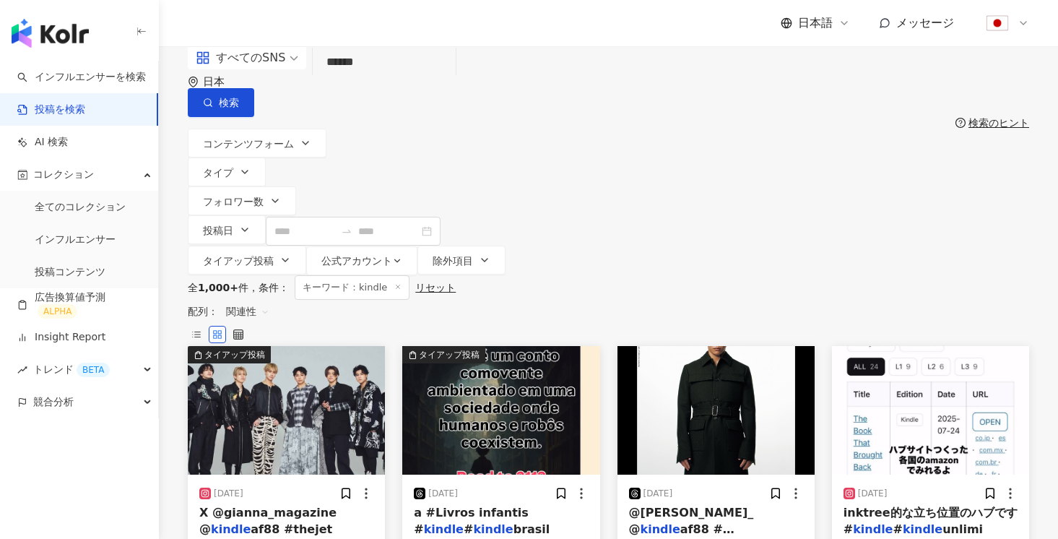
click at [425, 78] on input "******" at bounding box center [383, 62] width 131 height 31
click at [331, 78] on input "******" at bounding box center [383, 62] width 131 height 31
click at [388, 78] on input "******" at bounding box center [383, 62] width 131 height 31
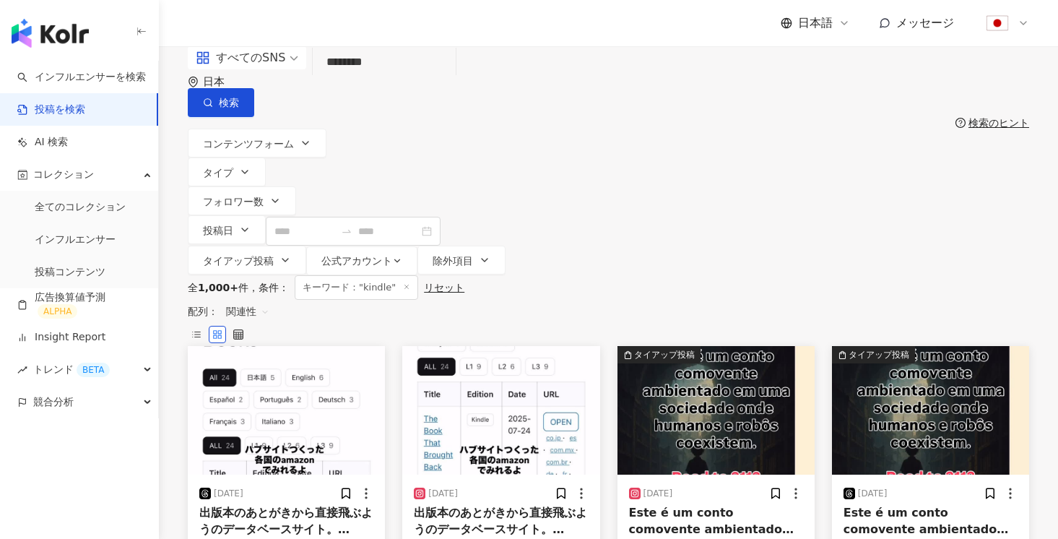
click at [973, 113] on div "すべてのSNS ******** 日本 検索 検索のヒント コンテンツフォーム タイプ フォロワー数 投稿日 タイアップ投稿 公式アカウント 除外項目" at bounding box center [608, 160] width 899 height 229
click at [972, 117] on div "検索のヒント" at bounding box center [998, 123] width 61 height 12
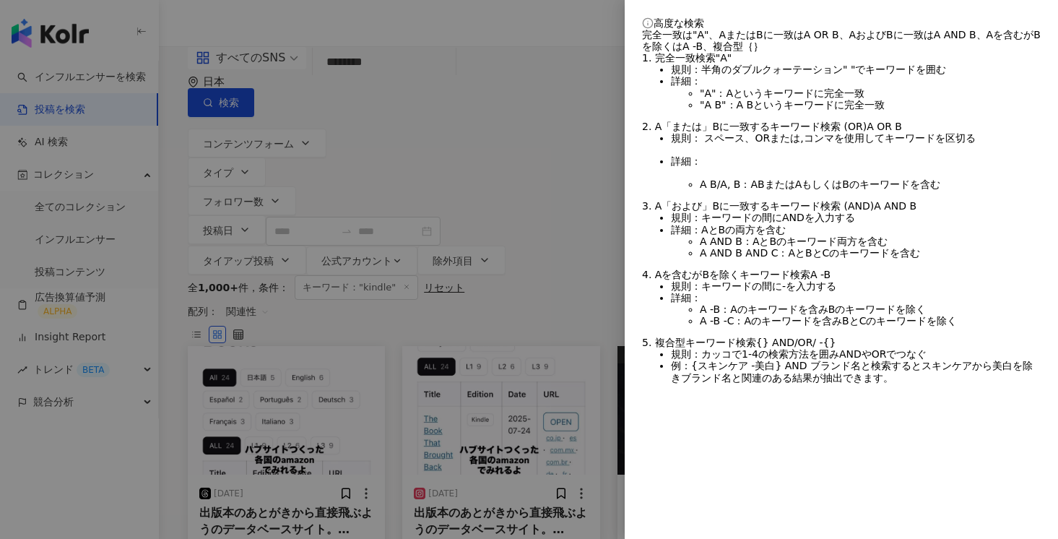
click at [972, 75] on li "規則：半角のダブルクォーテーション " " でキーワードを囲む" at bounding box center [856, 70] width 370 height 12
click at [433, 93] on div at bounding box center [529, 269] width 1058 height 539
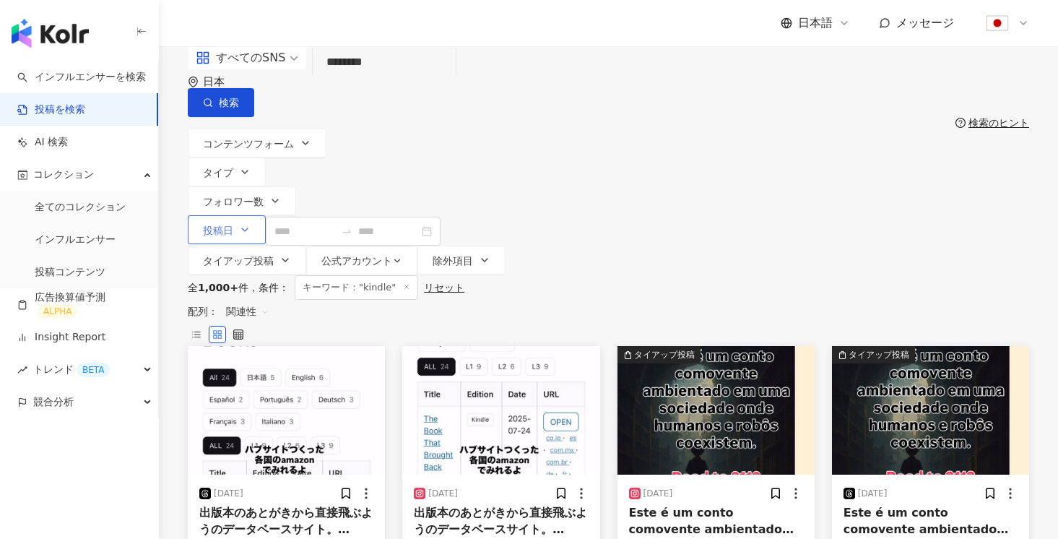
click at [266, 215] on button "投稿日" at bounding box center [227, 229] width 78 height 29
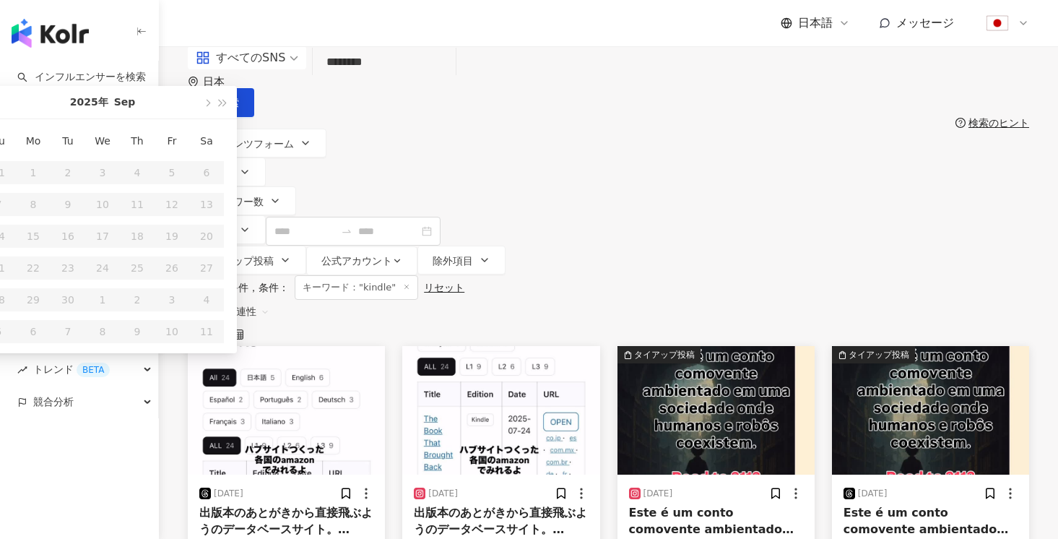
click at [666, 275] on div "全 1,000+ 件 条件 ： キーワード："kindle" リセット 配列： 関連性" at bounding box center [608, 310] width 841 height 71
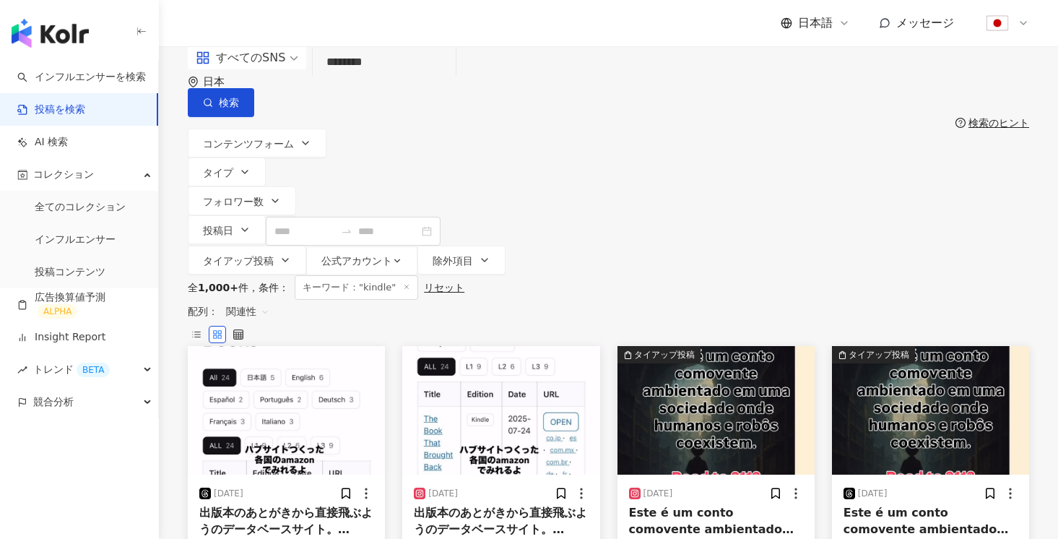
click at [439, 78] on input "********" at bounding box center [383, 62] width 131 height 31
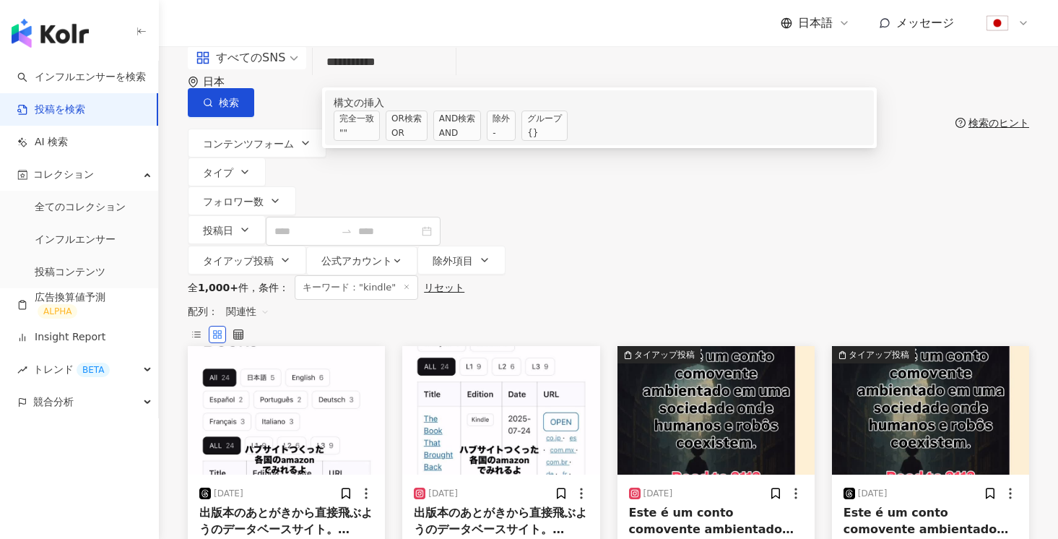
click at [516, 141] on span "除外 -" at bounding box center [501, 125] width 29 height 30
type input "**********"
click at [123, 404] on div "競合分析" at bounding box center [79, 402] width 158 height 32
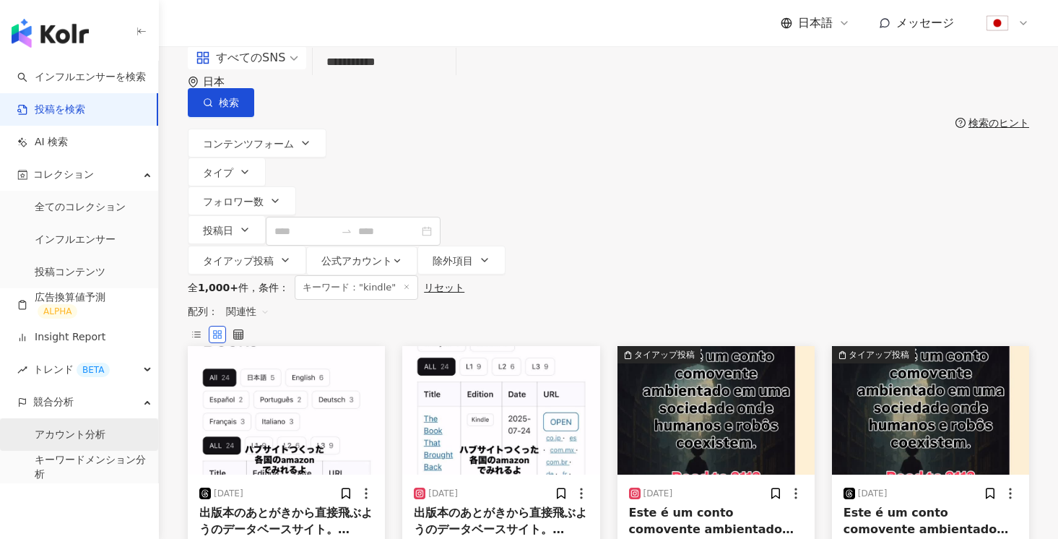
click at [95, 438] on link "アカウント分析" at bounding box center [70, 434] width 71 height 14
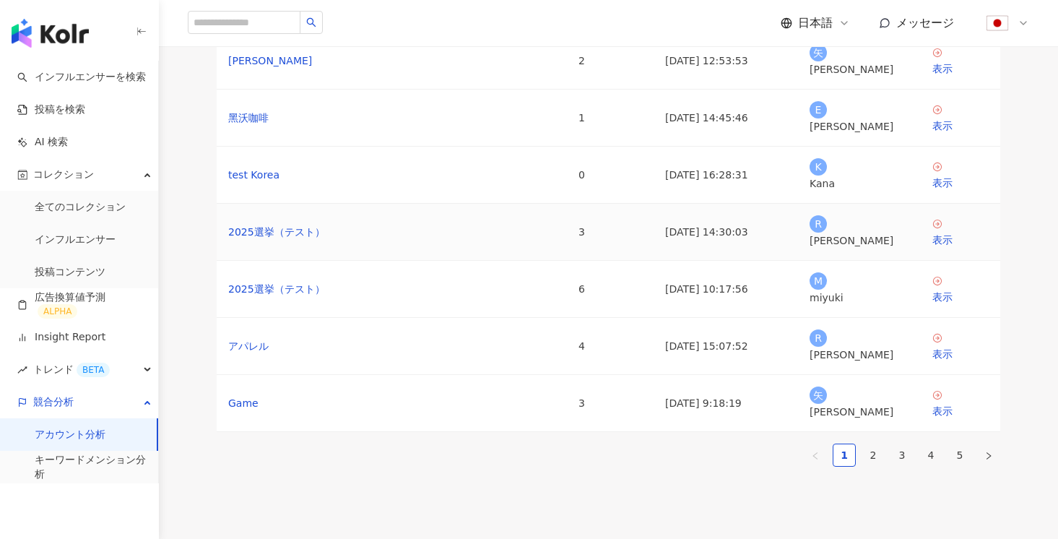
scroll to position [312, 0]
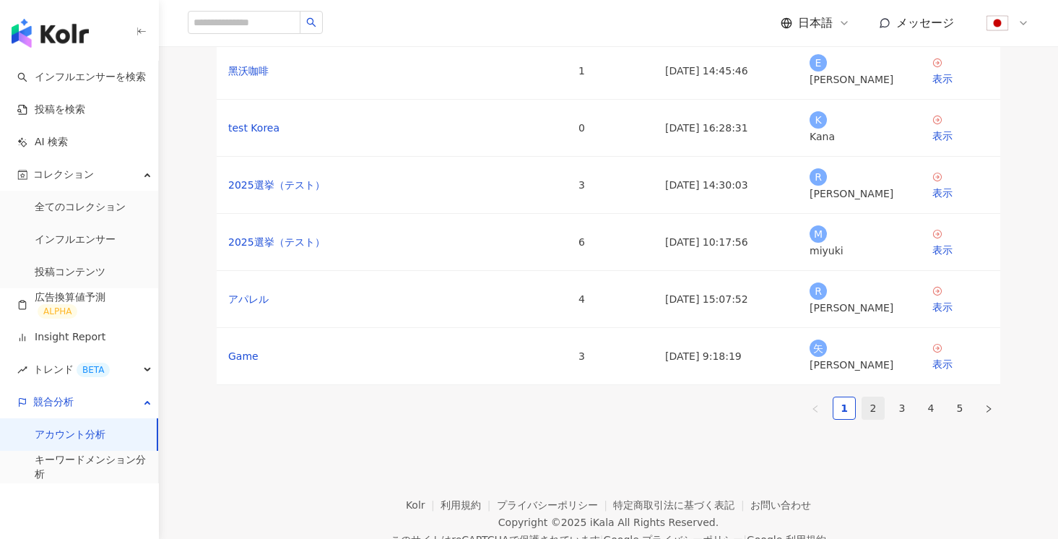
click at [873, 398] on link "2" at bounding box center [873, 408] width 22 height 22
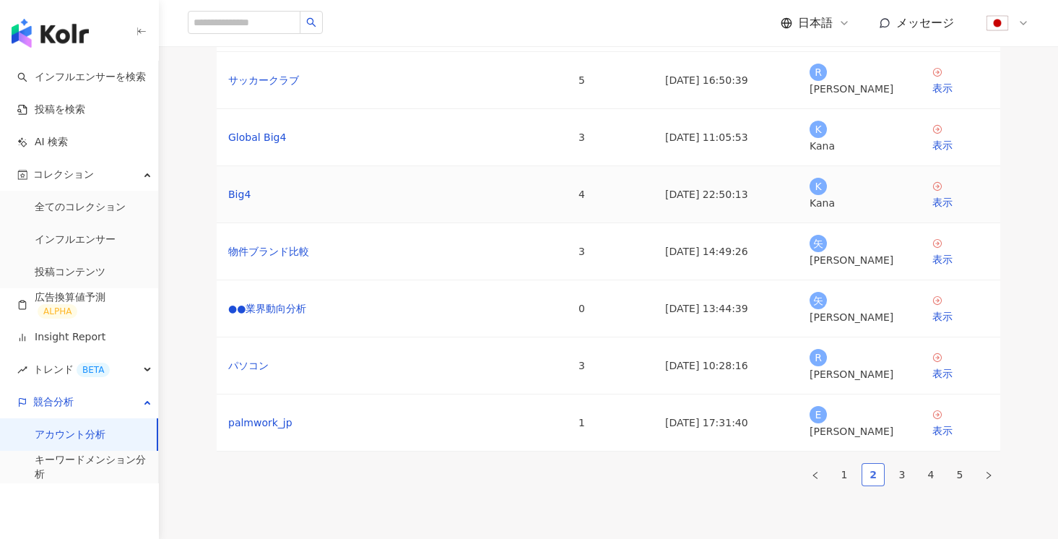
scroll to position [246, 0]
click at [901, 464] on link "3" at bounding box center [902, 474] width 22 height 22
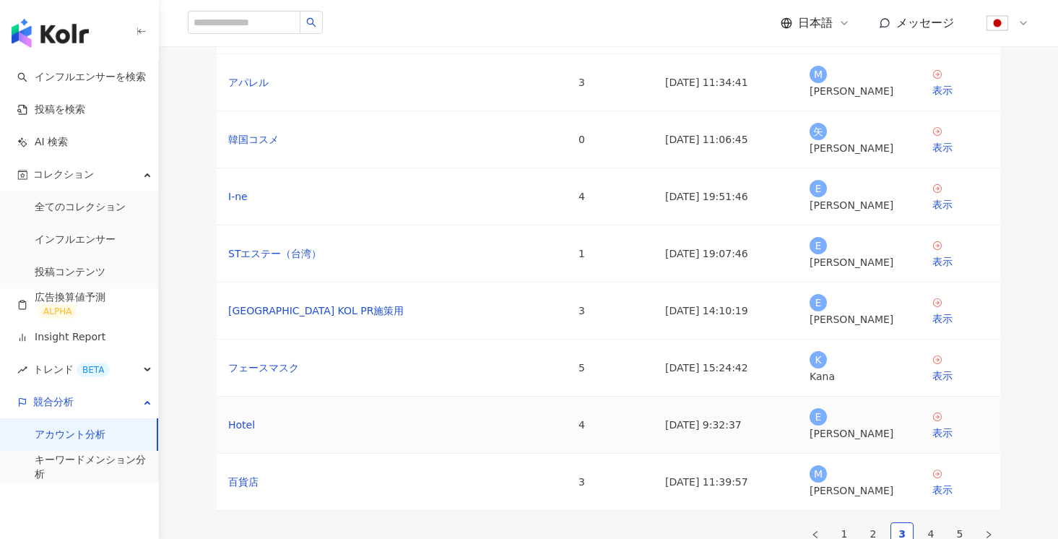
scroll to position [205, 0]
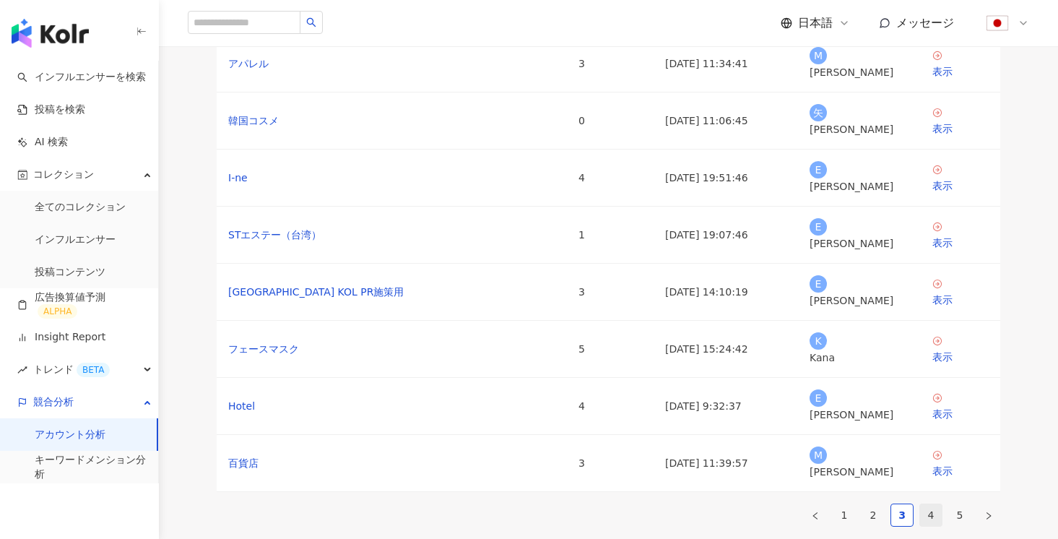
click at [922, 504] on link "4" at bounding box center [931, 515] width 22 height 22
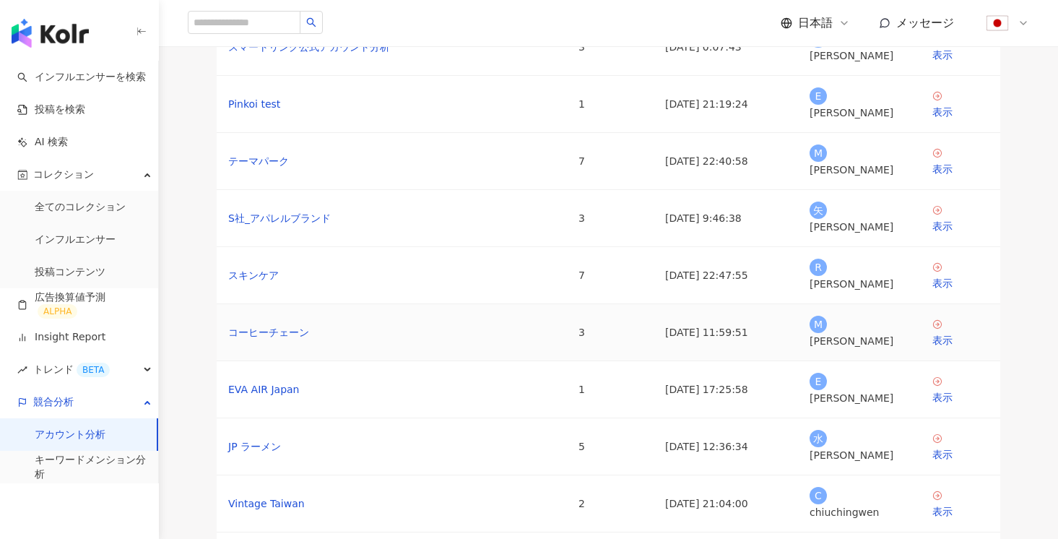
scroll to position [0, 0]
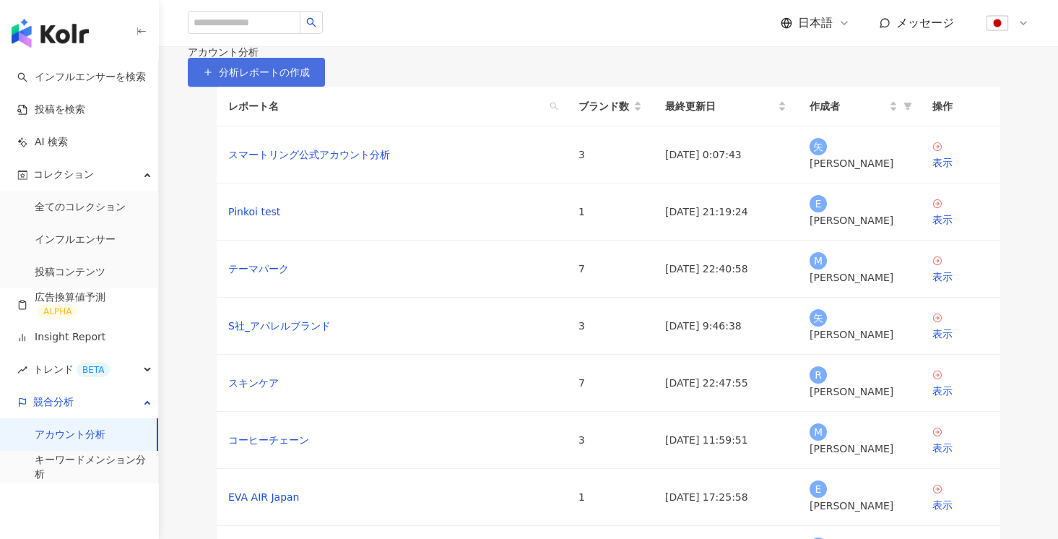
click at [325, 87] on button "分析レポートの作成" at bounding box center [256, 72] width 137 height 29
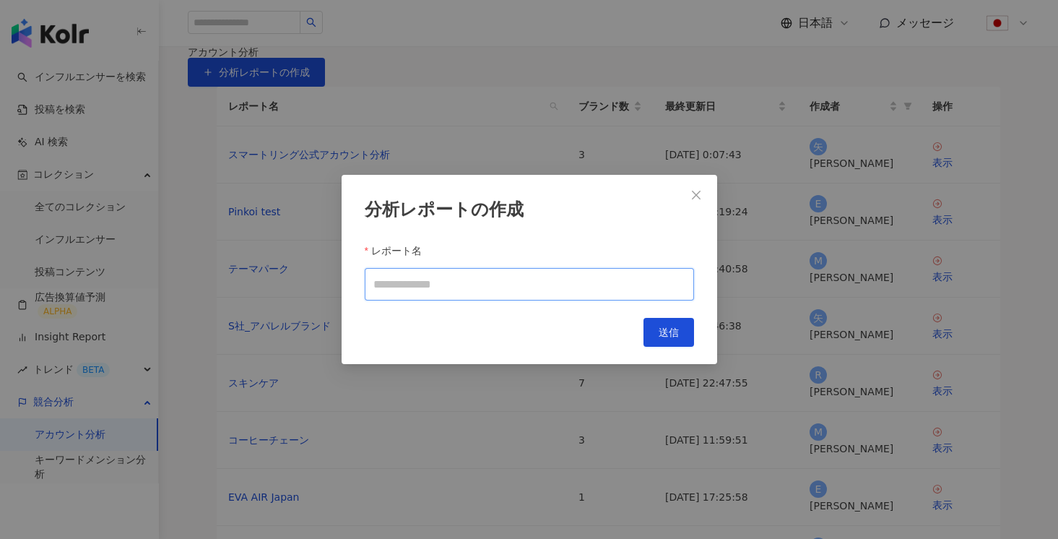
click at [635, 278] on input "レポート名" at bounding box center [529, 284] width 329 height 32
type input "*"
type input "****"
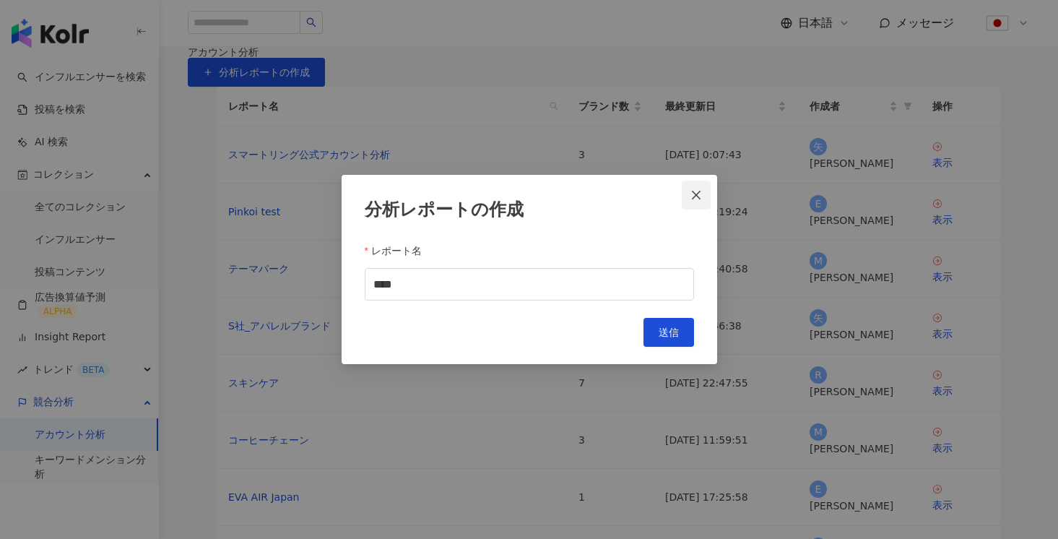
click at [698, 200] on button "Close" at bounding box center [696, 195] width 29 height 29
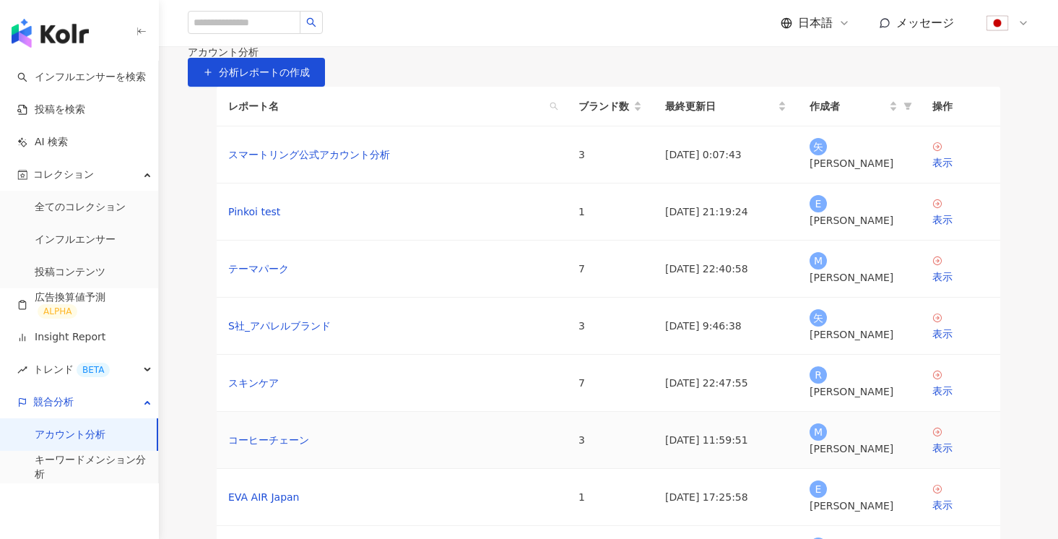
scroll to position [33, 0]
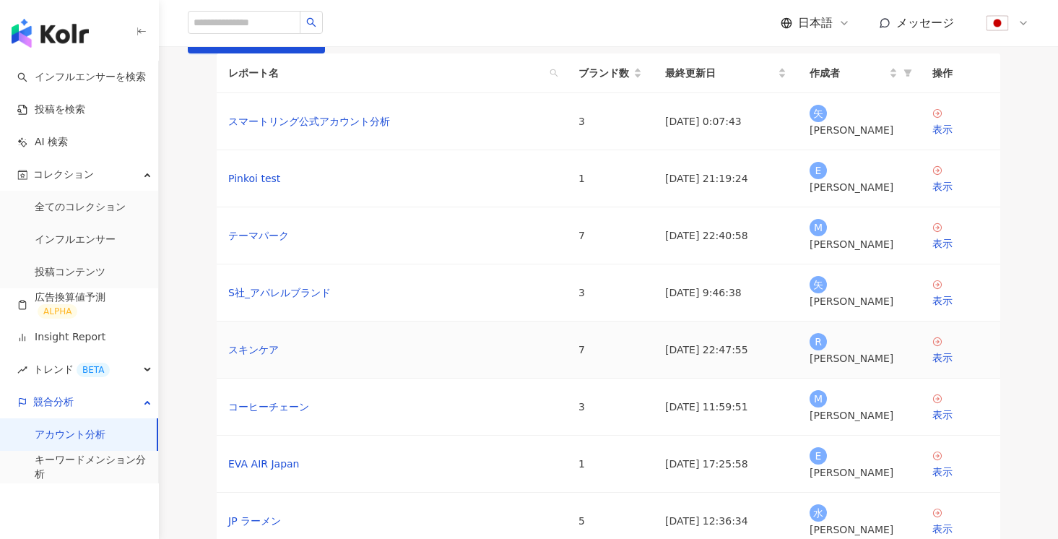
click at [944, 378] on td "表示" at bounding box center [960, 349] width 79 height 57
click at [941, 346] on icon at bounding box center [937, 341] width 9 height 9
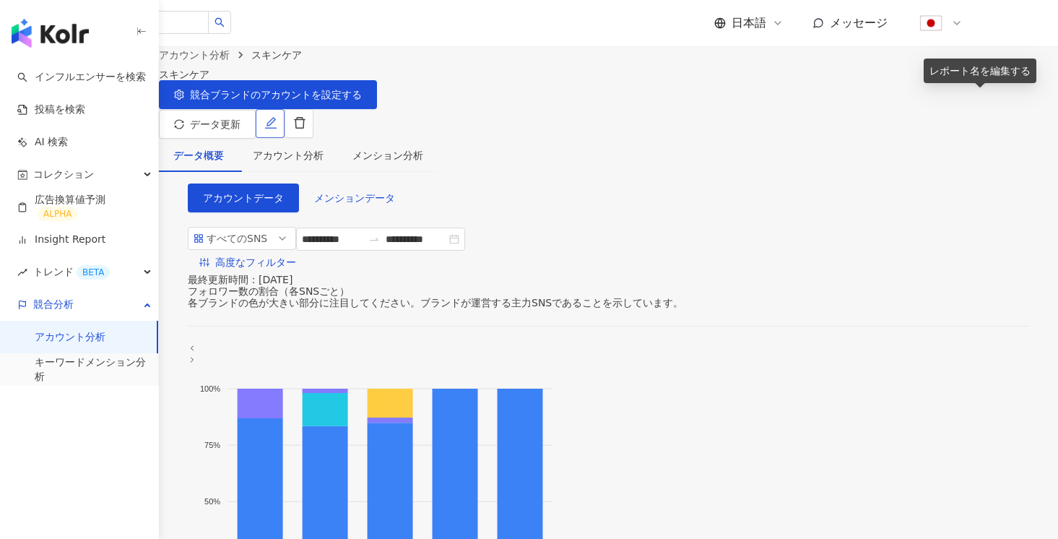
click at [284, 109] on button "button" at bounding box center [270, 123] width 29 height 29
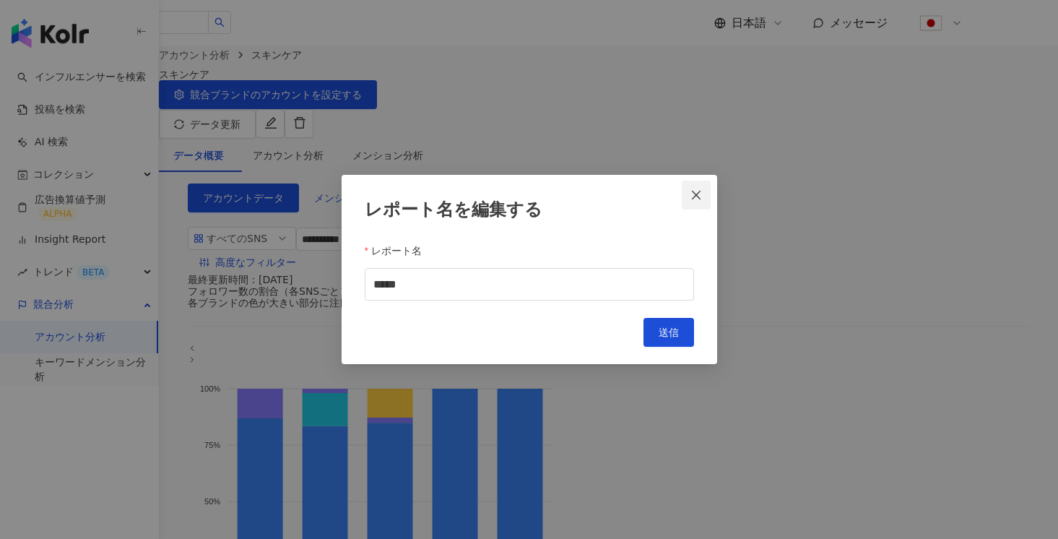
click at [692, 193] on icon "close" at bounding box center [696, 195] width 12 height 12
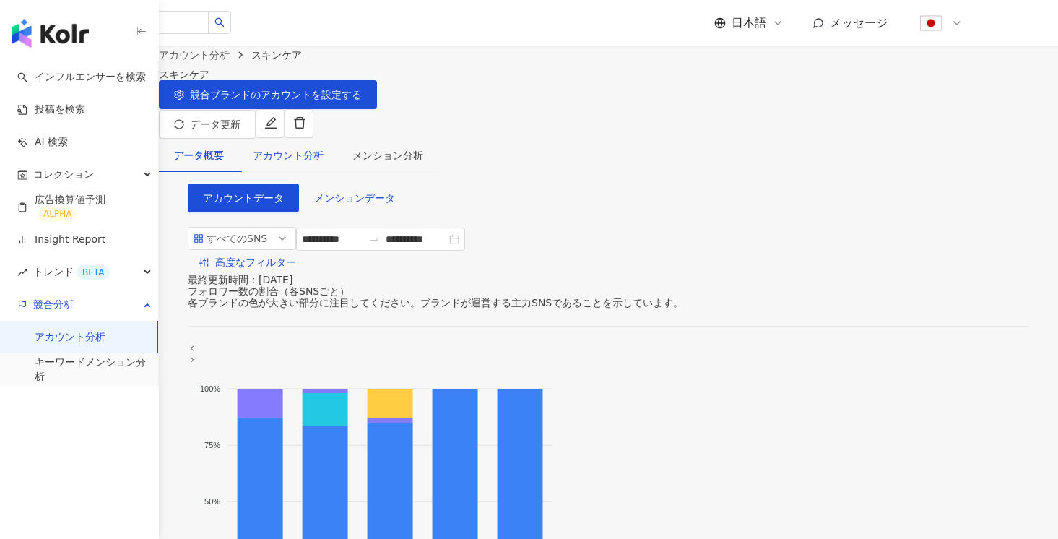
click at [311, 147] on div "アカウント分析" at bounding box center [288, 155] width 71 height 16
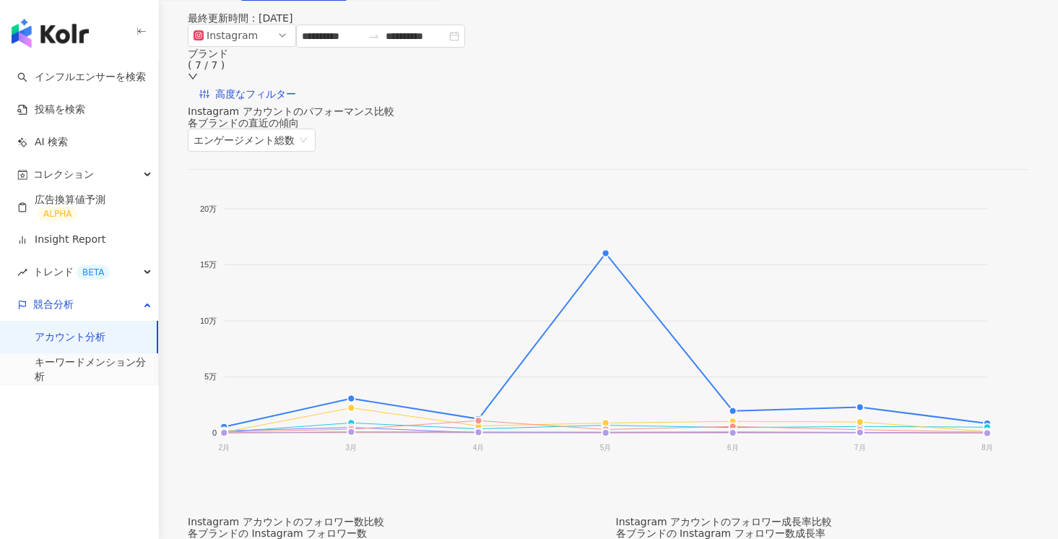
scroll to position [166, 0]
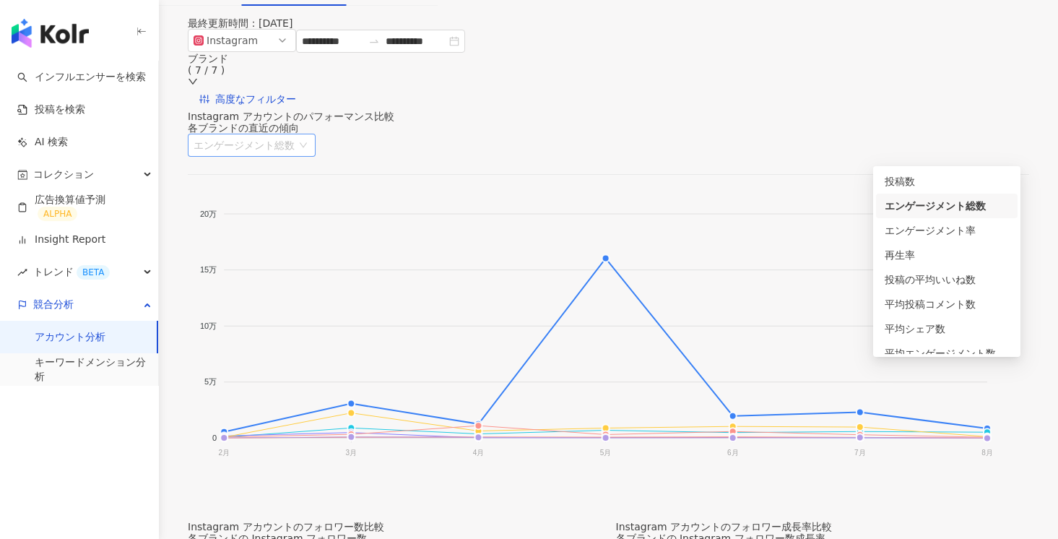
click at [310, 154] on span "エンゲージメント総数" at bounding box center [252, 145] width 116 height 22
click at [921, 279] on div "投稿の平均いいね数" at bounding box center [947, 279] width 124 height 16
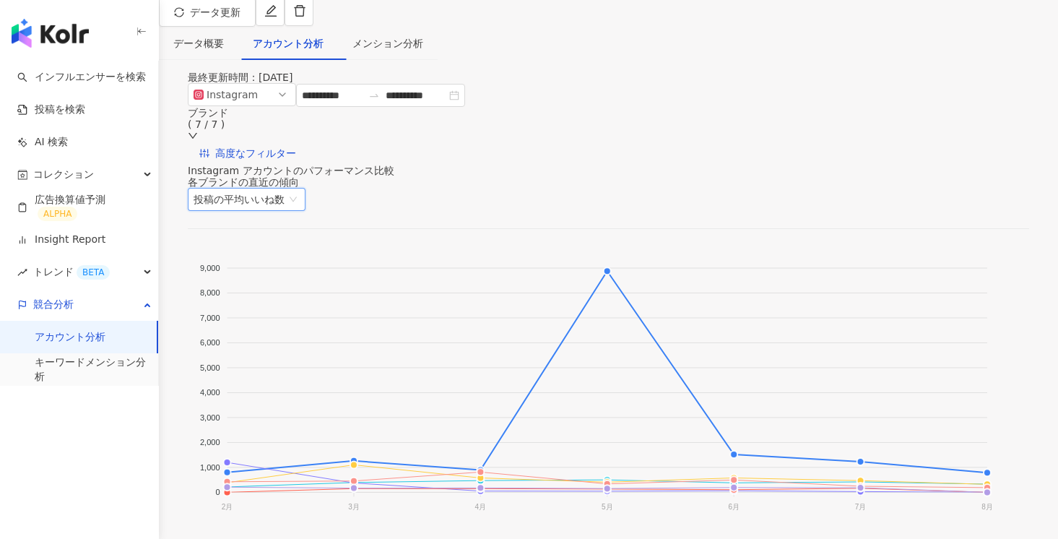
scroll to position [32, 0]
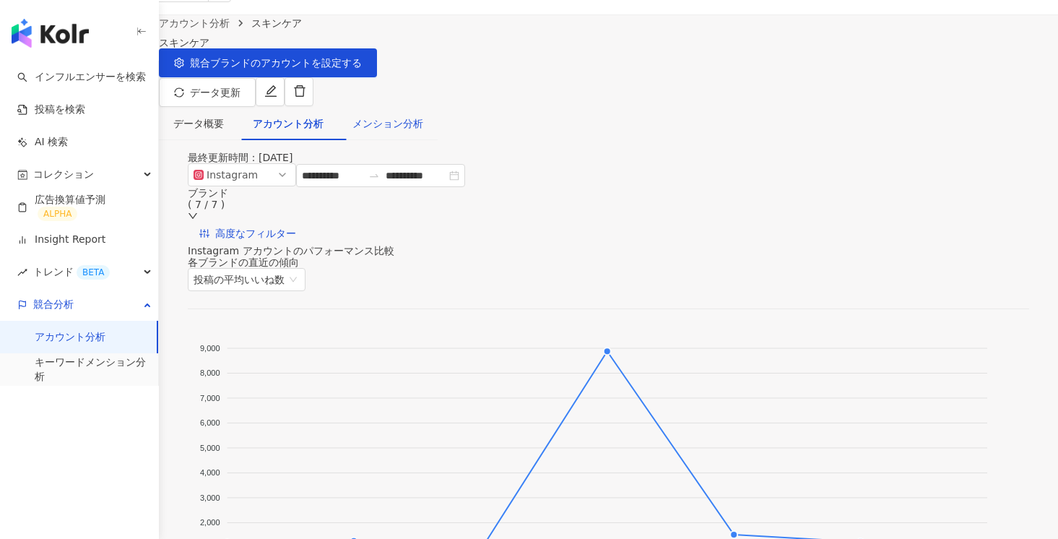
click at [417, 116] on div "メンション分析" at bounding box center [387, 124] width 71 height 16
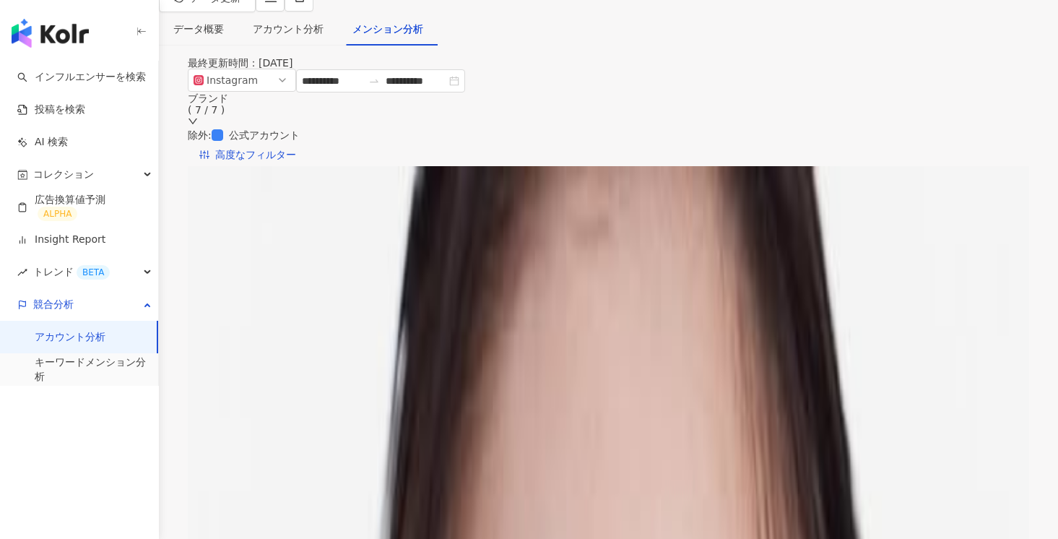
scroll to position [168, 0]
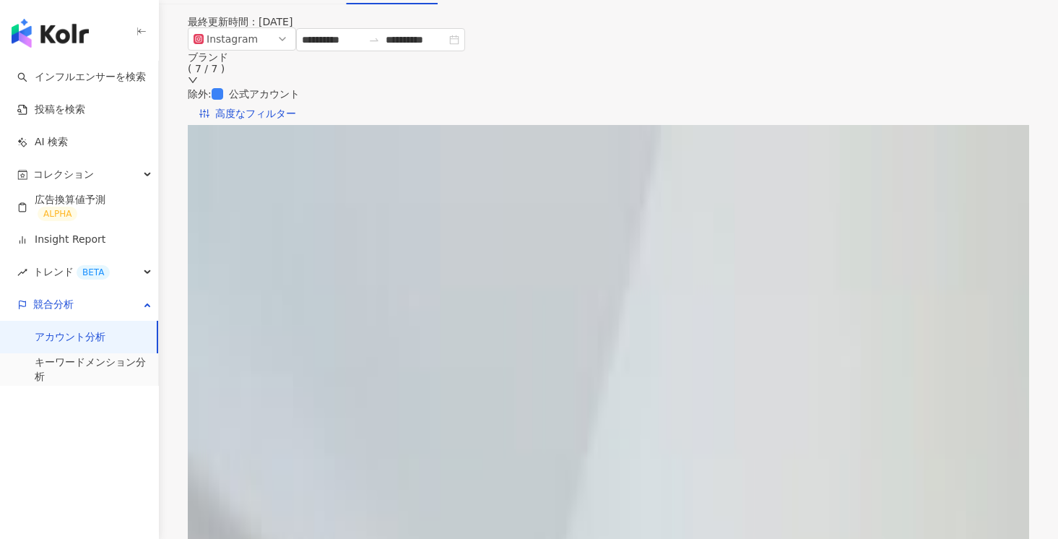
click at [379, 150] on span "メンションされた投稿の影響力" at bounding box center [300, 160] width 157 height 22
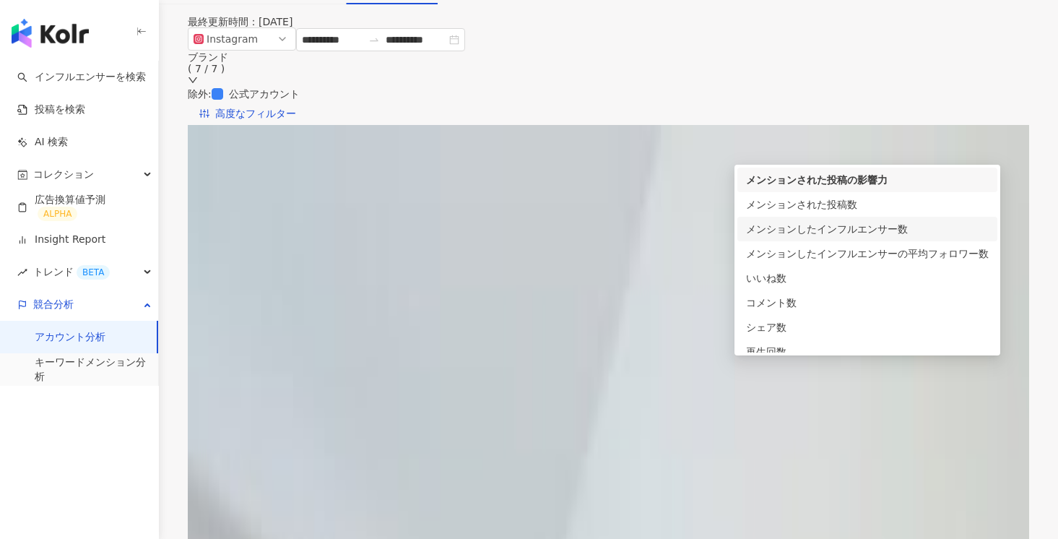
click at [882, 221] on div "メンションしたインフルエンサー数" at bounding box center [867, 229] width 243 height 16
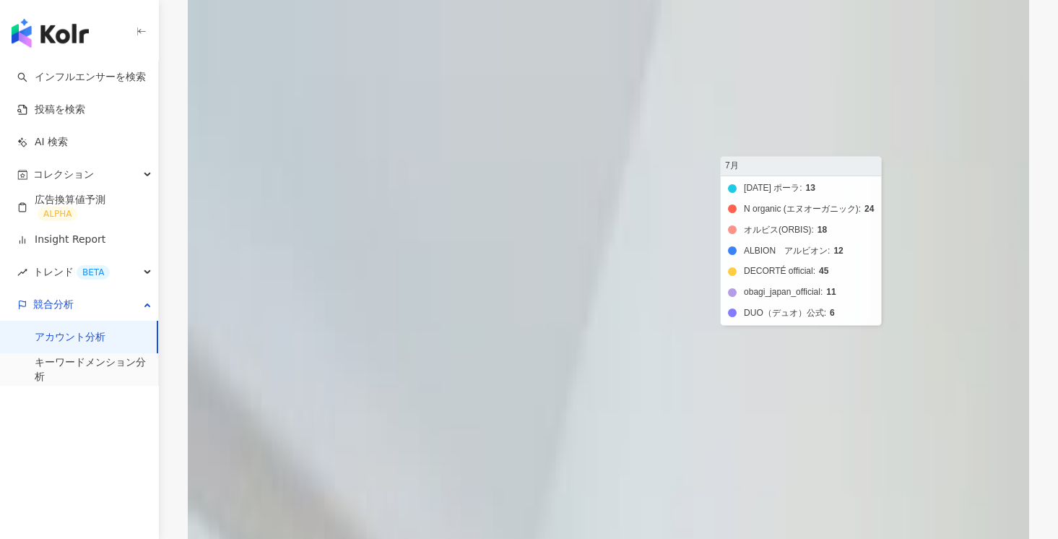
scroll to position [297, 0]
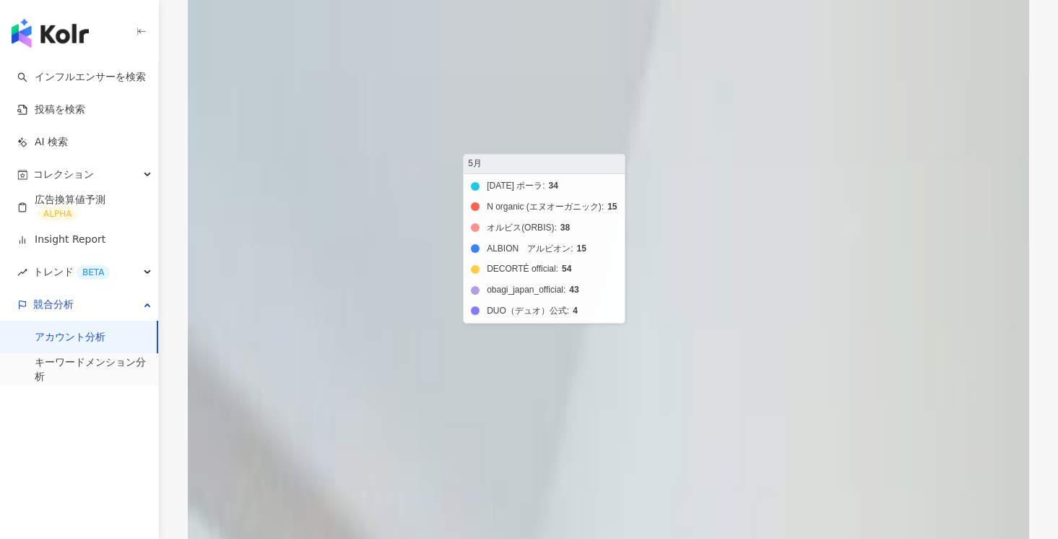
click at [640, 147] on foreignobject "POLA ポーラ N organic (エヌオーガニック) オルビス(ORBIS) ALBION　アルビオン DECORTÉ official oba…" at bounding box center [620, 221] width 807 height 289
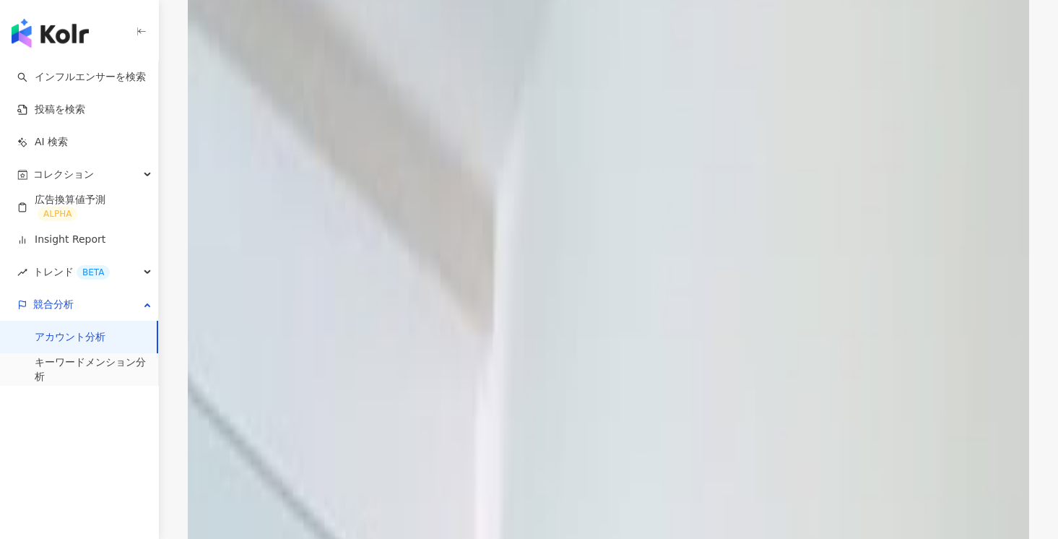
scroll to position [794, 0]
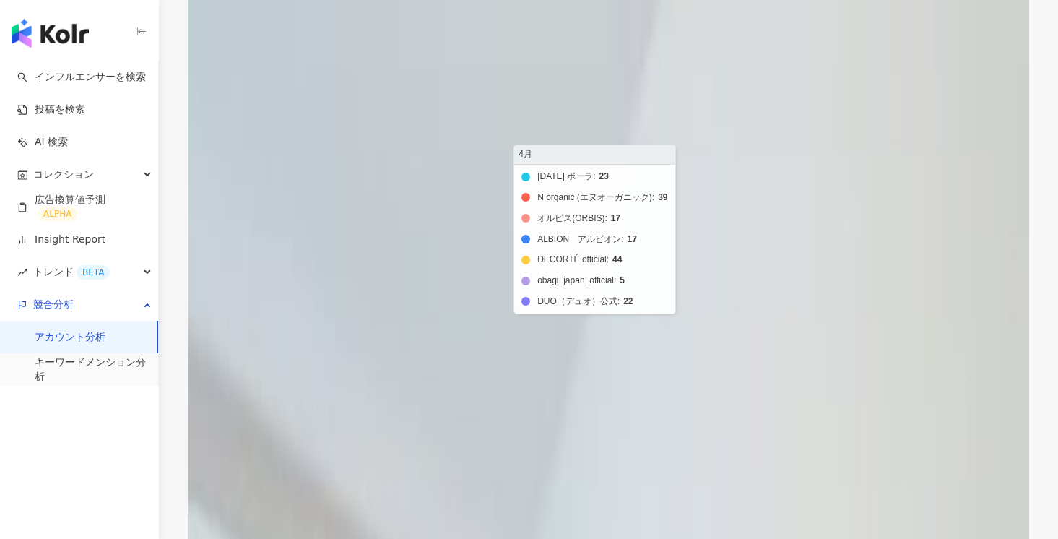
scroll to position [305, 0]
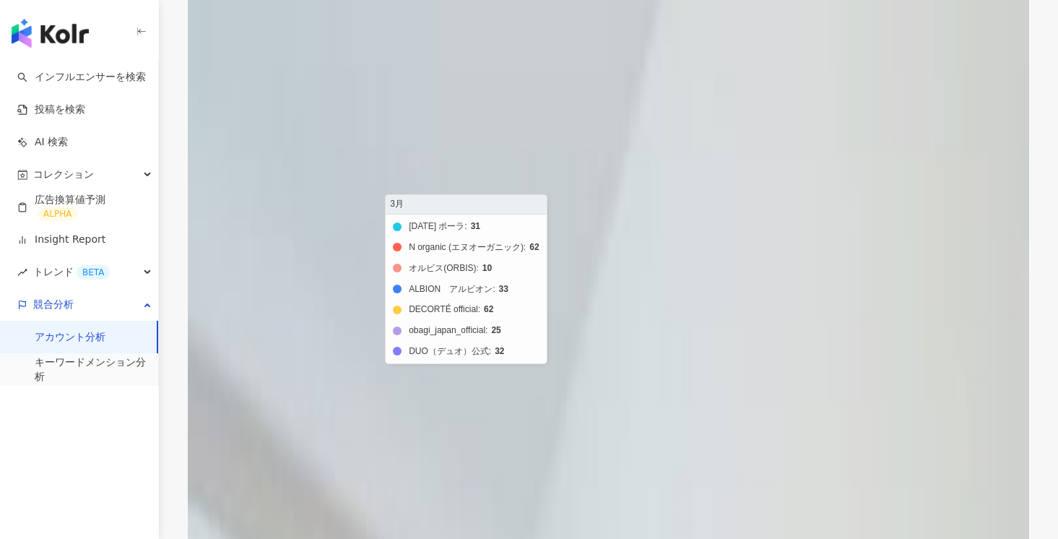
click at [360, 113] on foreignobject "POLA ポーラ N organic (エヌオーガニック) オルビス(ORBIS) ALBION　アルビオン DECORTÉ official oba…" at bounding box center [620, 213] width 807 height 289
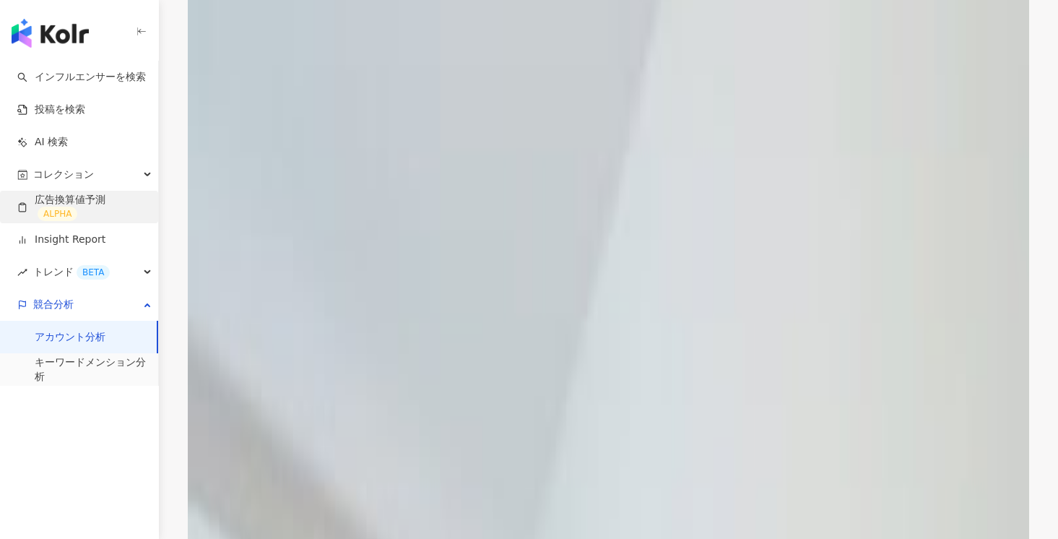
click at [118, 200] on link "広告換算値予測 ALPHA" at bounding box center [81, 207] width 129 height 29
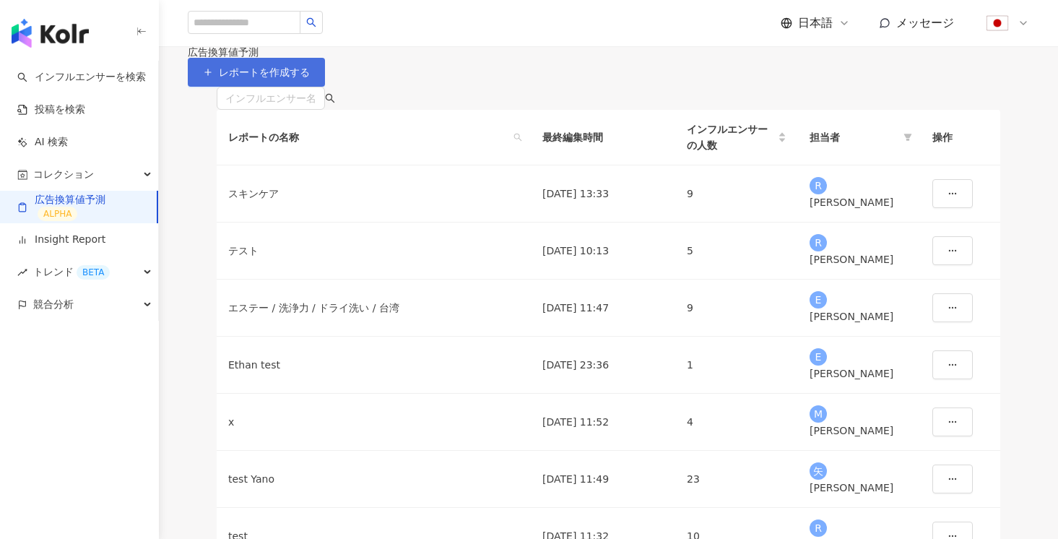
click at [310, 78] on span "レポートを作成する" at bounding box center [264, 72] width 91 height 12
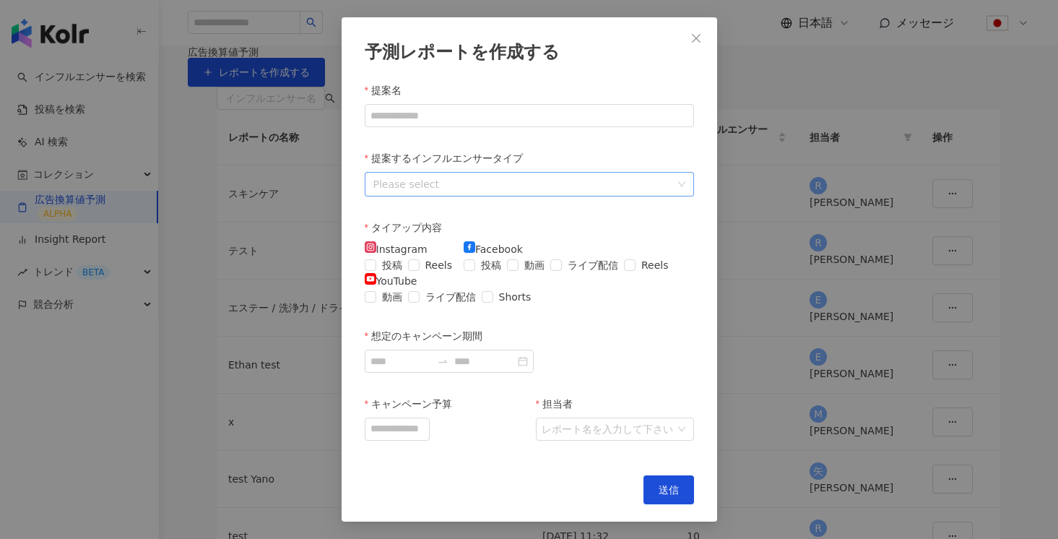
scroll to position [60, 0]
click at [594, 175] on div at bounding box center [522, 184] width 308 height 19
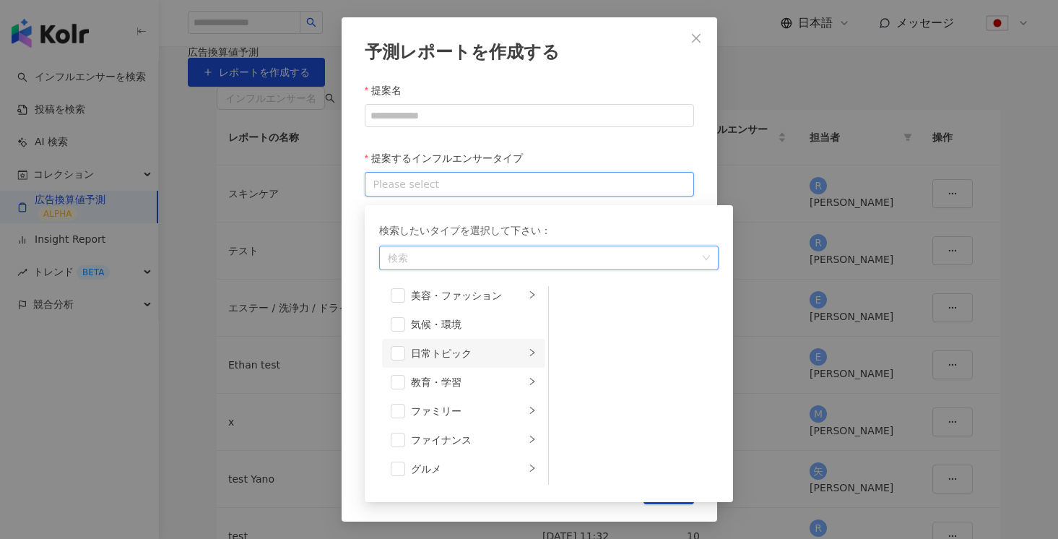
scroll to position [38, 0]
click at [561, 152] on div "提案するインフルエンサータイプ" at bounding box center [529, 161] width 329 height 22
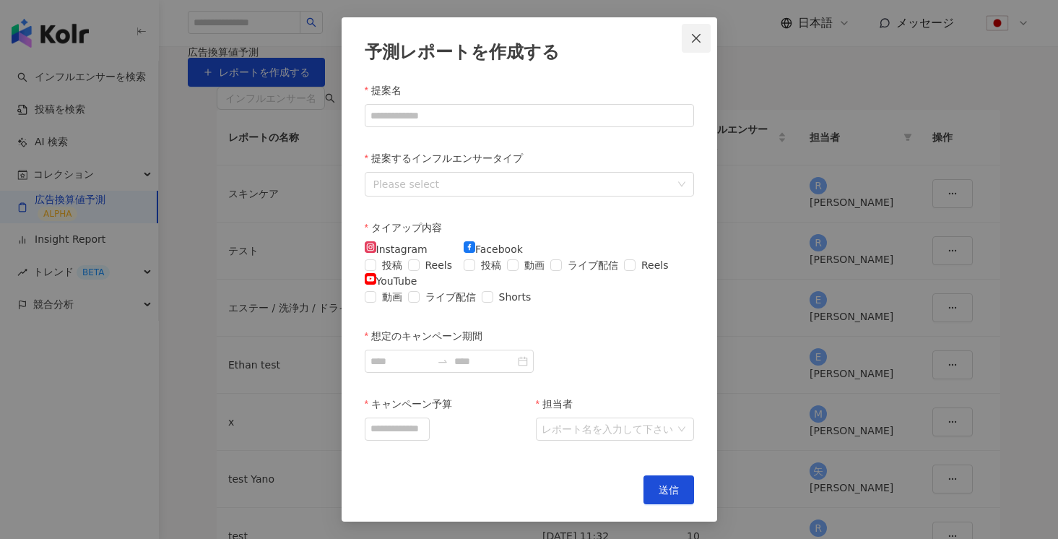
click at [692, 33] on icon "close" at bounding box center [696, 37] width 9 height 9
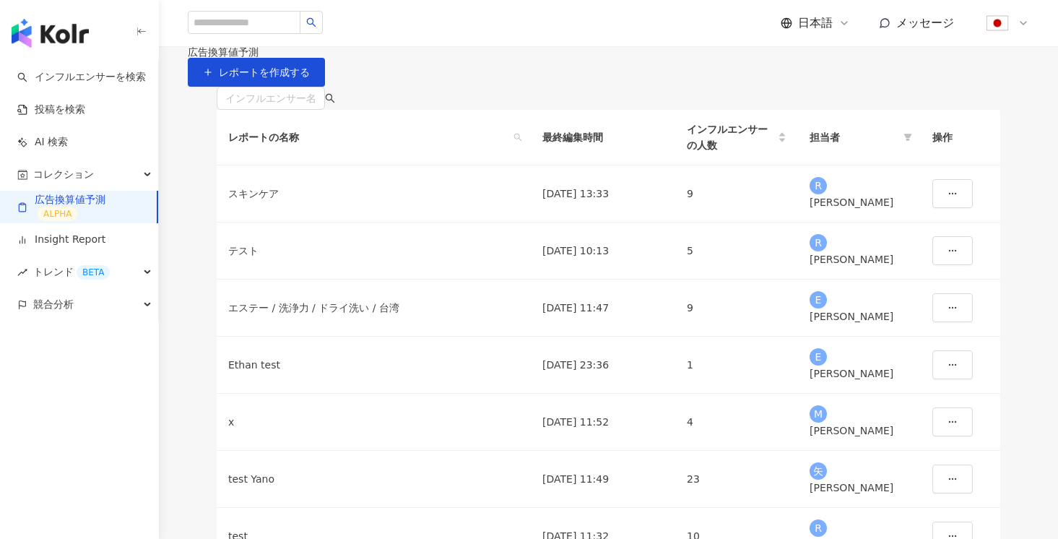
scroll to position [0, 0]
click at [862, 210] on div "Ryota Maruyama" at bounding box center [859, 202] width 100 height 16
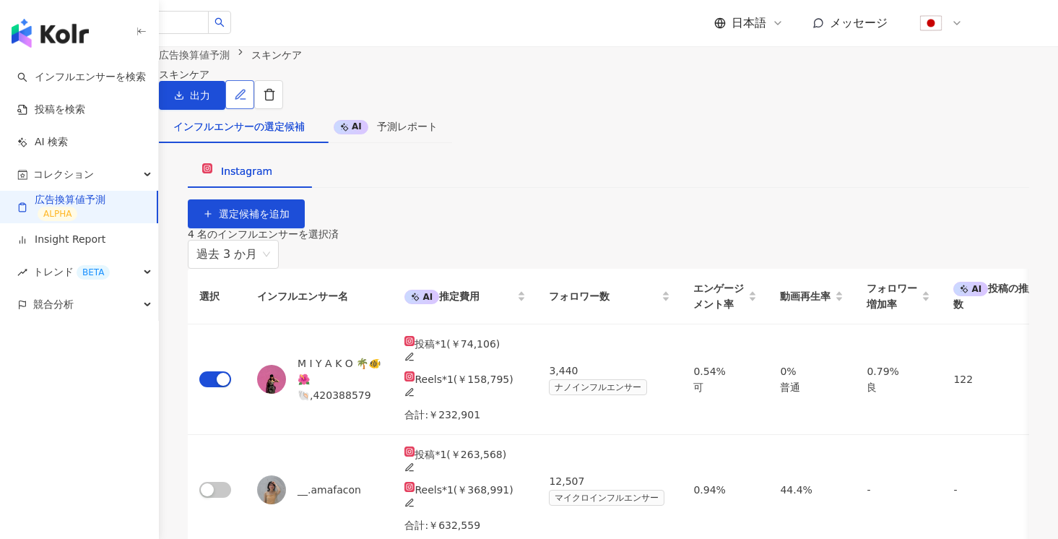
click at [254, 109] on button "button" at bounding box center [239, 94] width 29 height 29
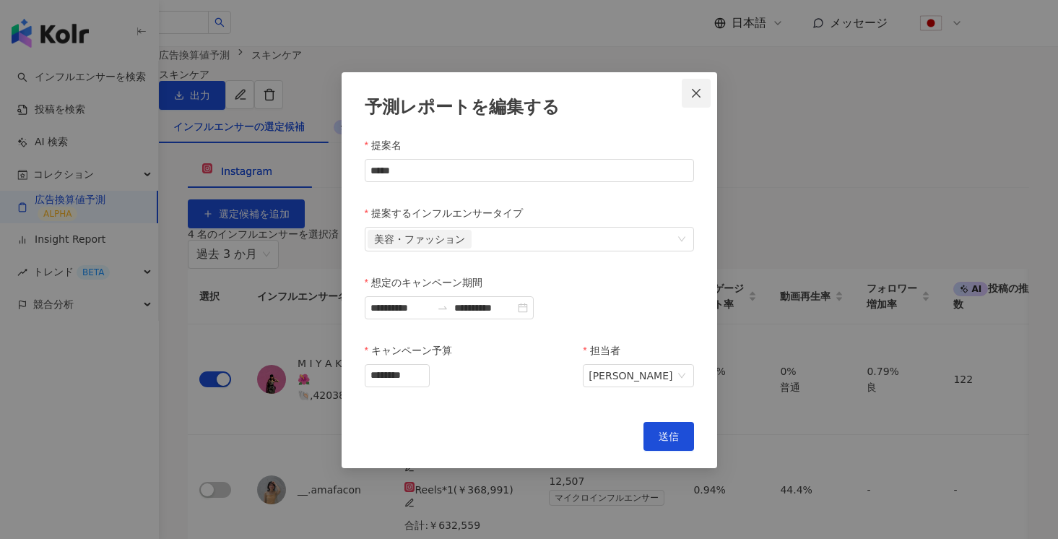
click at [706, 84] on button "Close" at bounding box center [696, 93] width 29 height 29
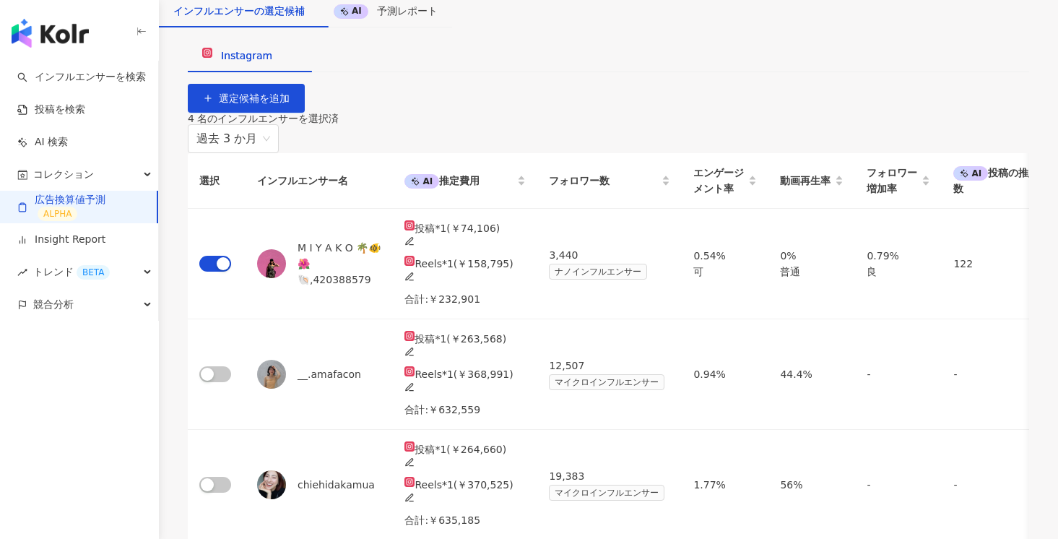
scroll to position [103, 0]
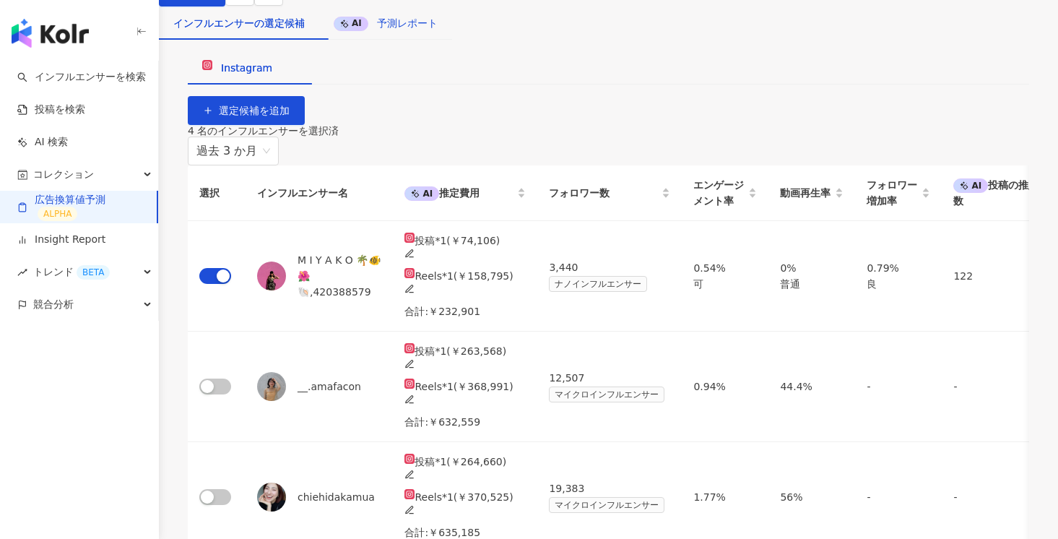
click at [425, 31] on div "AI 予測レポート" at bounding box center [386, 23] width 104 height 16
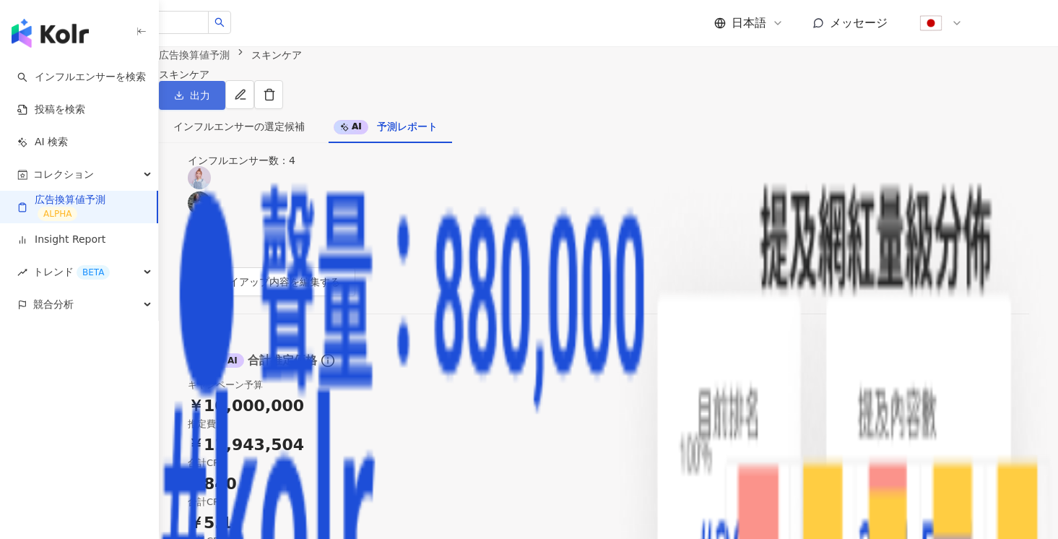
click at [225, 110] on button "出力" at bounding box center [192, 95] width 66 height 29
click at [931, 136] on span "プレゼンテーションを出力" at bounding box center [965, 141] width 121 height 16
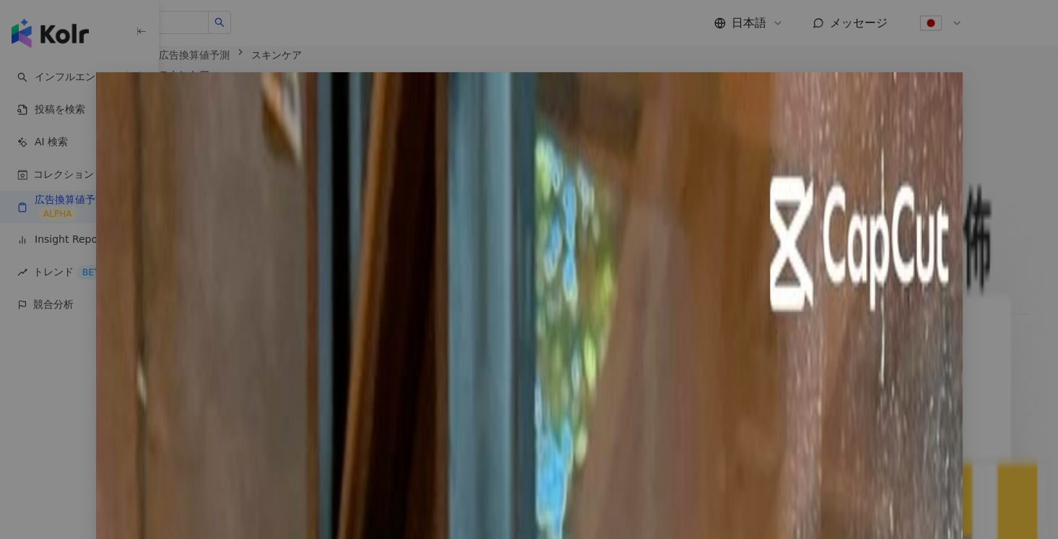
scroll to position [1740, 0]
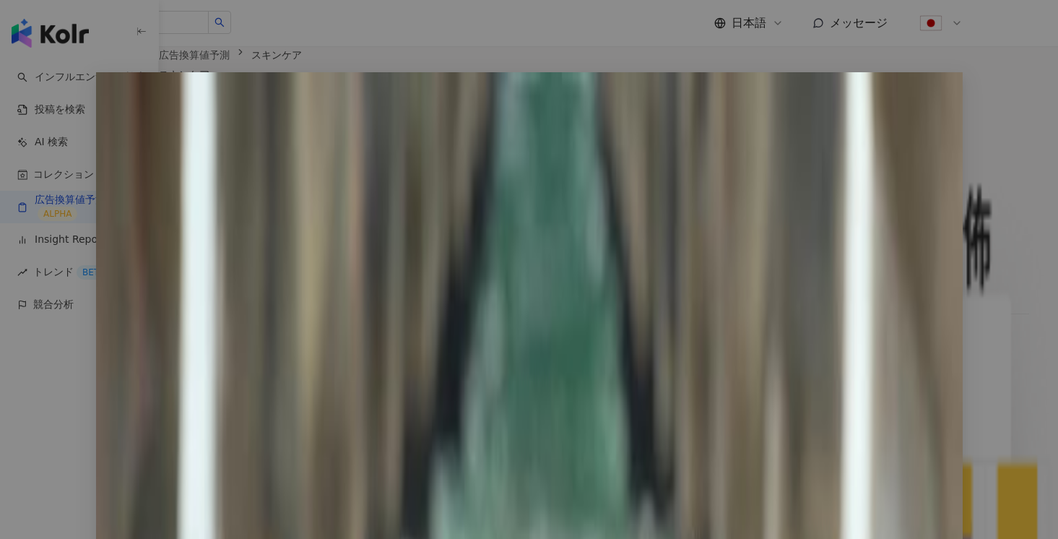
click at [944, 94] on icon "close" at bounding box center [942, 93] width 12 height 12
